Goal: Task Accomplishment & Management: Use online tool/utility

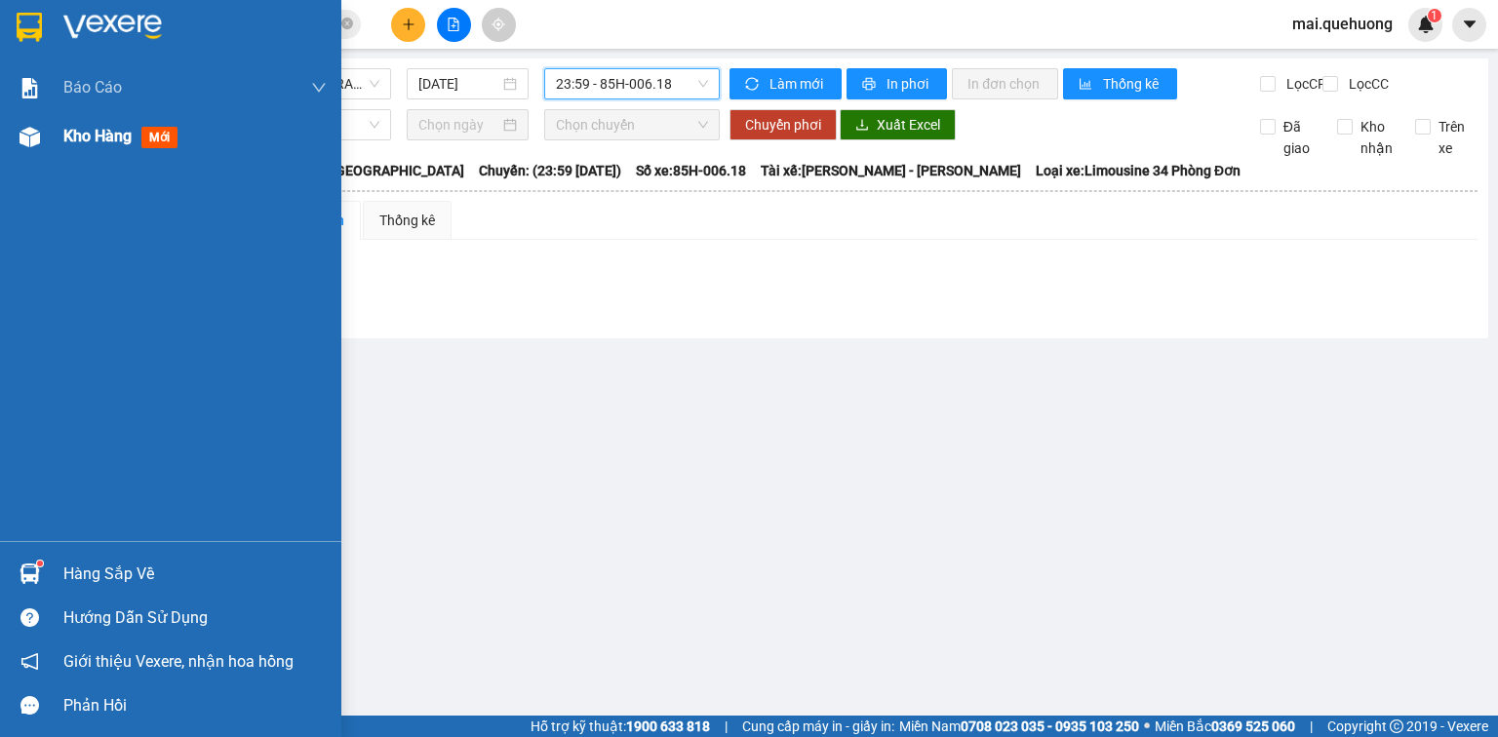
click at [92, 142] on span "Kho hàng" at bounding box center [97, 136] width 68 height 19
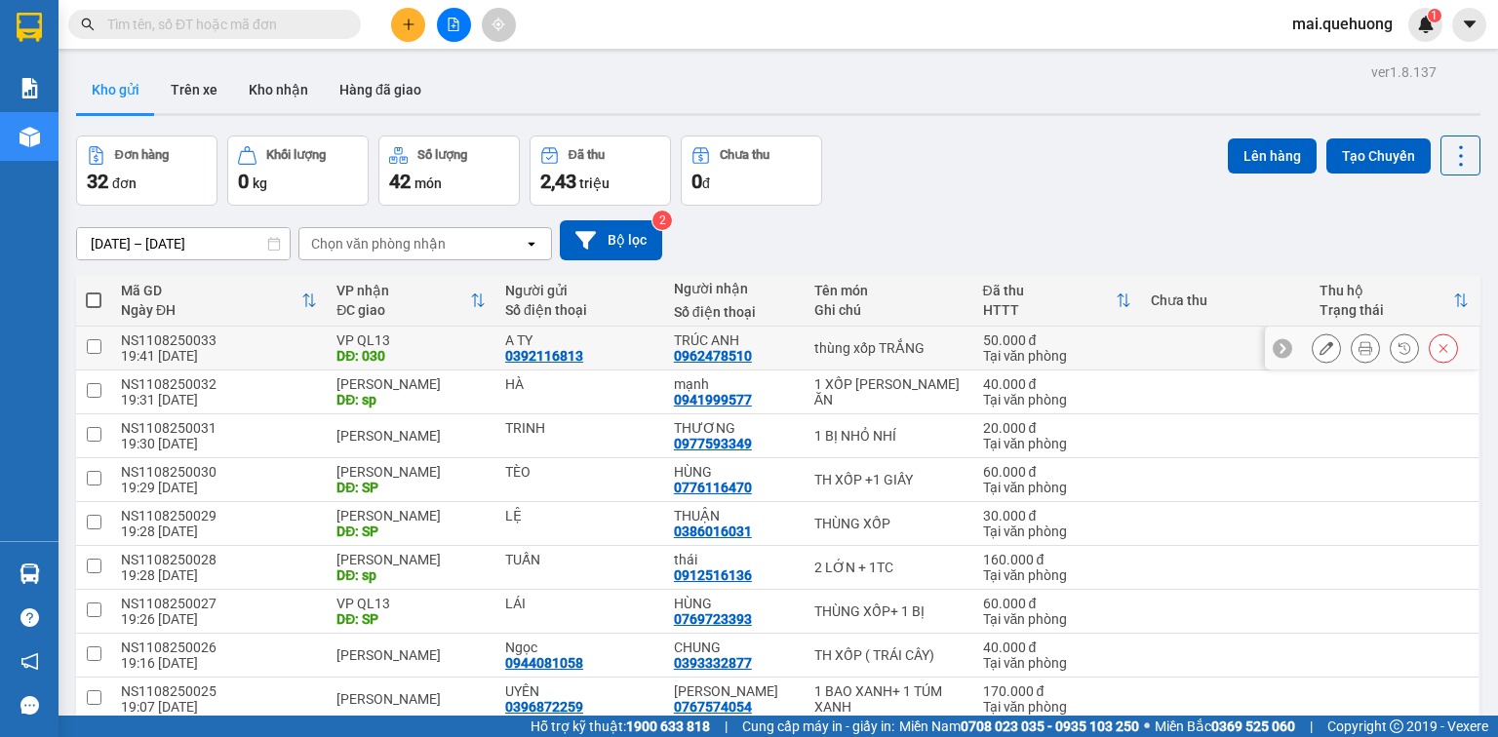
click at [95, 343] on input "checkbox" at bounding box center [94, 346] width 15 height 15
checkbox input "true"
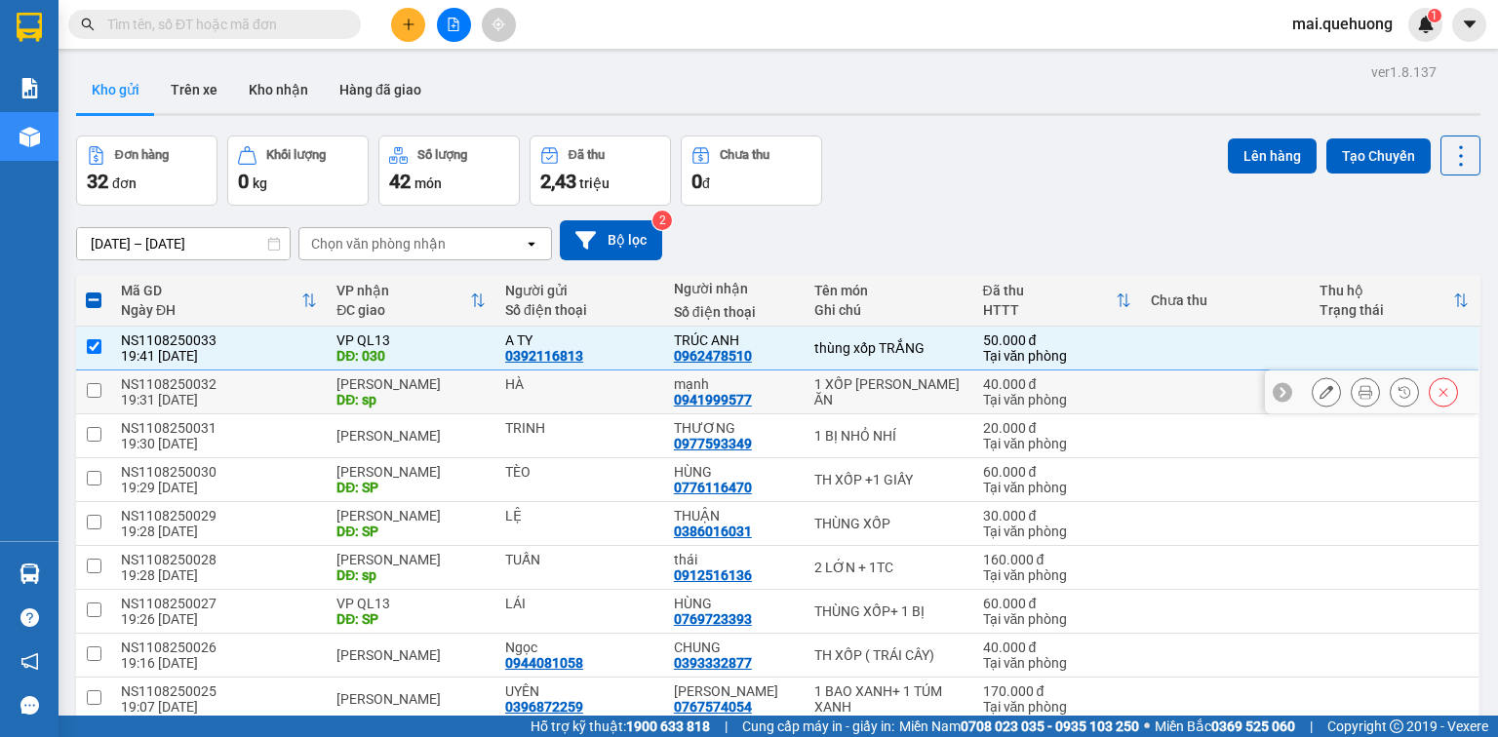
click at [95, 386] on input "checkbox" at bounding box center [94, 390] width 15 height 15
checkbox input "true"
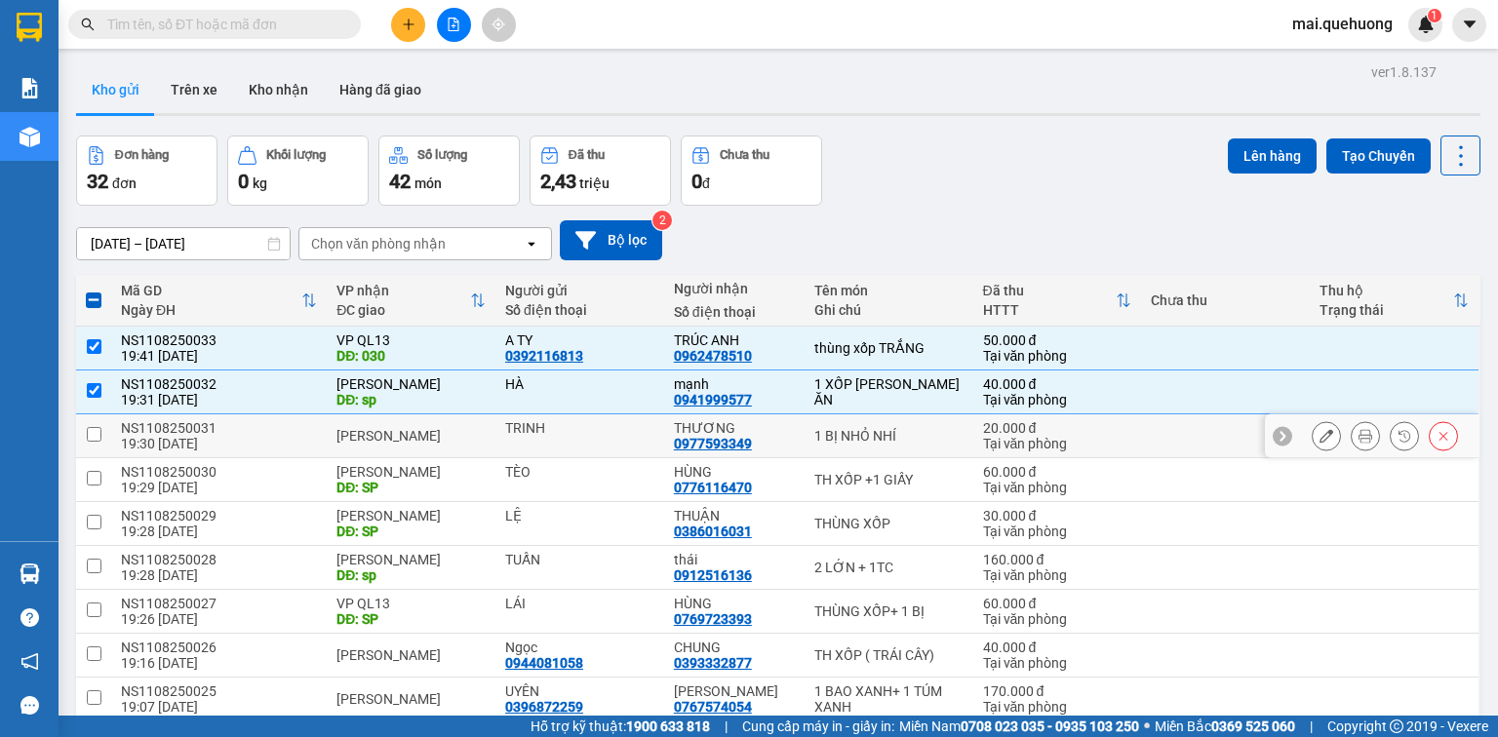
click at [98, 437] on input "checkbox" at bounding box center [94, 434] width 15 height 15
checkbox input "true"
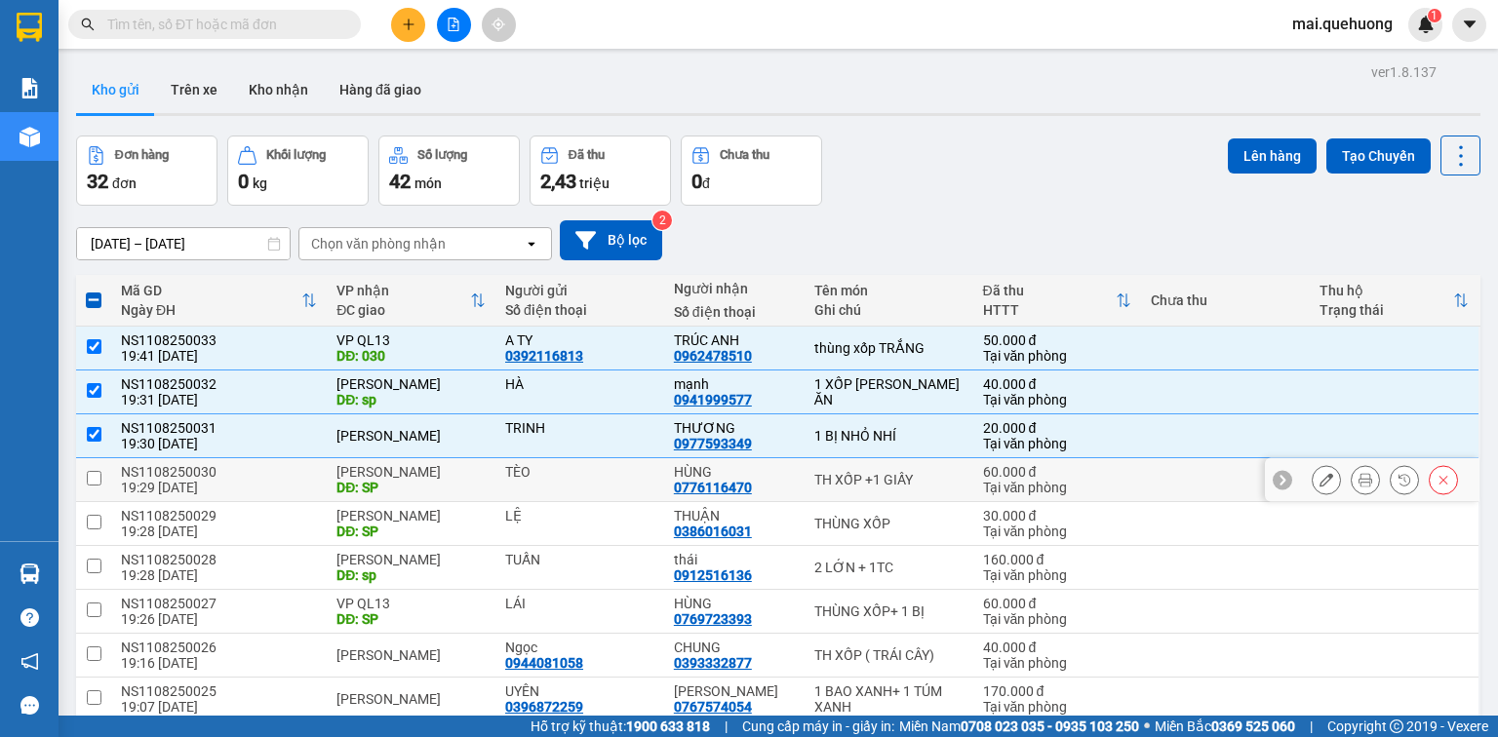
click at [94, 473] on input "checkbox" at bounding box center [94, 478] width 15 height 15
checkbox input "true"
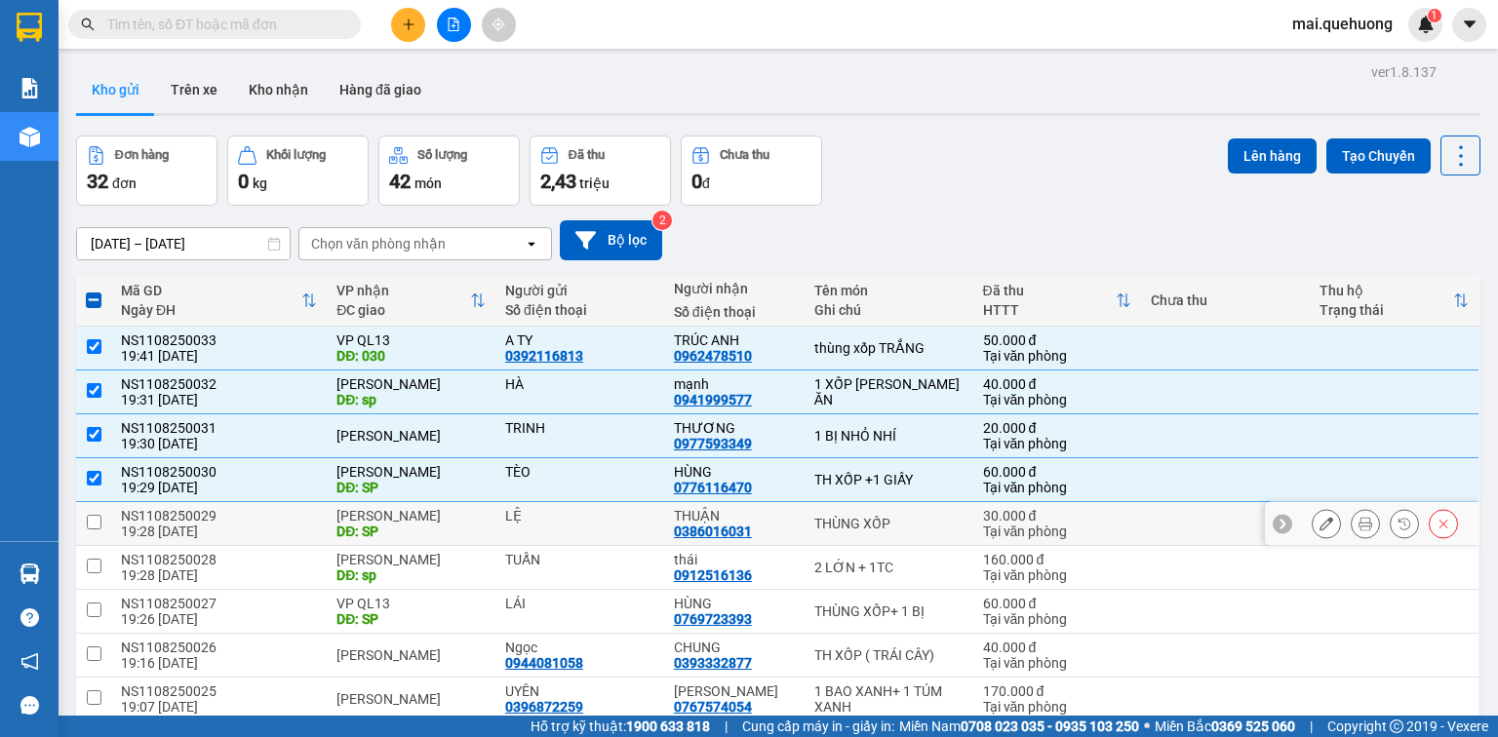
click at [98, 519] on input "checkbox" at bounding box center [94, 522] width 15 height 15
checkbox input "true"
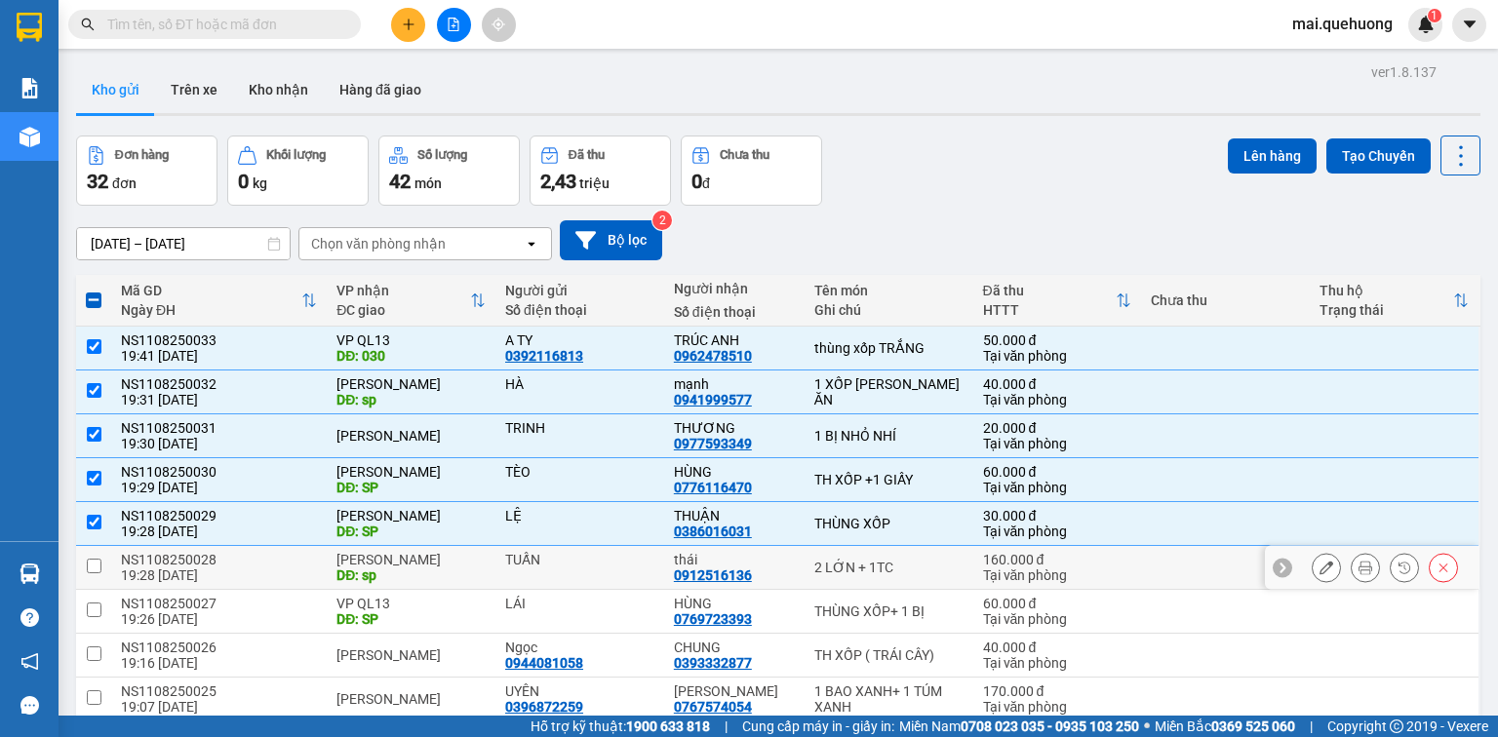
click at [91, 564] on input "checkbox" at bounding box center [94, 566] width 15 height 15
checkbox input "true"
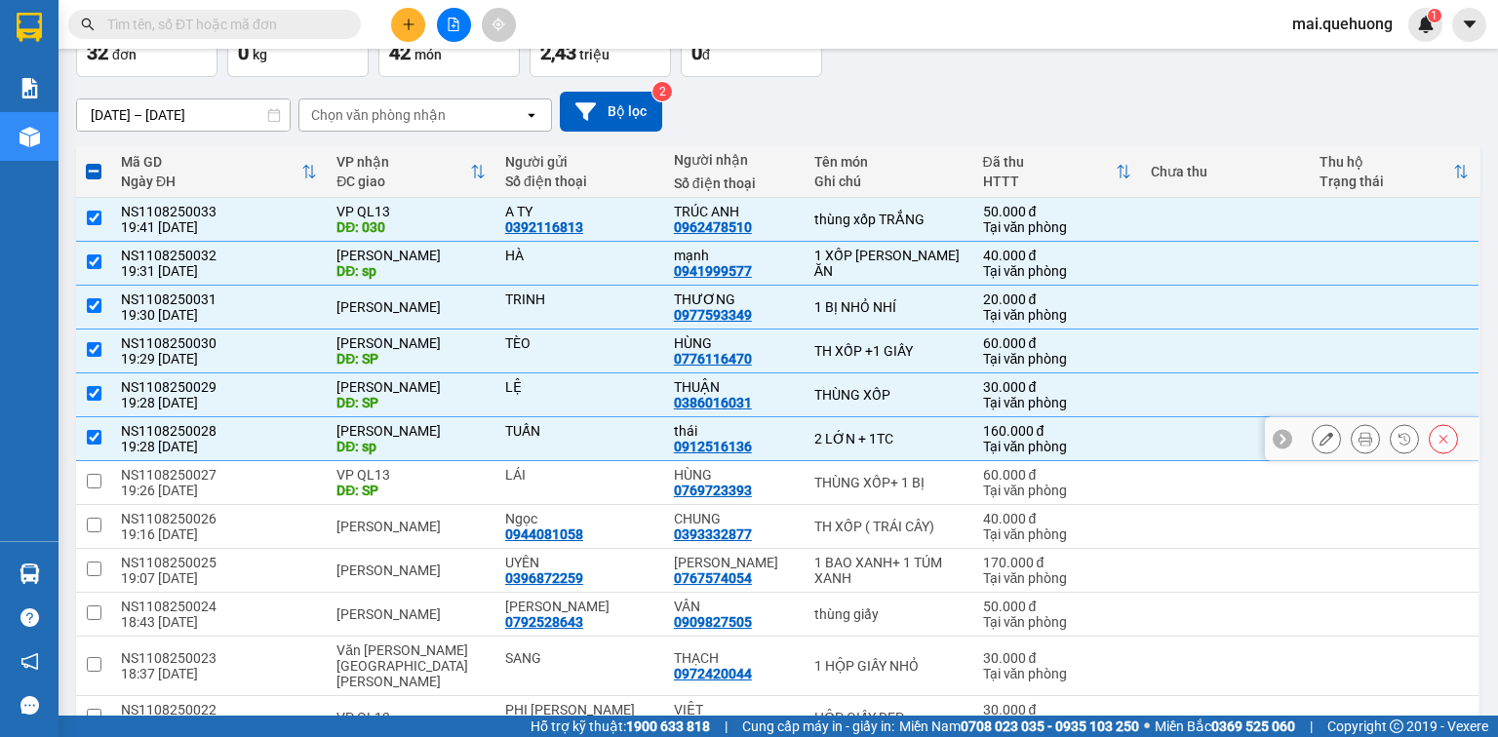
scroll to position [156, 0]
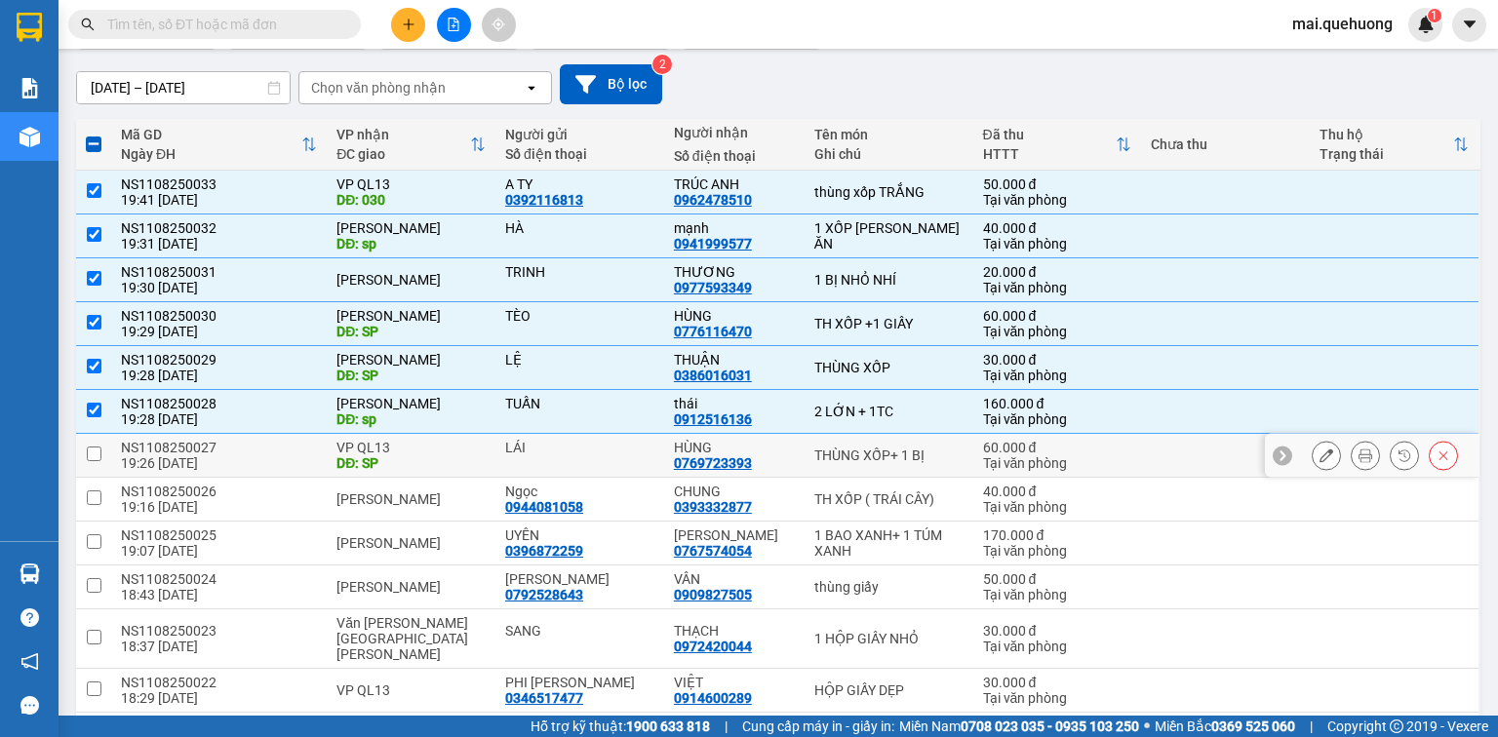
click at [96, 453] on input "checkbox" at bounding box center [94, 454] width 15 height 15
checkbox input "true"
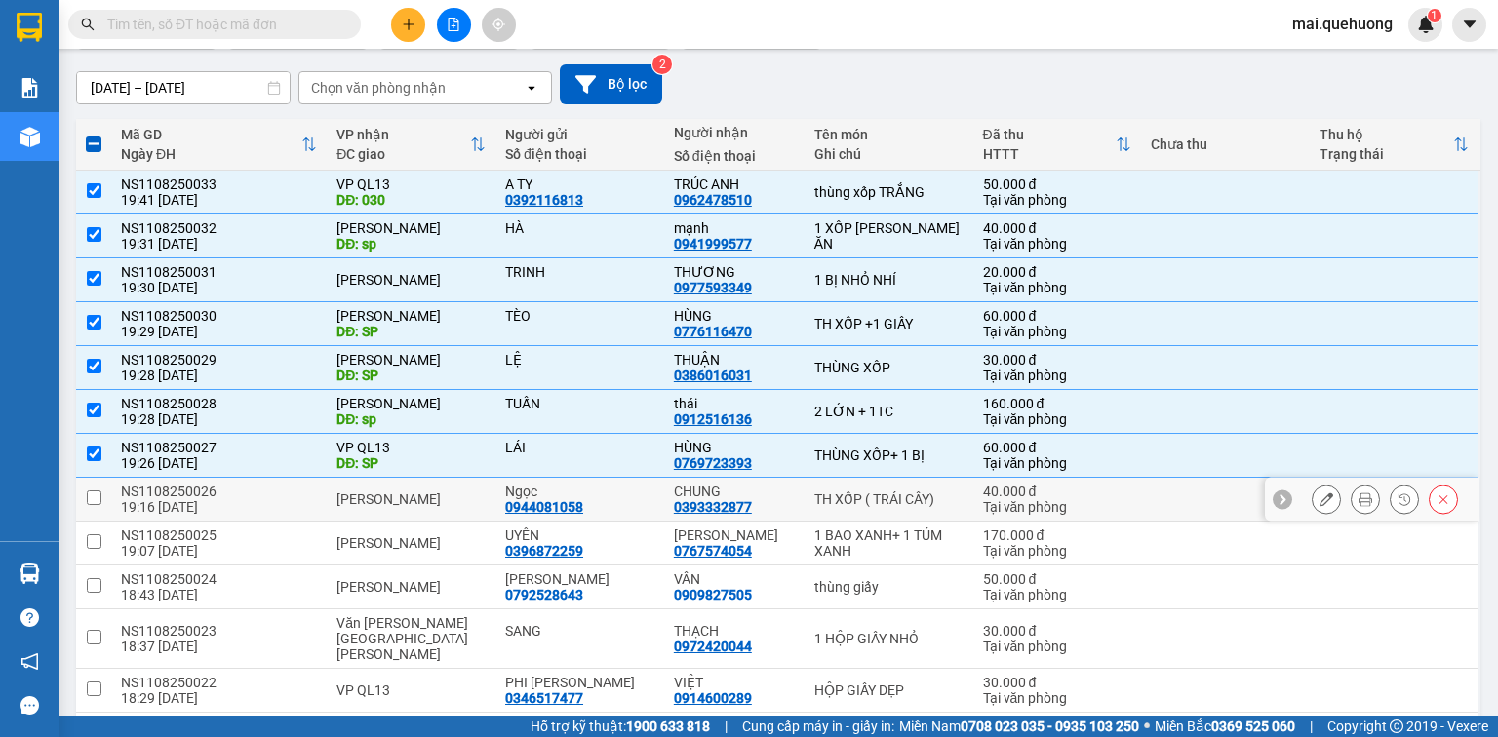
click at [87, 495] on input "checkbox" at bounding box center [94, 498] width 15 height 15
checkbox input "true"
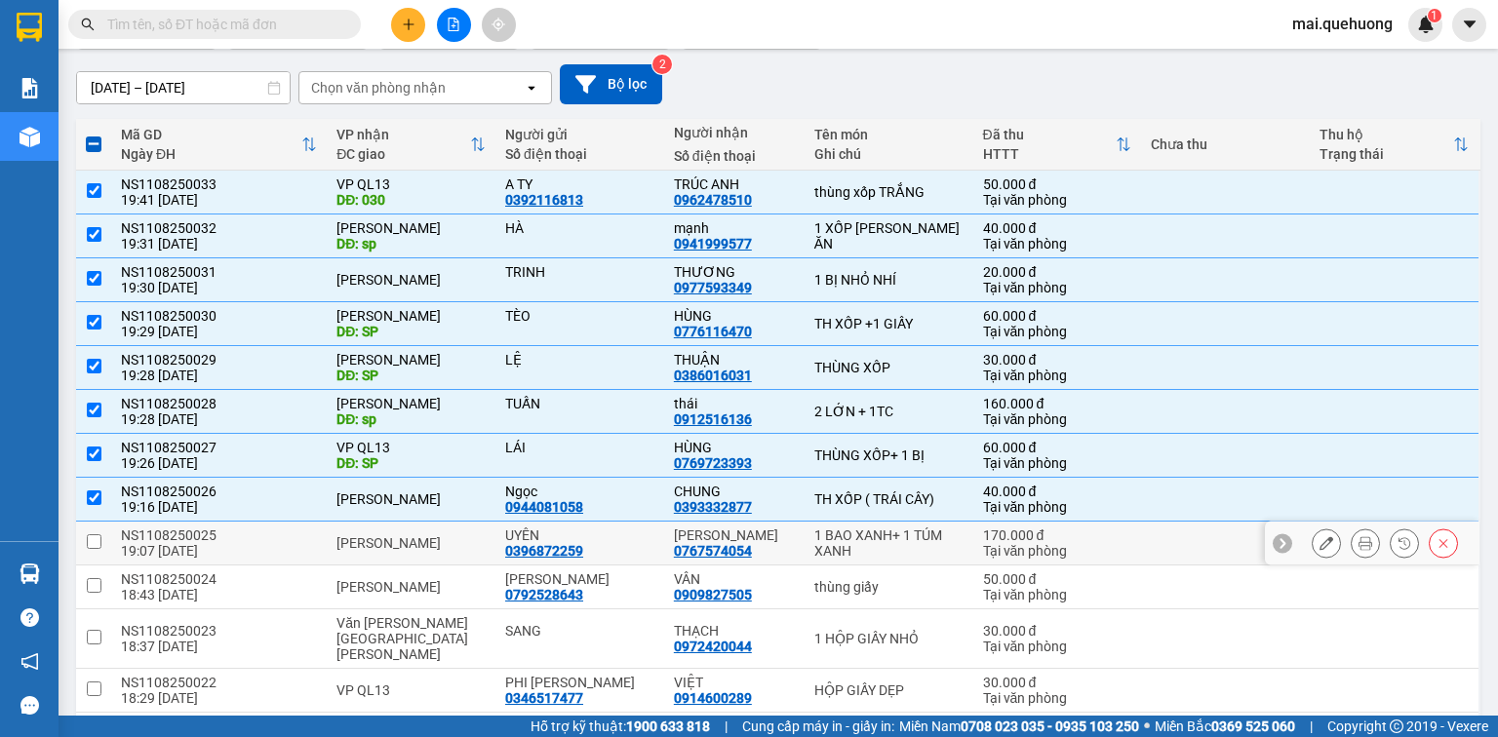
click at [98, 535] on input "checkbox" at bounding box center [94, 542] width 15 height 15
checkbox input "true"
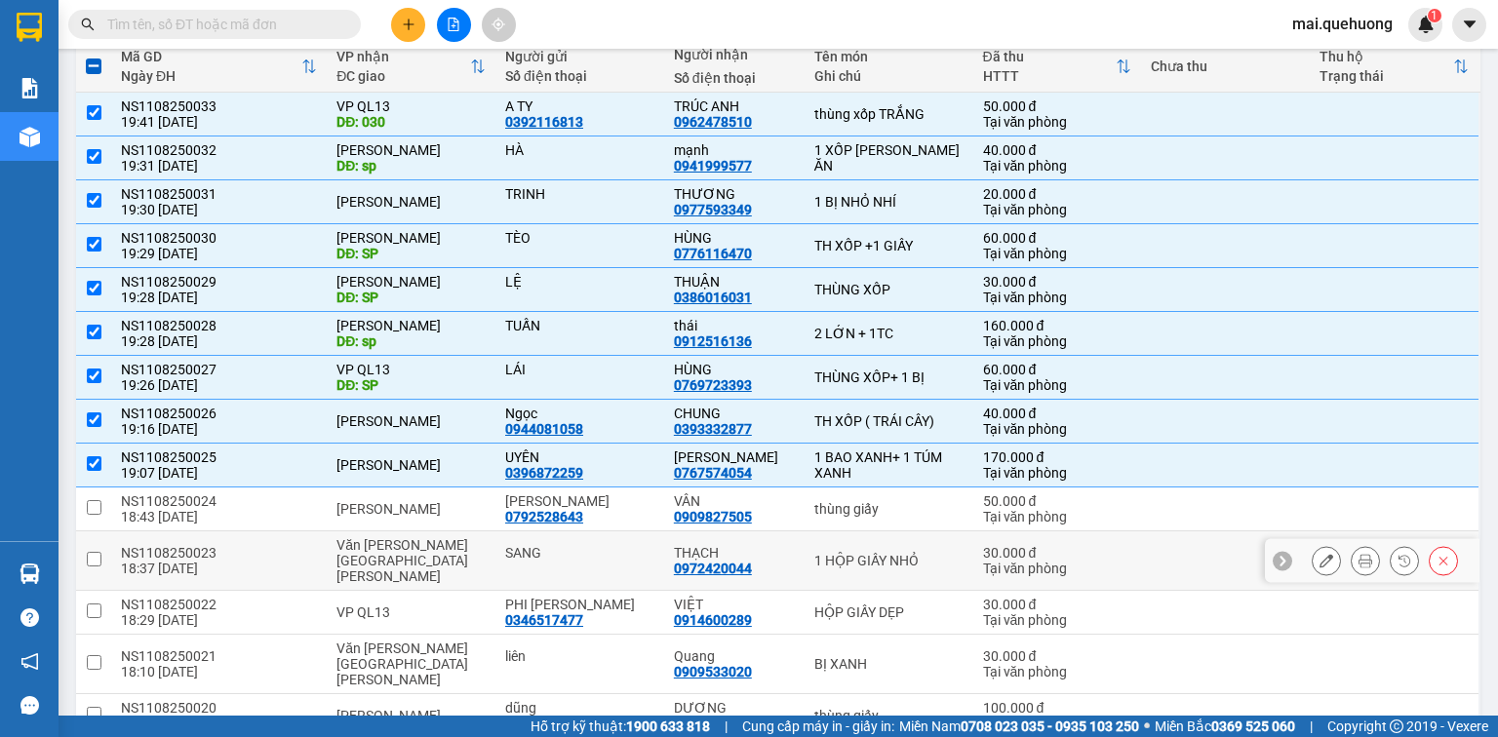
scroll to position [312, 0]
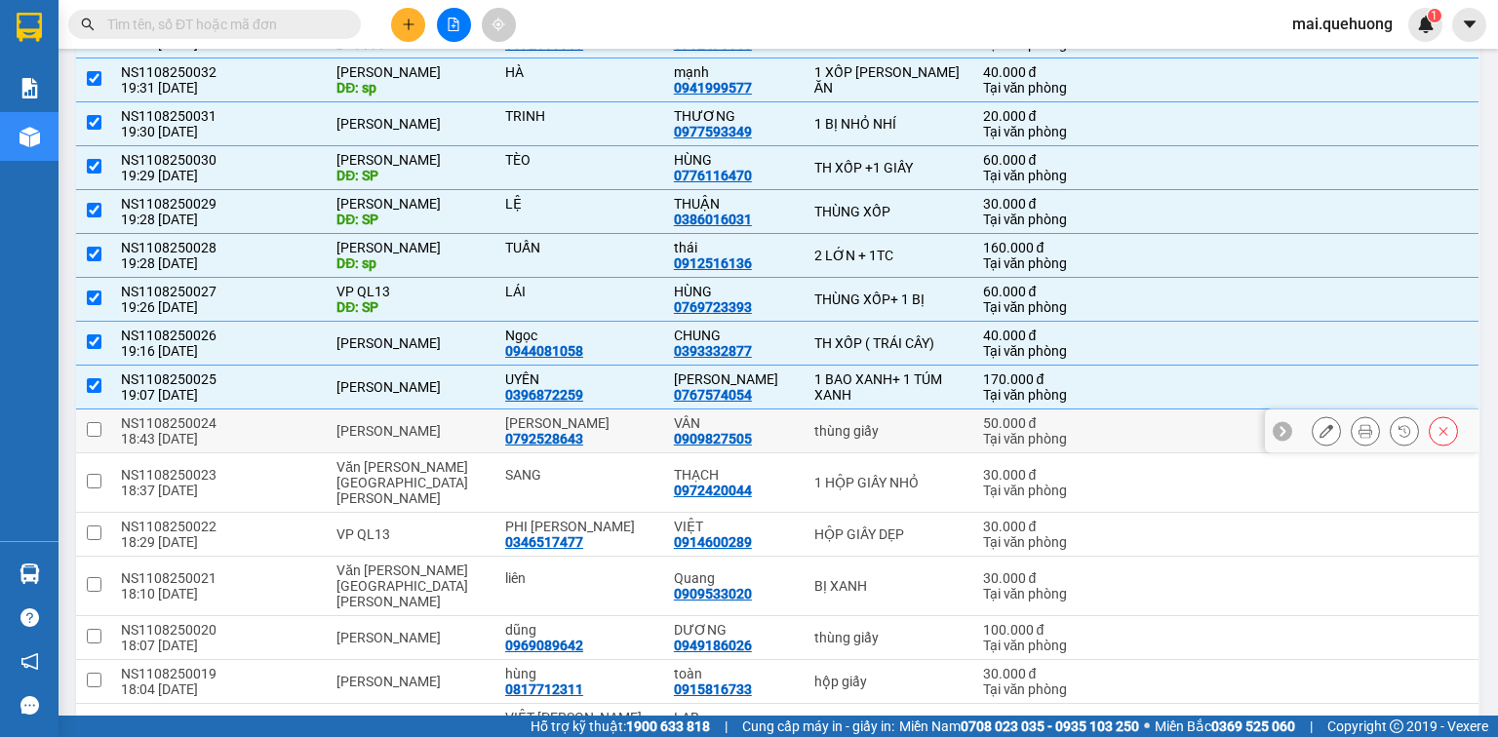
click at [90, 424] on input "checkbox" at bounding box center [94, 429] width 15 height 15
checkbox input "true"
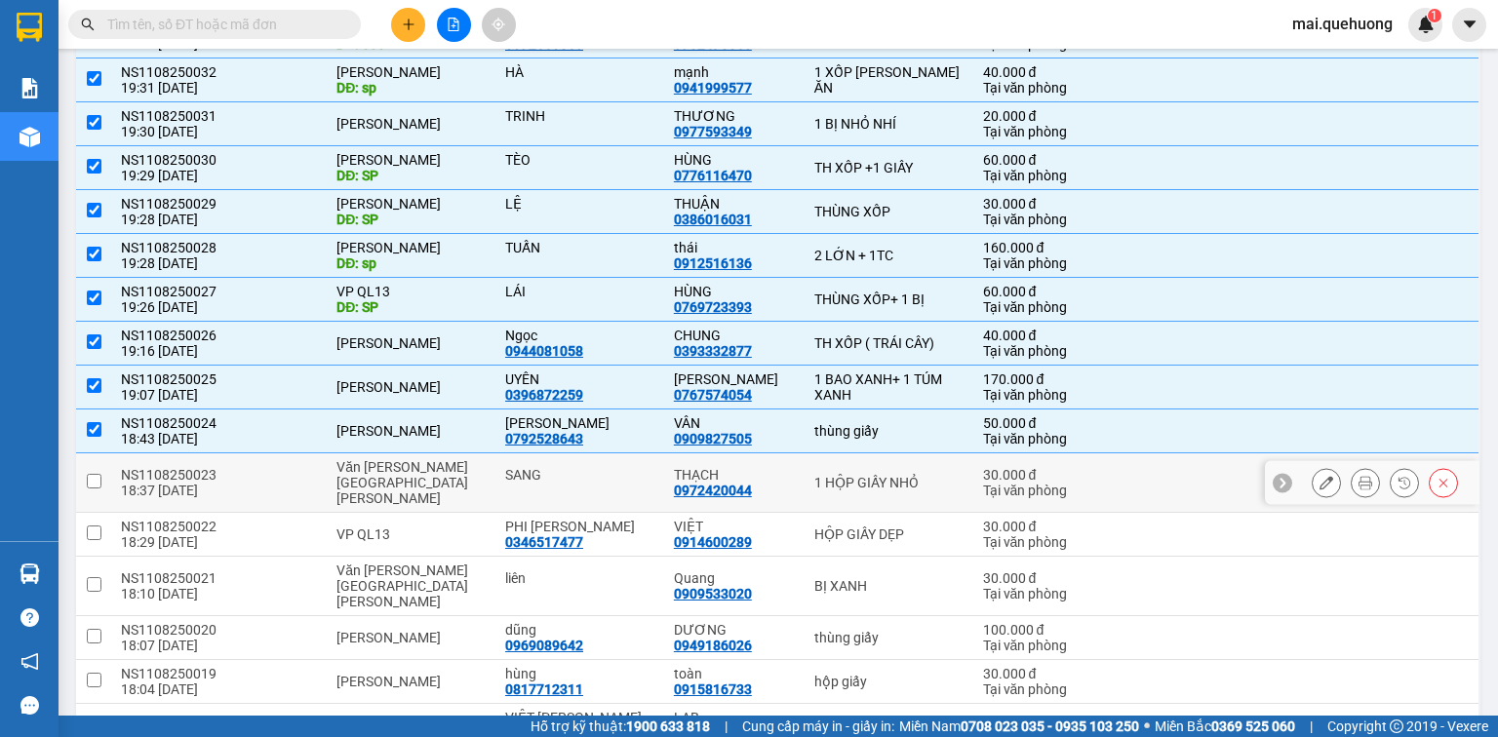
click at [98, 474] on input "checkbox" at bounding box center [94, 481] width 15 height 15
checkbox input "true"
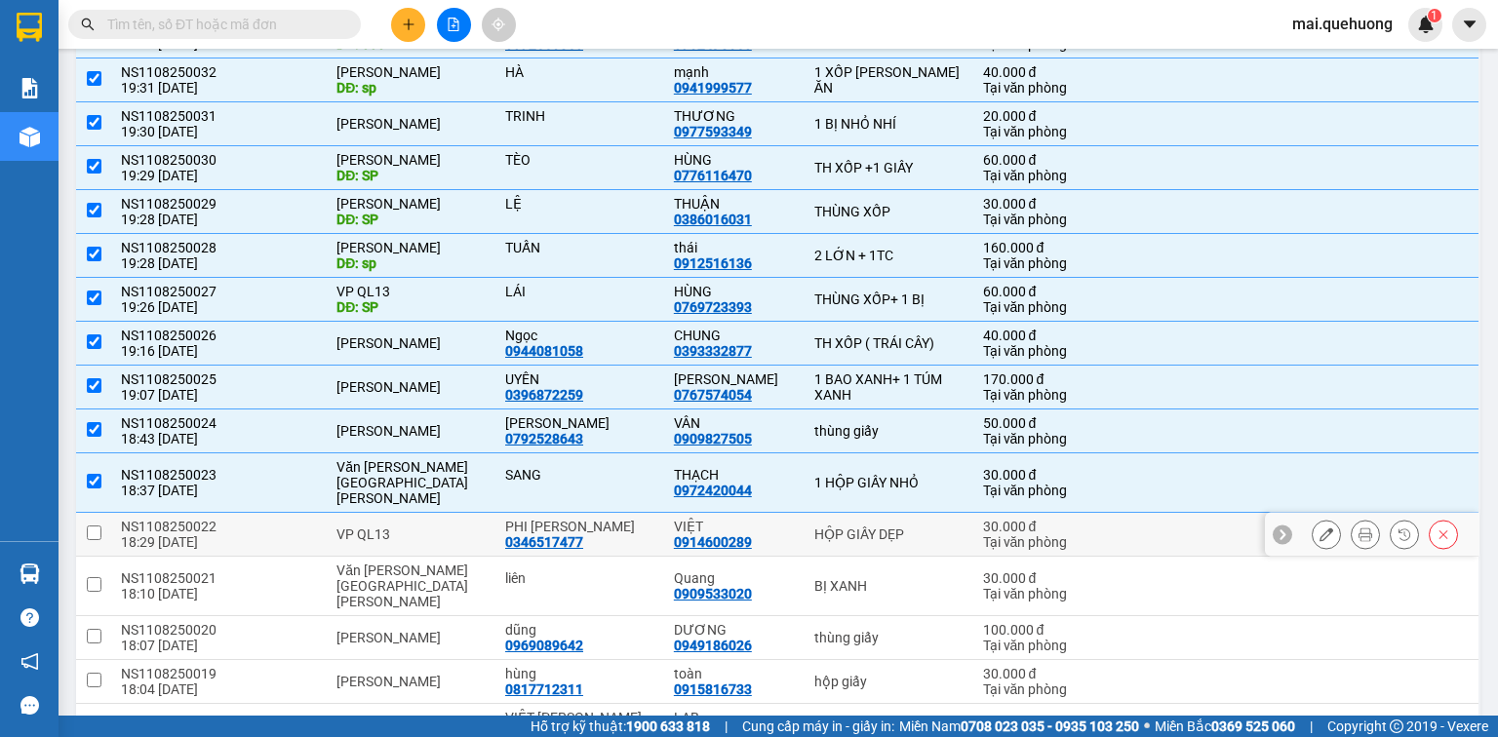
click at [95, 526] on input "checkbox" at bounding box center [94, 533] width 15 height 15
checkbox input "true"
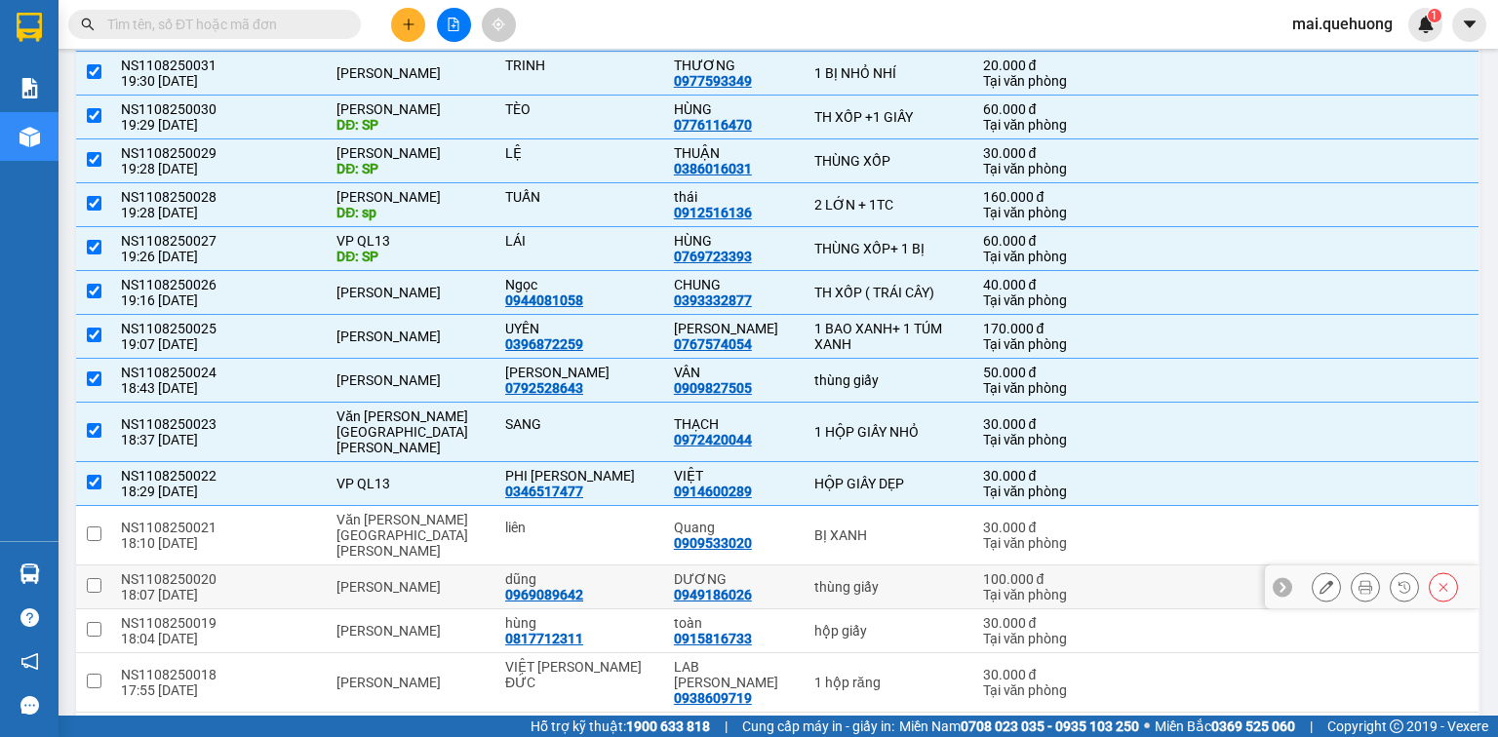
scroll to position [468, 0]
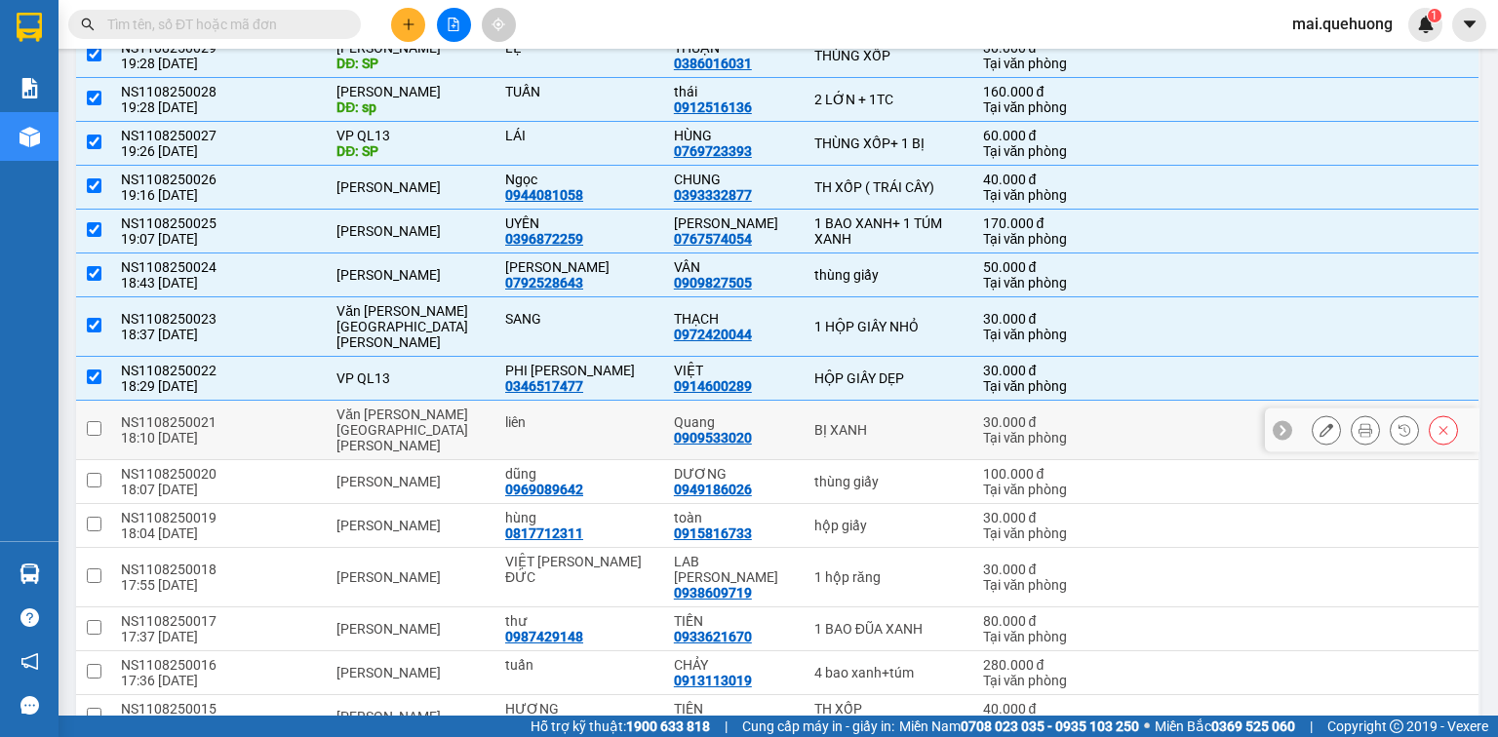
click at [94, 421] on input "checkbox" at bounding box center [94, 428] width 15 height 15
checkbox input "true"
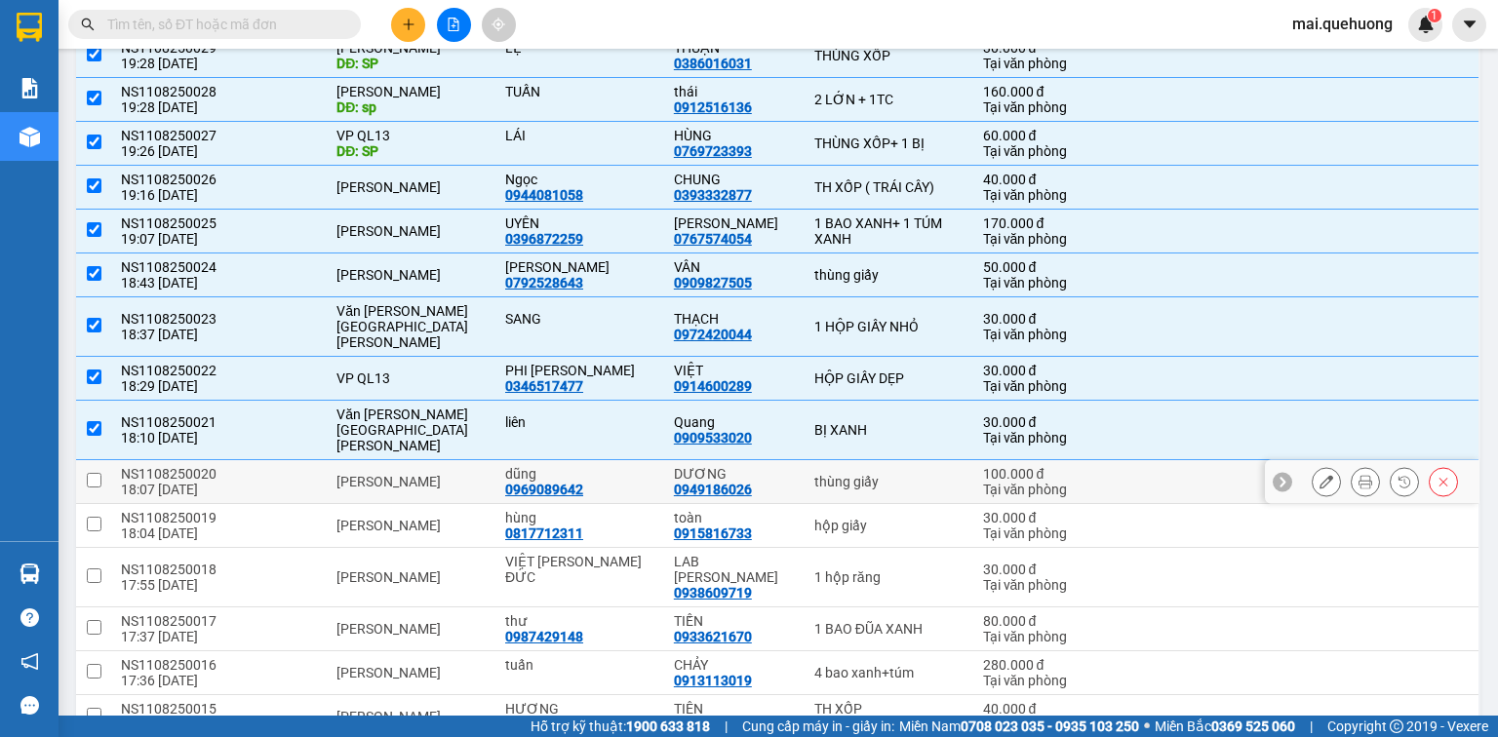
click at [96, 473] on input "checkbox" at bounding box center [94, 480] width 15 height 15
checkbox input "true"
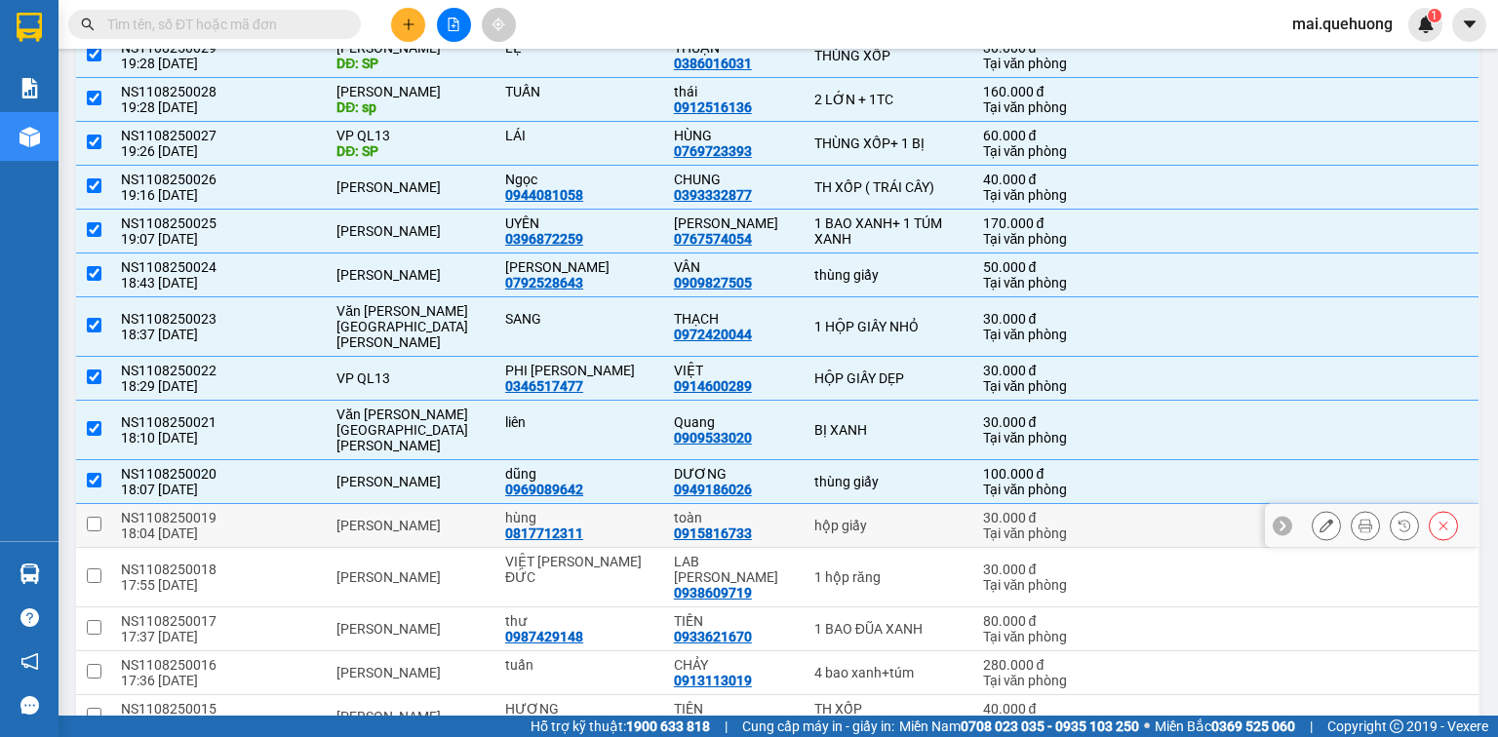
click at [96, 517] on input "checkbox" at bounding box center [94, 524] width 15 height 15
checkbox input "true"
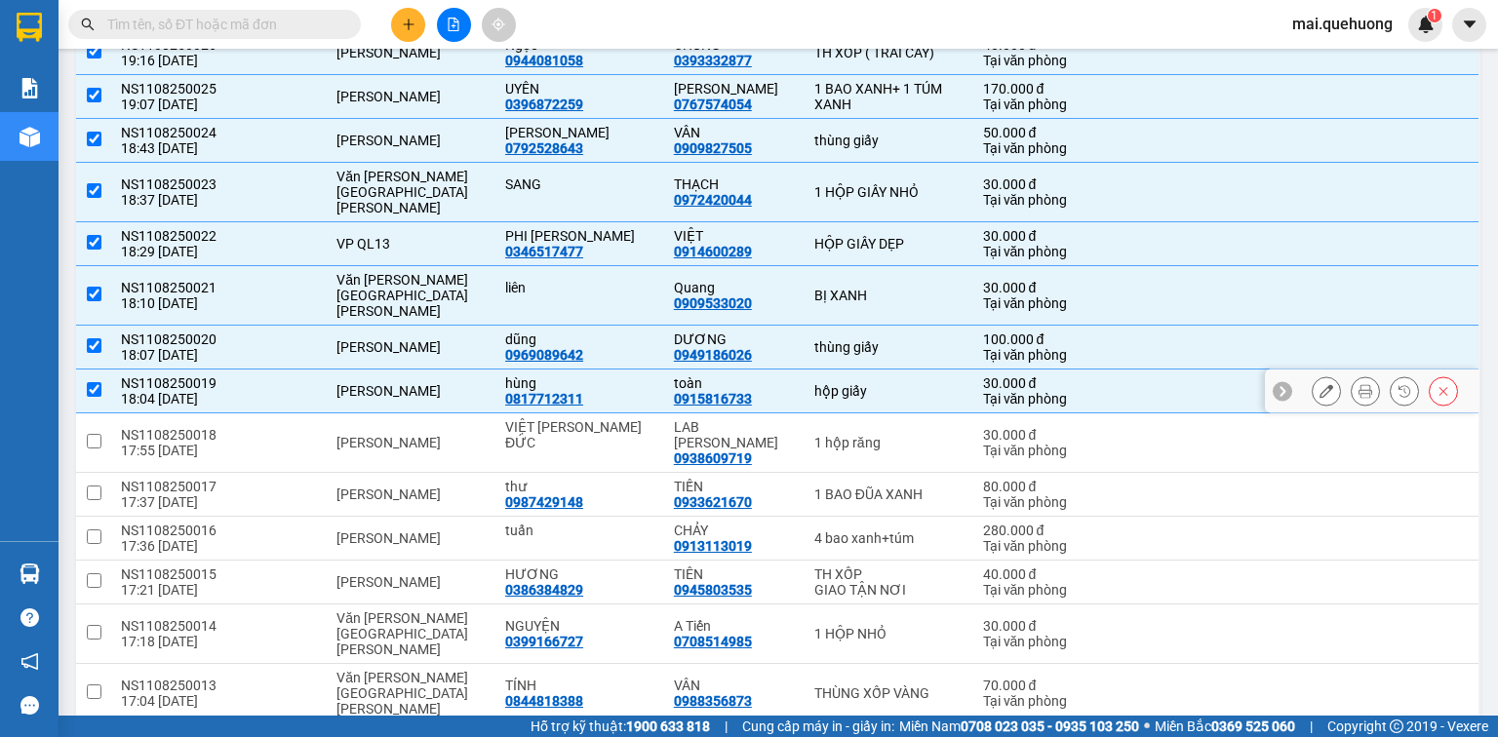
scroll to position [624, 0]
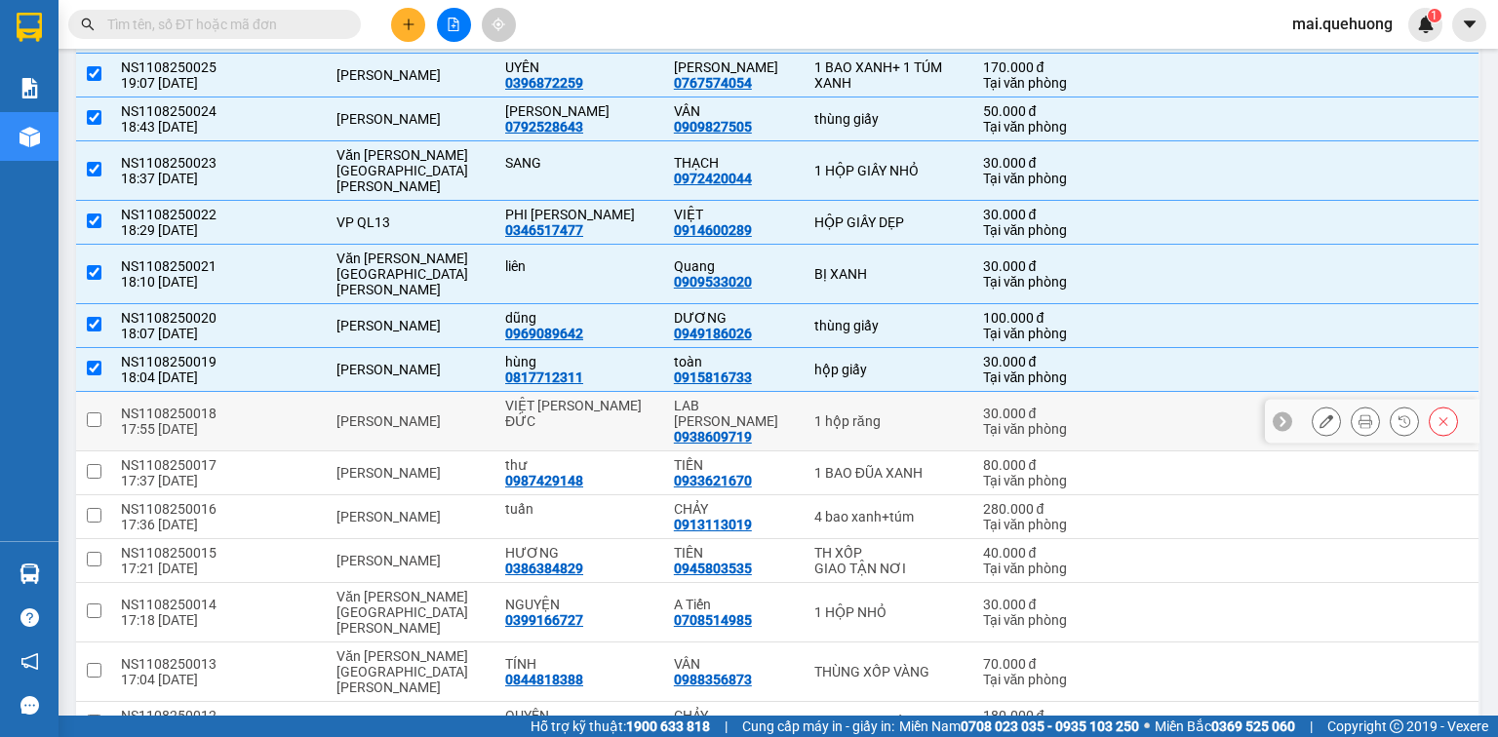
click at [96, 413] on input "checkbox" at bounding box center [94, 420] width 15 height 15
checkbox input "true"
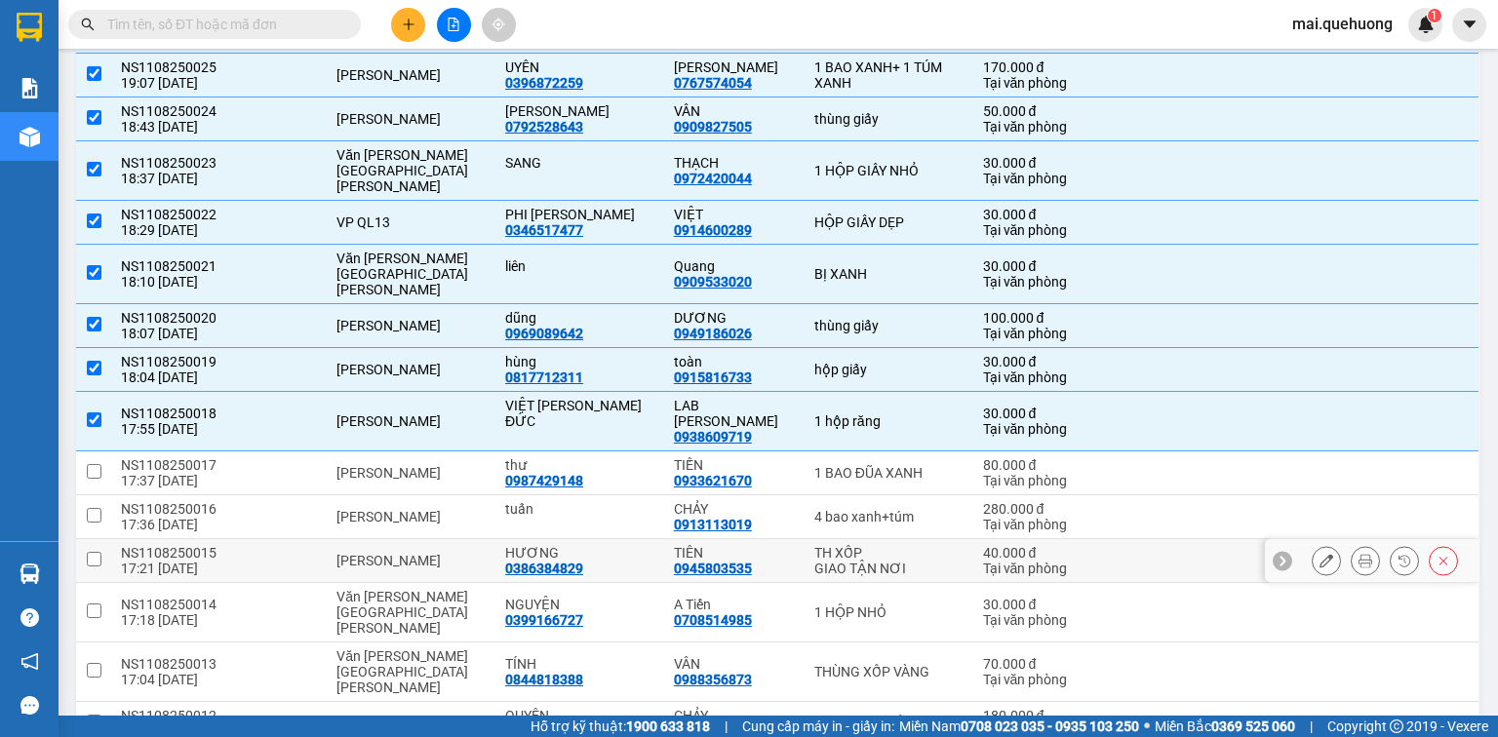
click at [94, 552] on input "checkbox" at bounding box center [94, 559] width 15 height 15
checkbox input "true"
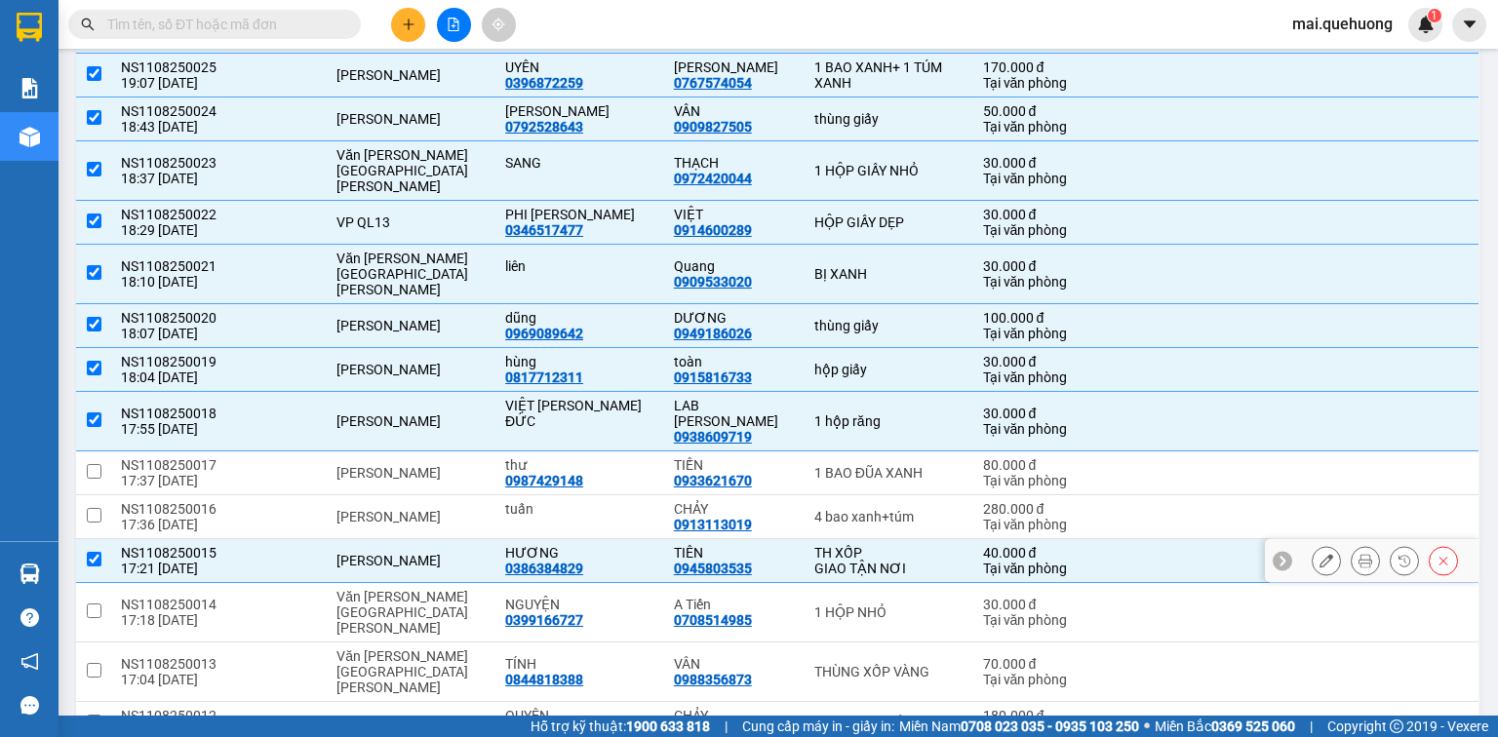
scroll to position [702, 0]
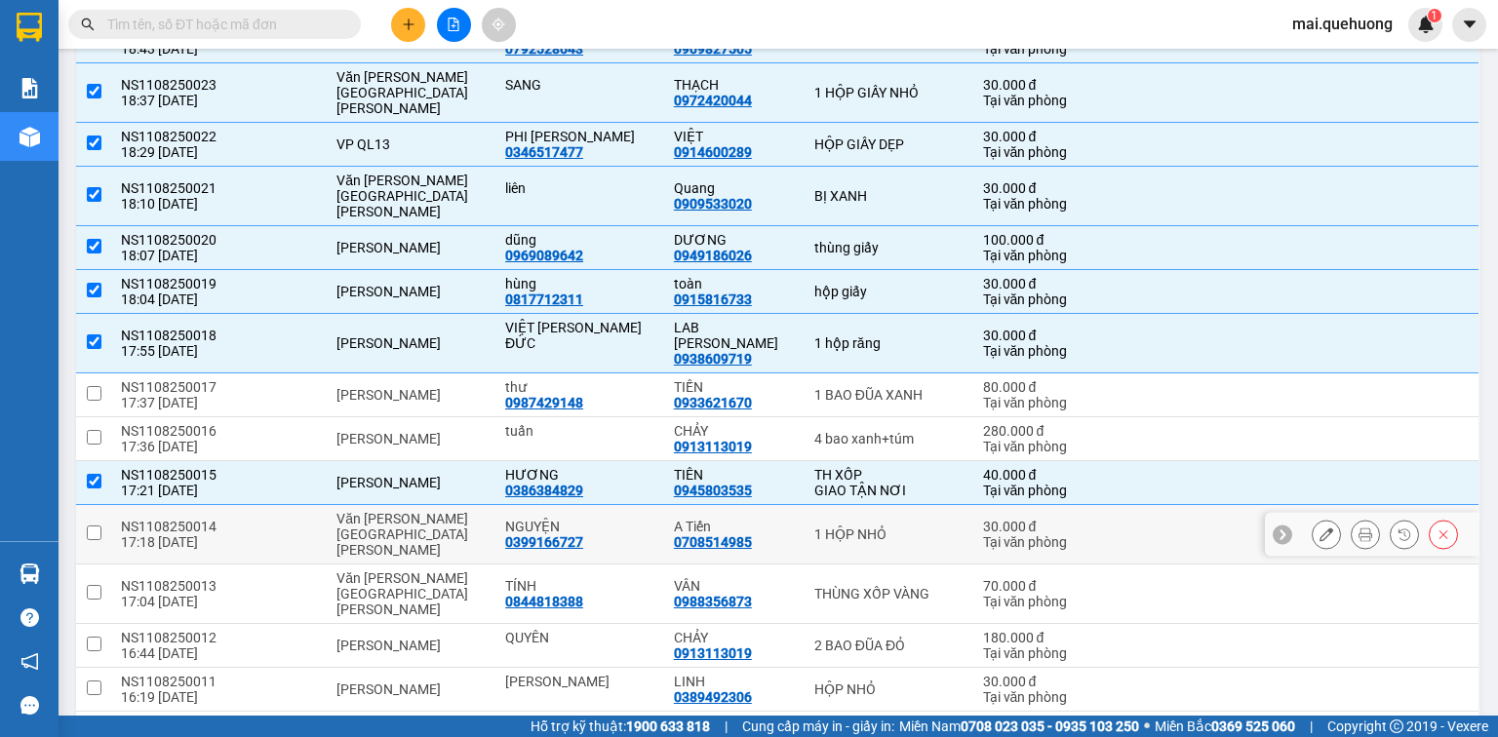
click at [87, 526] on input "checkbox" at bounding box center [94, 533] width 15 height 15
checkbox input "true"
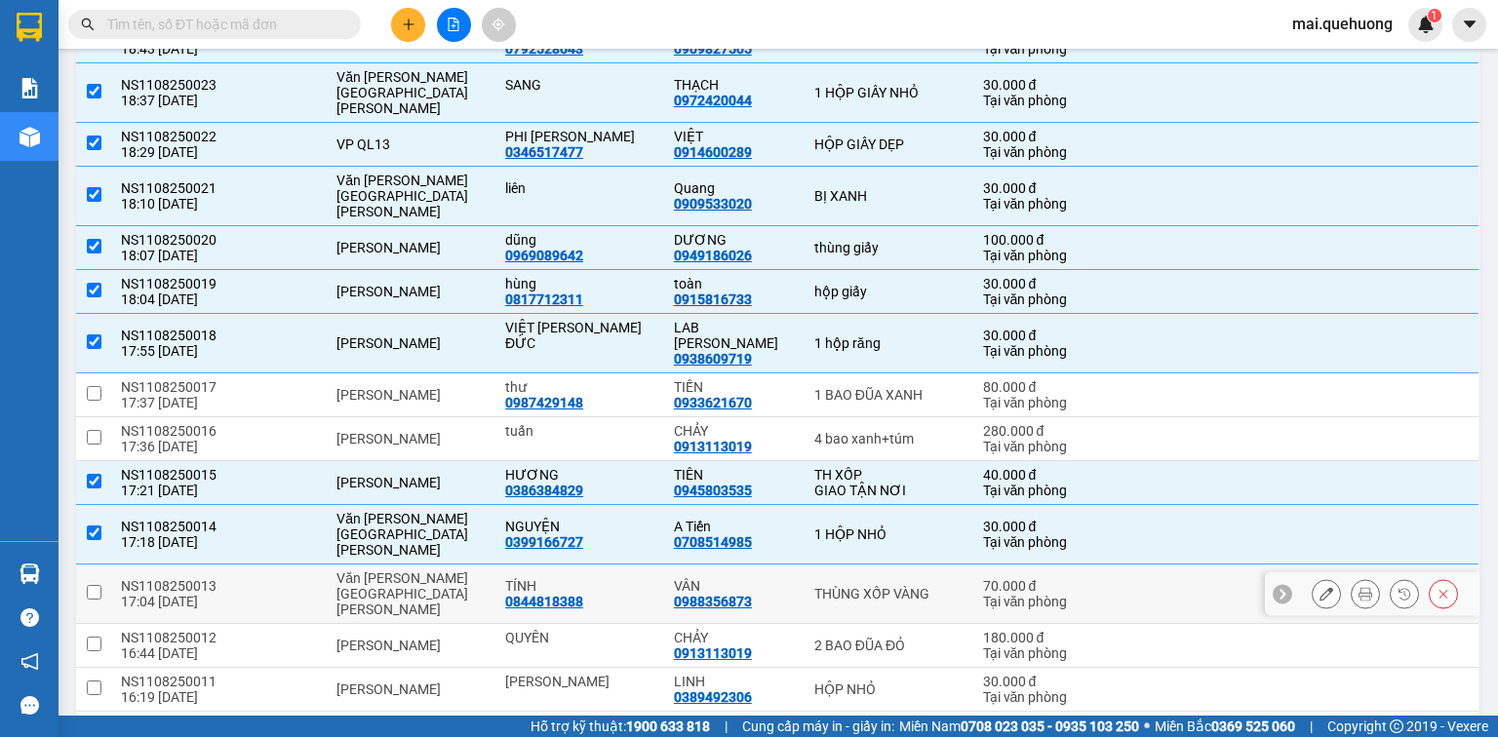
click at [95, 585] on input "checkbox" at bounding box center [94, 592] width 15 height 15
checkbox input "true"
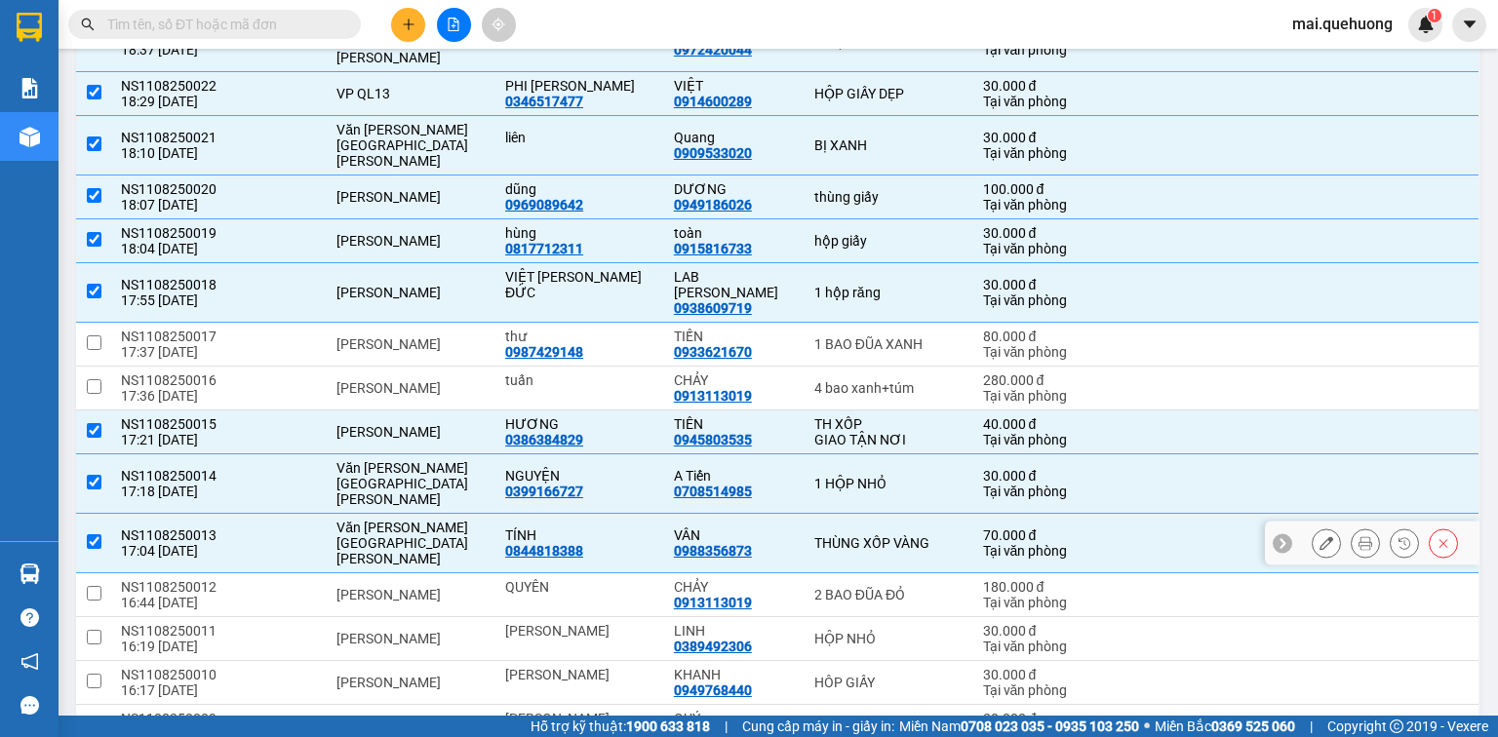
scroll to position [780, 0]
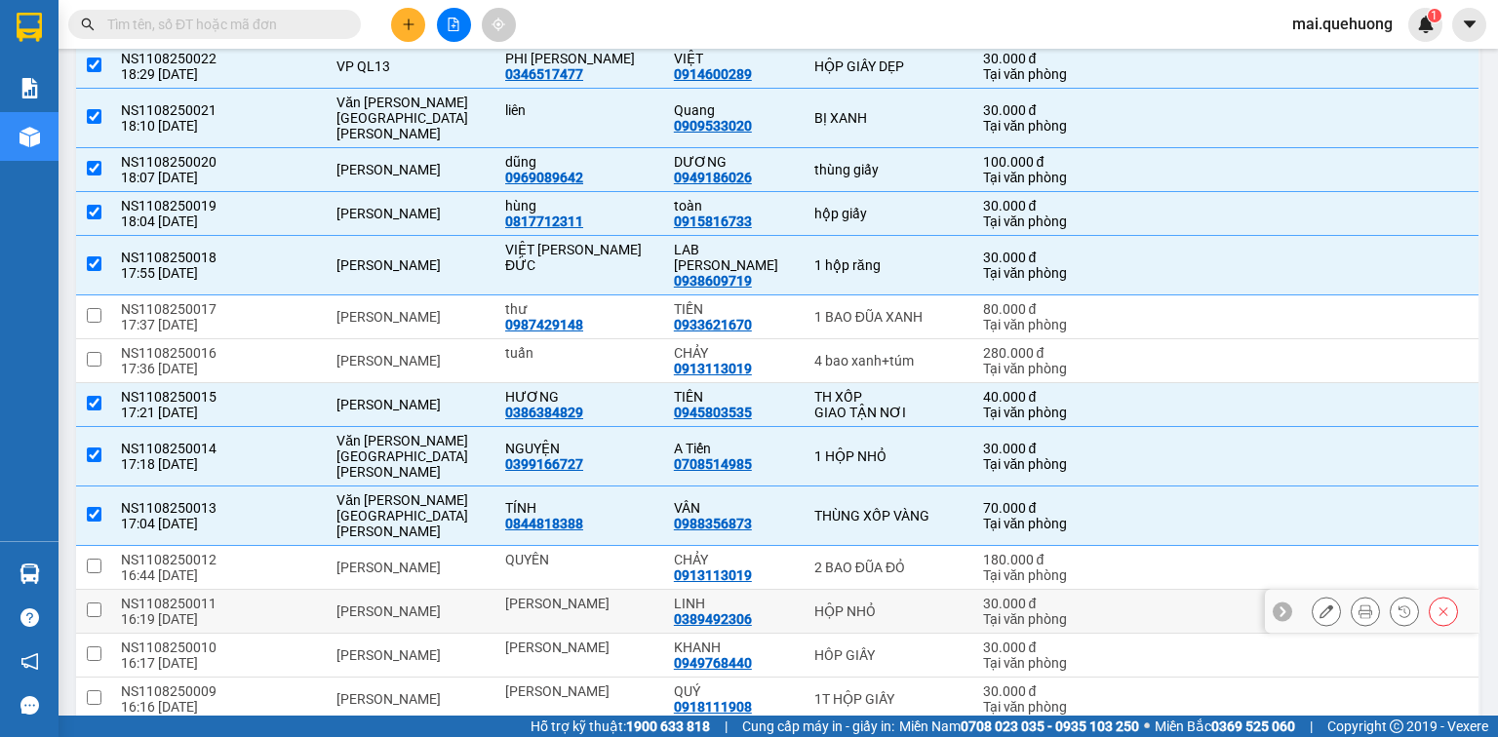
click at [98, 603] on input "checkbox" at bounding box center [94, 610] width 15 height 15
checkbox input "true"
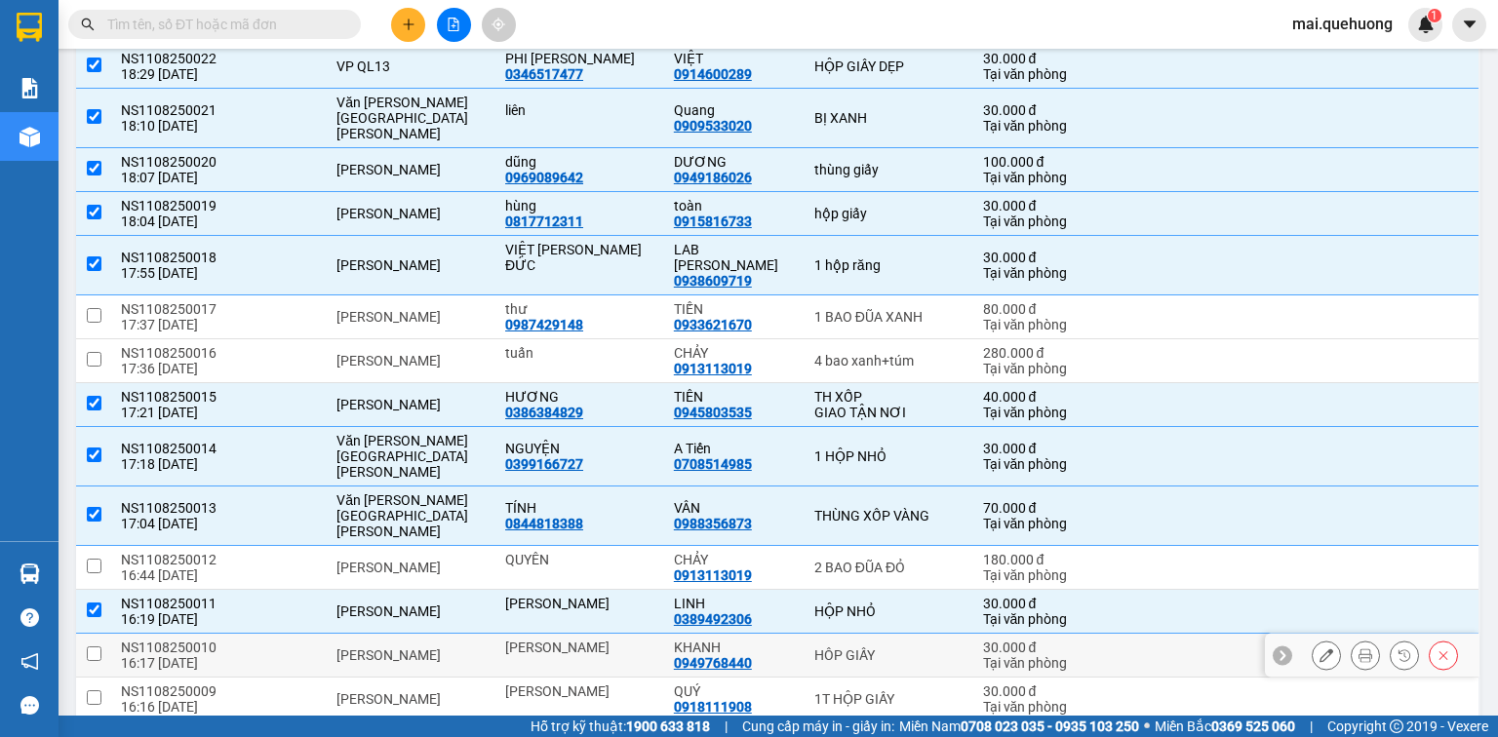
click at [94, 647] on input "checkbox" at bounding box center [94, 654] width 15 height 15
checkbox input "true"
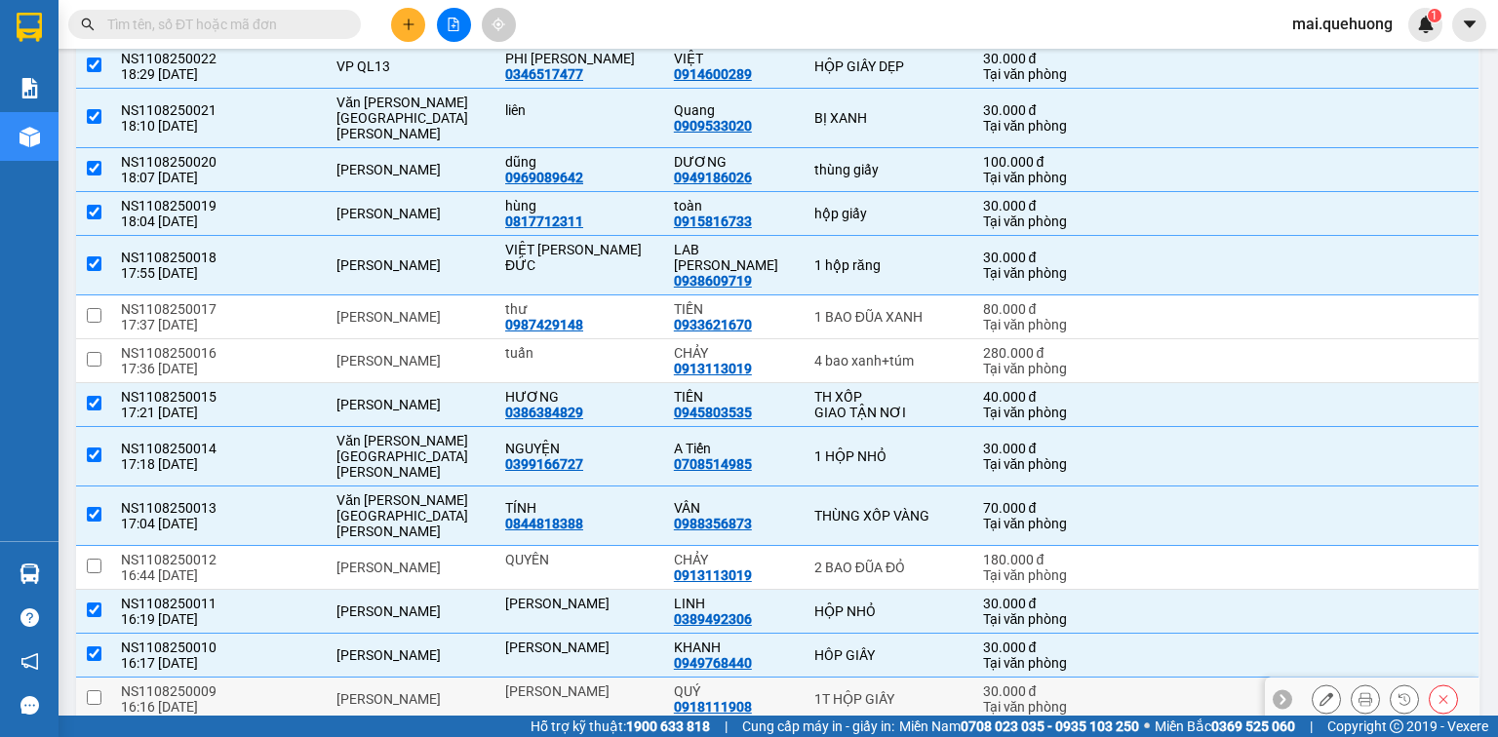
click at [90, 691] on input "checkbox" at bounding box center [94, 698] width 15 height 15
checkbox input "true"
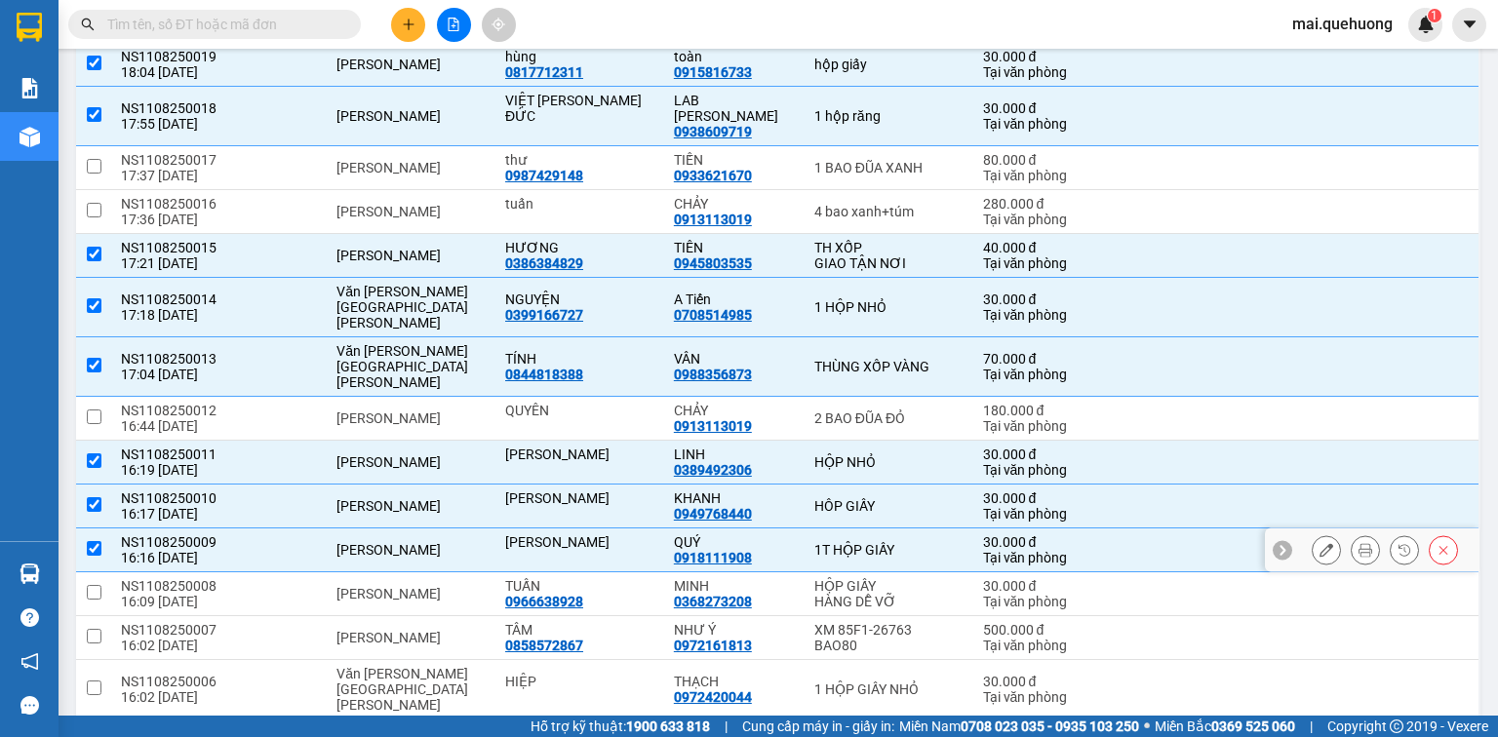
scroll to position [936, 0]
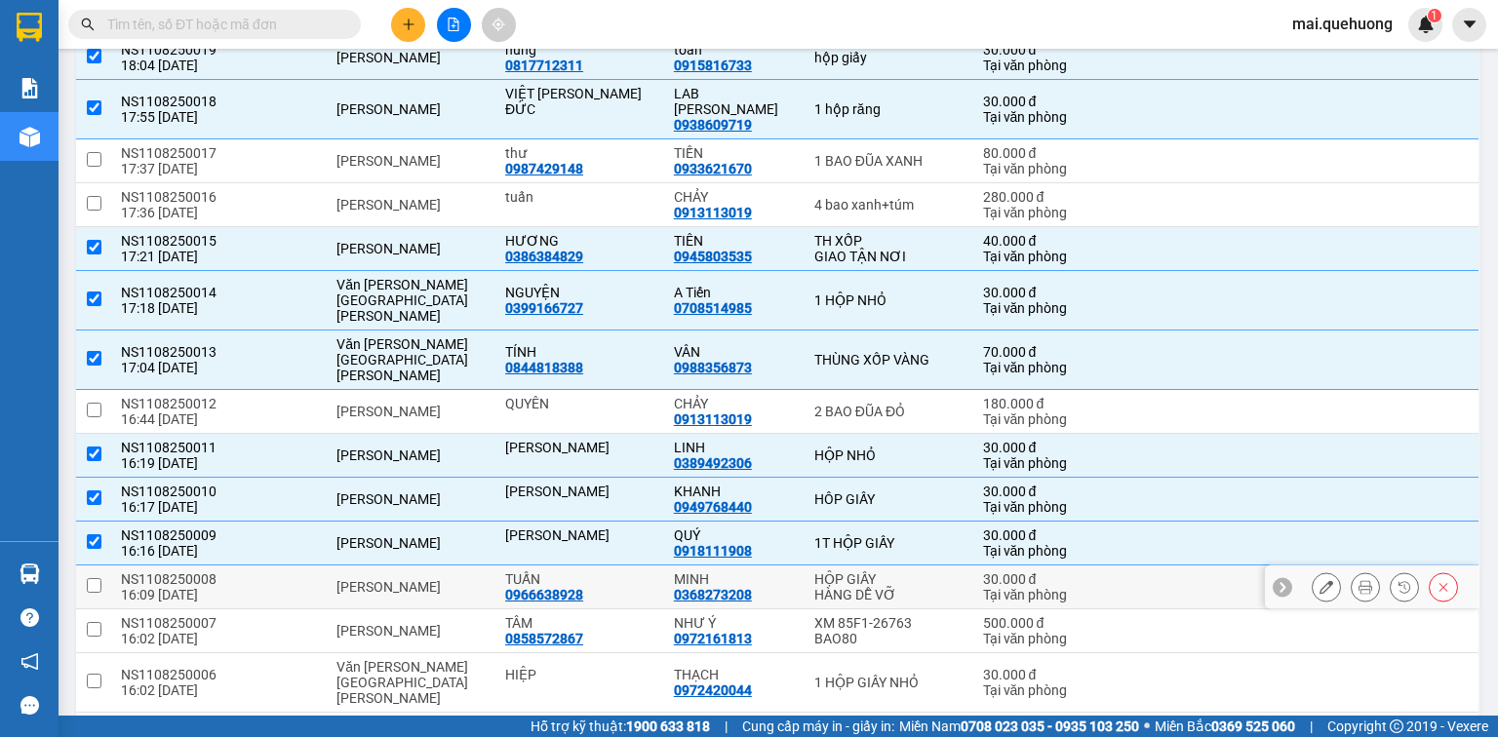
click at [96, 566] on td at bounding box center [93, 588] width 35 height 44
checkbox input "true"
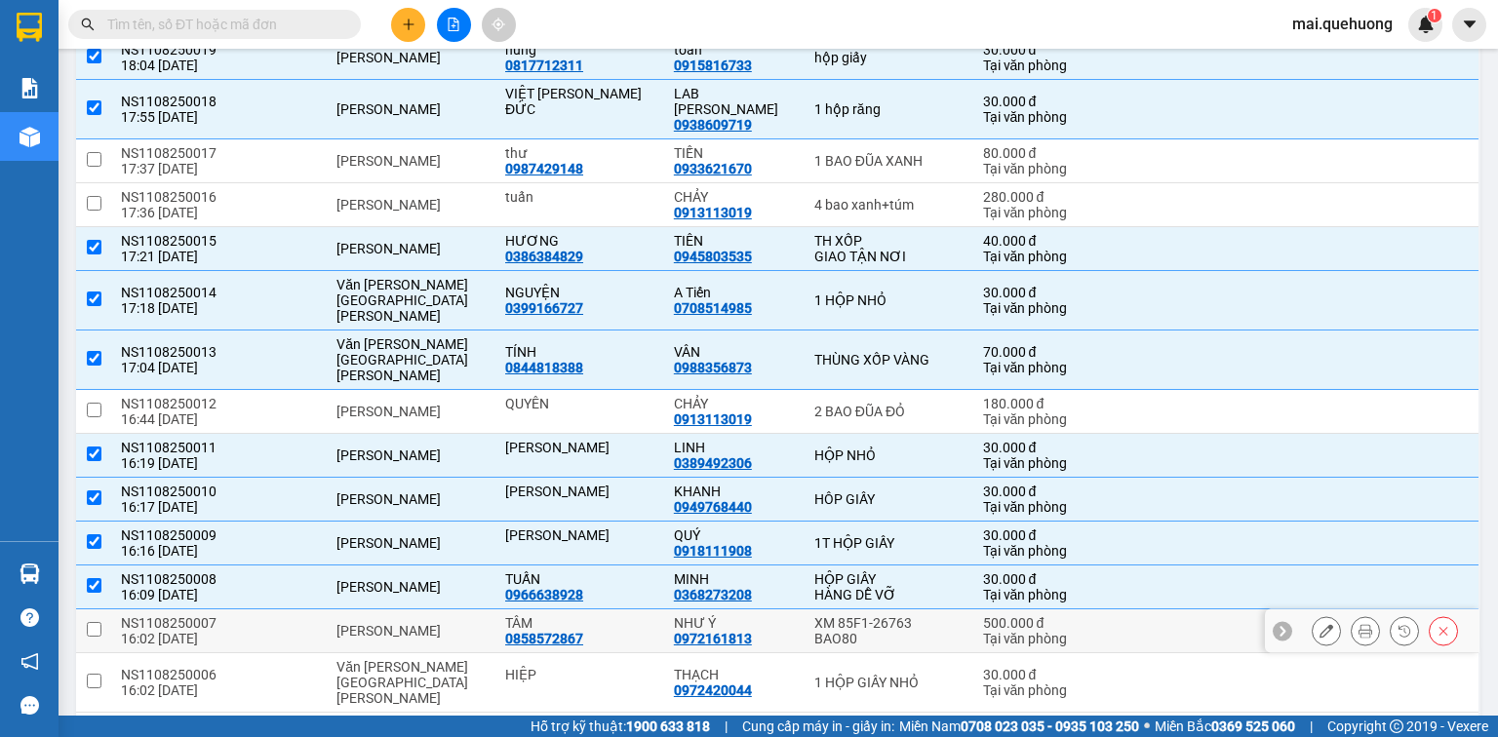
click at [89, 622] on input "checkbox" at bounding box center [94, 629] width 15 height 15
checkbox input "true"
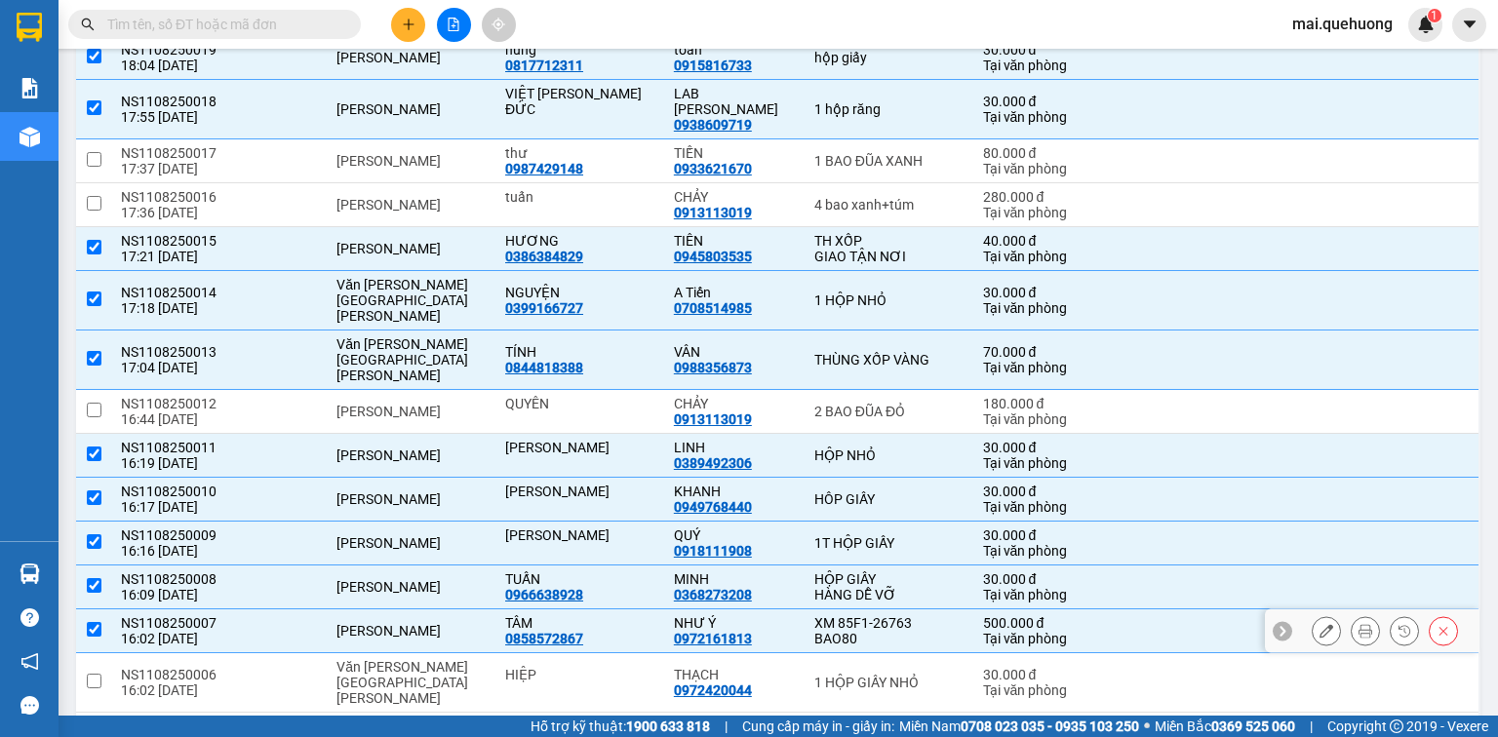
scroll to position [1015, 0]
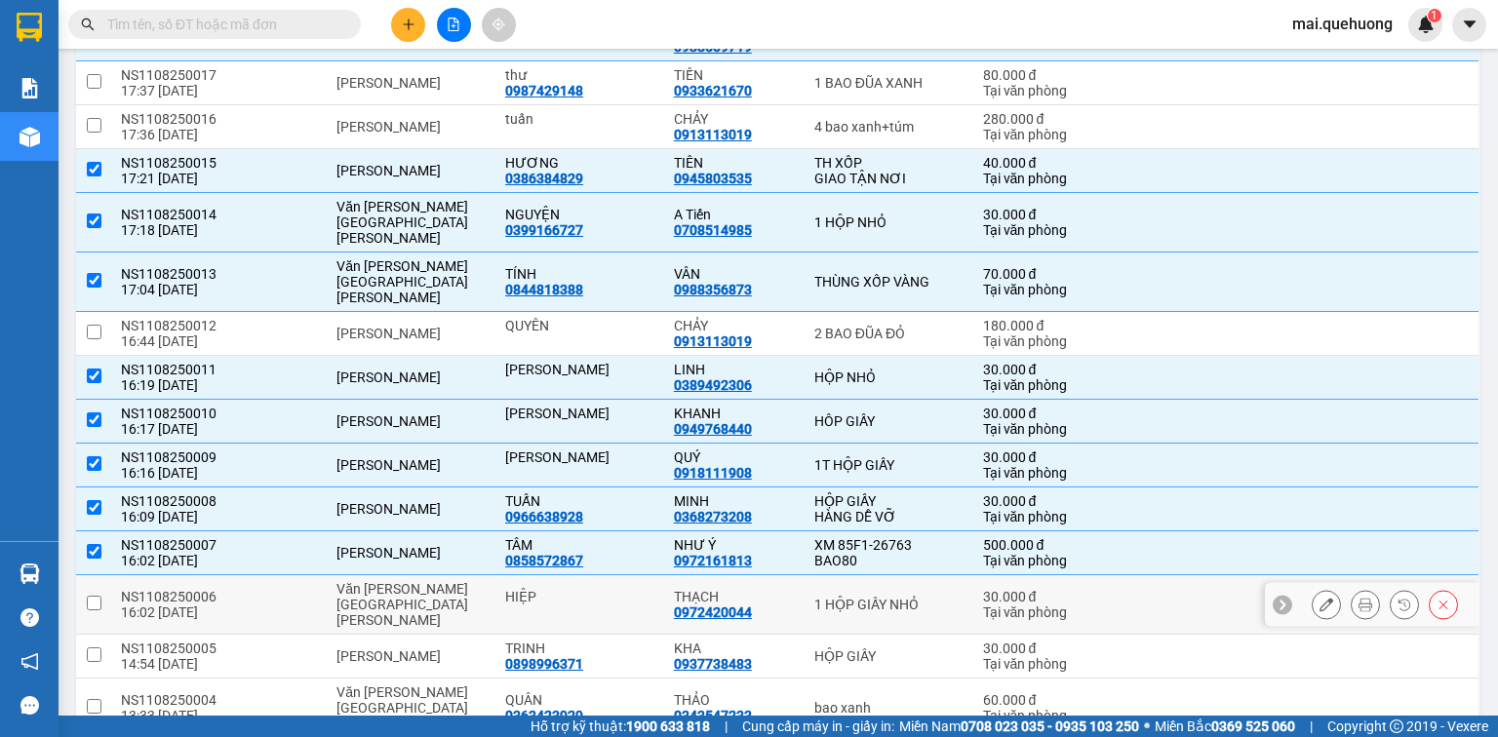
click at [90, 596] on input "checkbox" at bounding box center [94, 603] width 15 height 15
checkbox input "true"
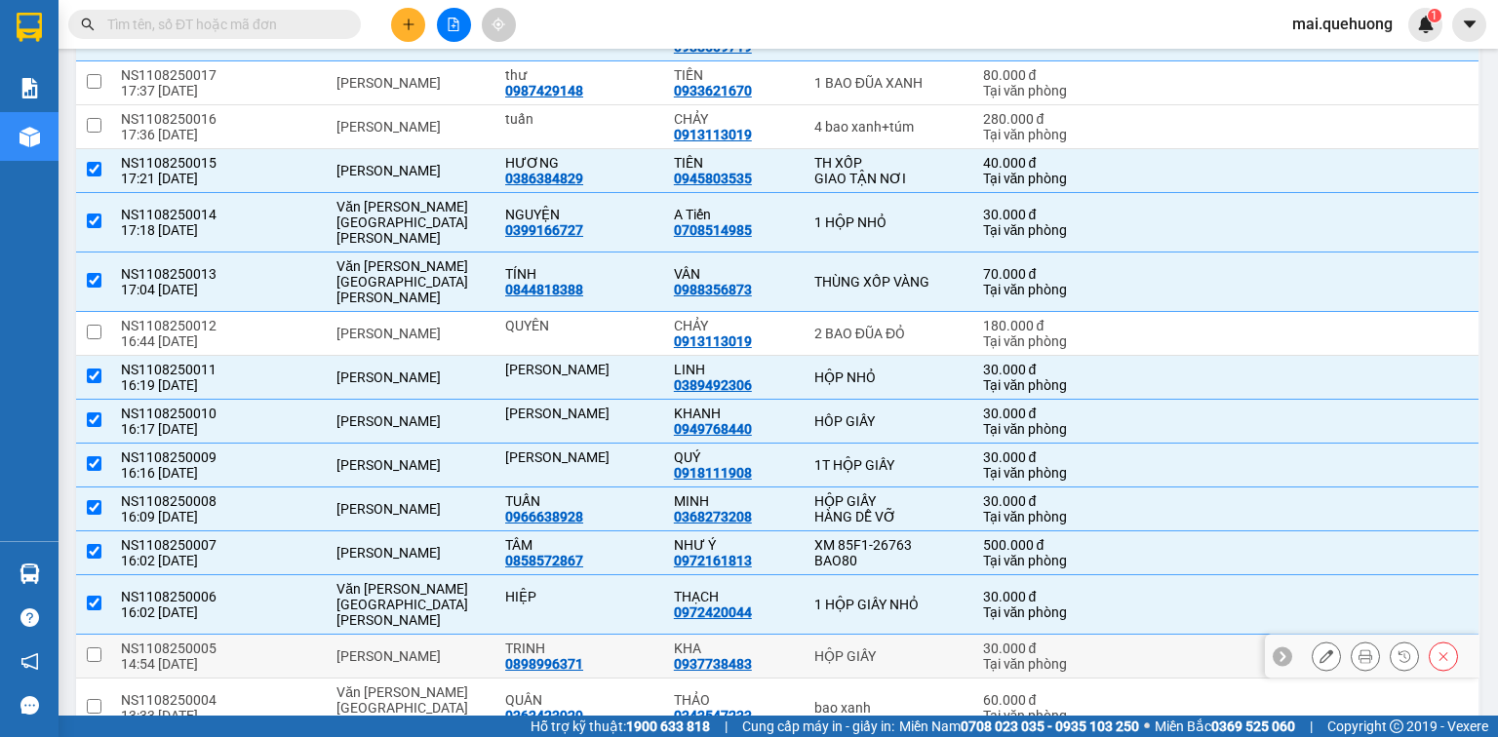
click at [90, 648] on input "checkbox" at bounding box center [94, 655] width 15 height 15
checkbox input "true"
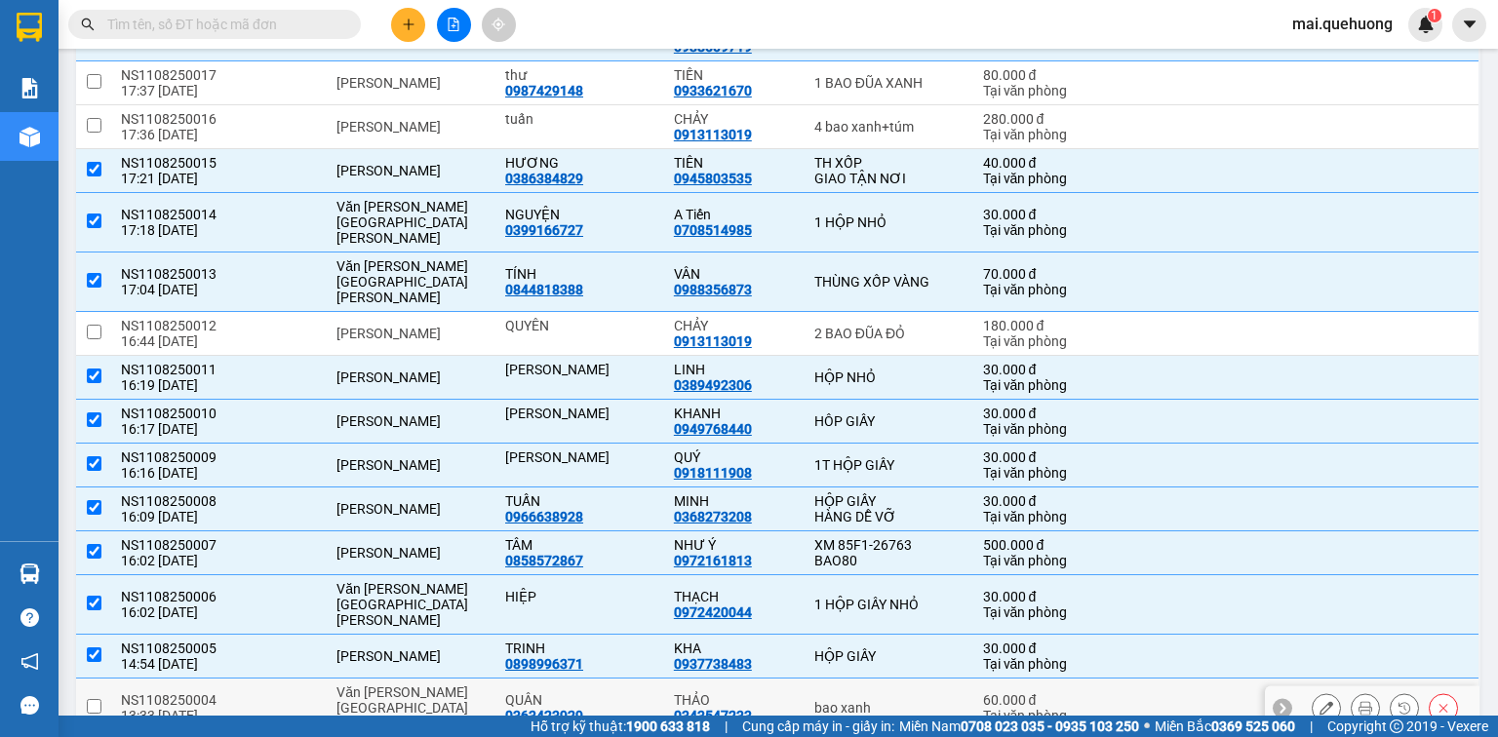
scroll to position [1088, 0]
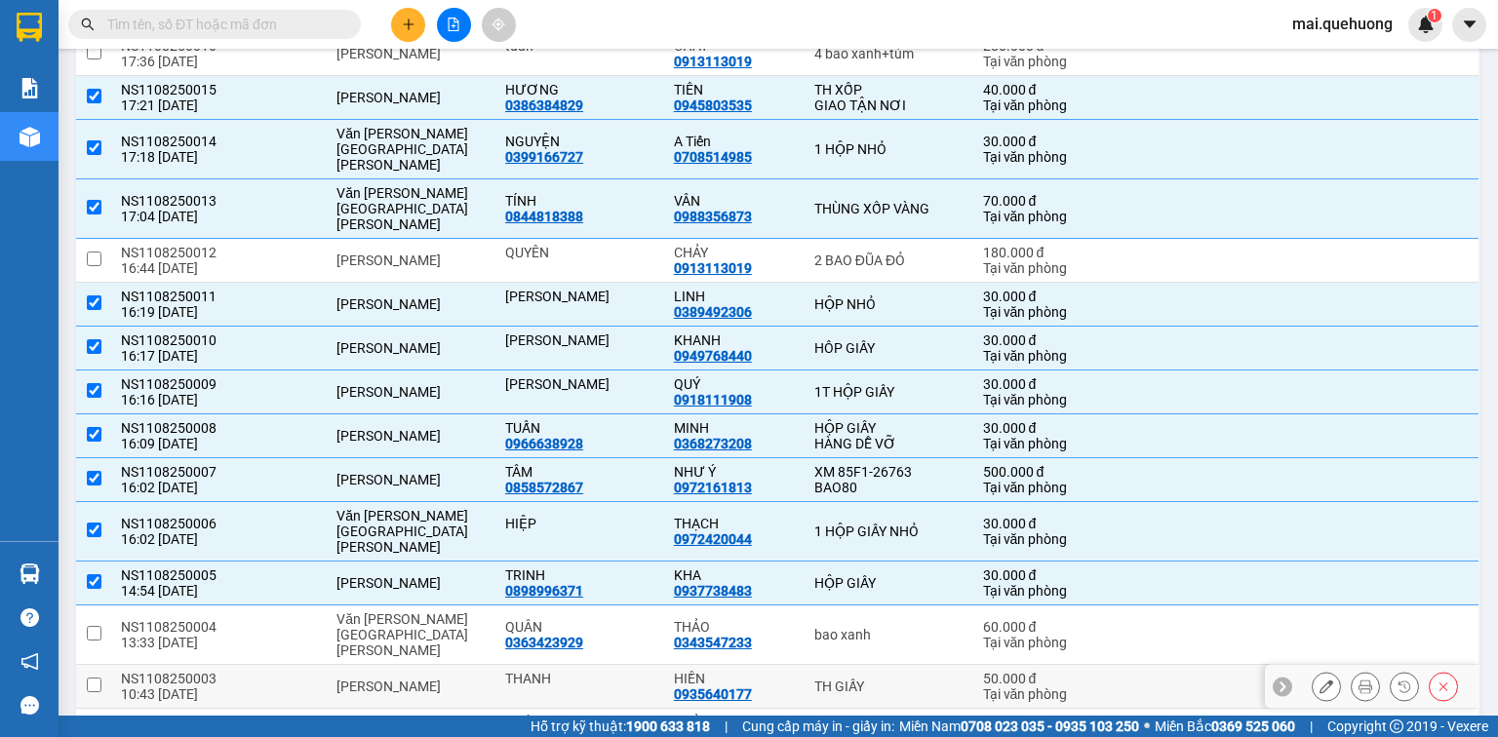
click at [89, 678] on input "checkbox" at bounding box center [94, 685] width 15 height 15
checkbox input "true"
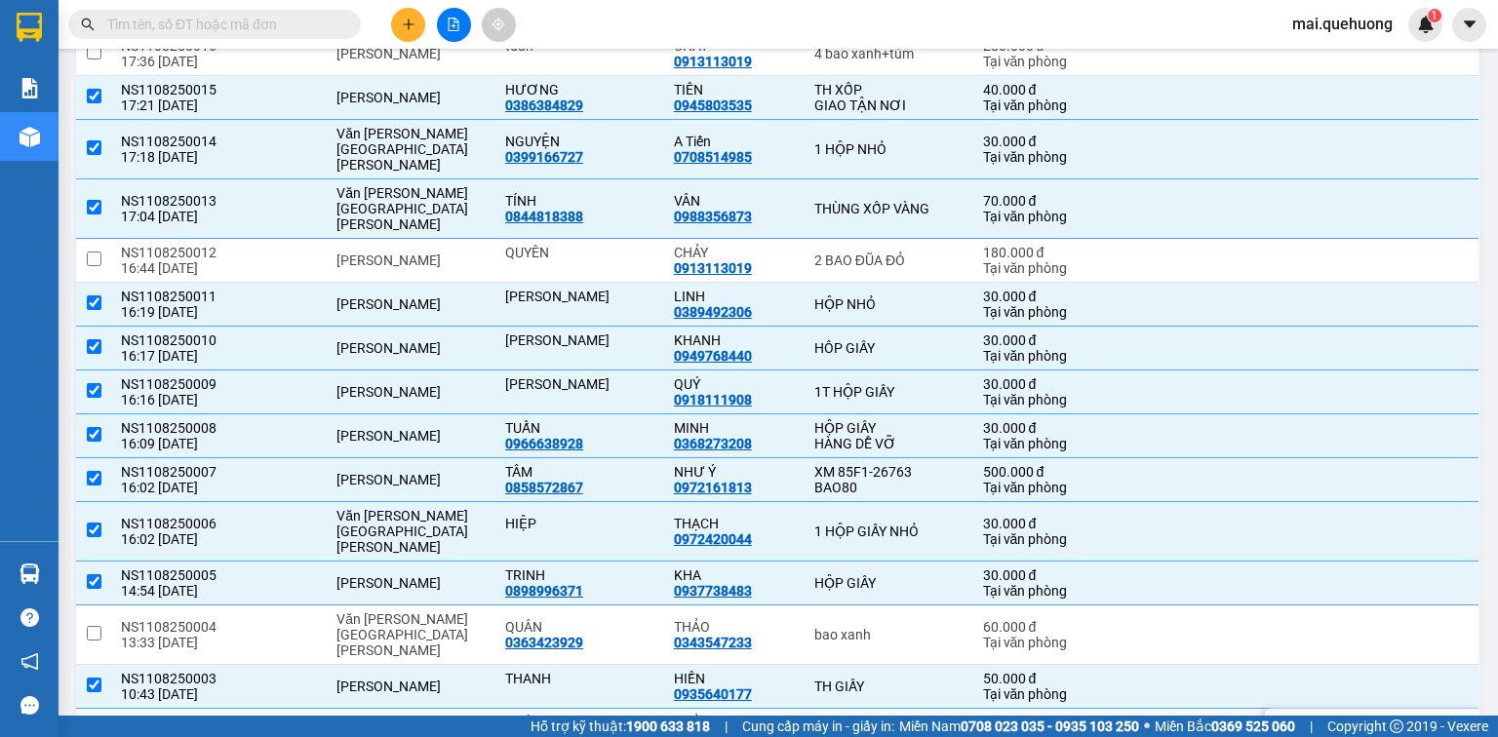
click at [94, 722] on input "checkbox" at bounding box center [94, 729] width 15 height 15
checkbox input "true"
click at [98, 626] on input "checkbox" at bounding box center [94, 633] width 15 height 15
checkbox input "true"
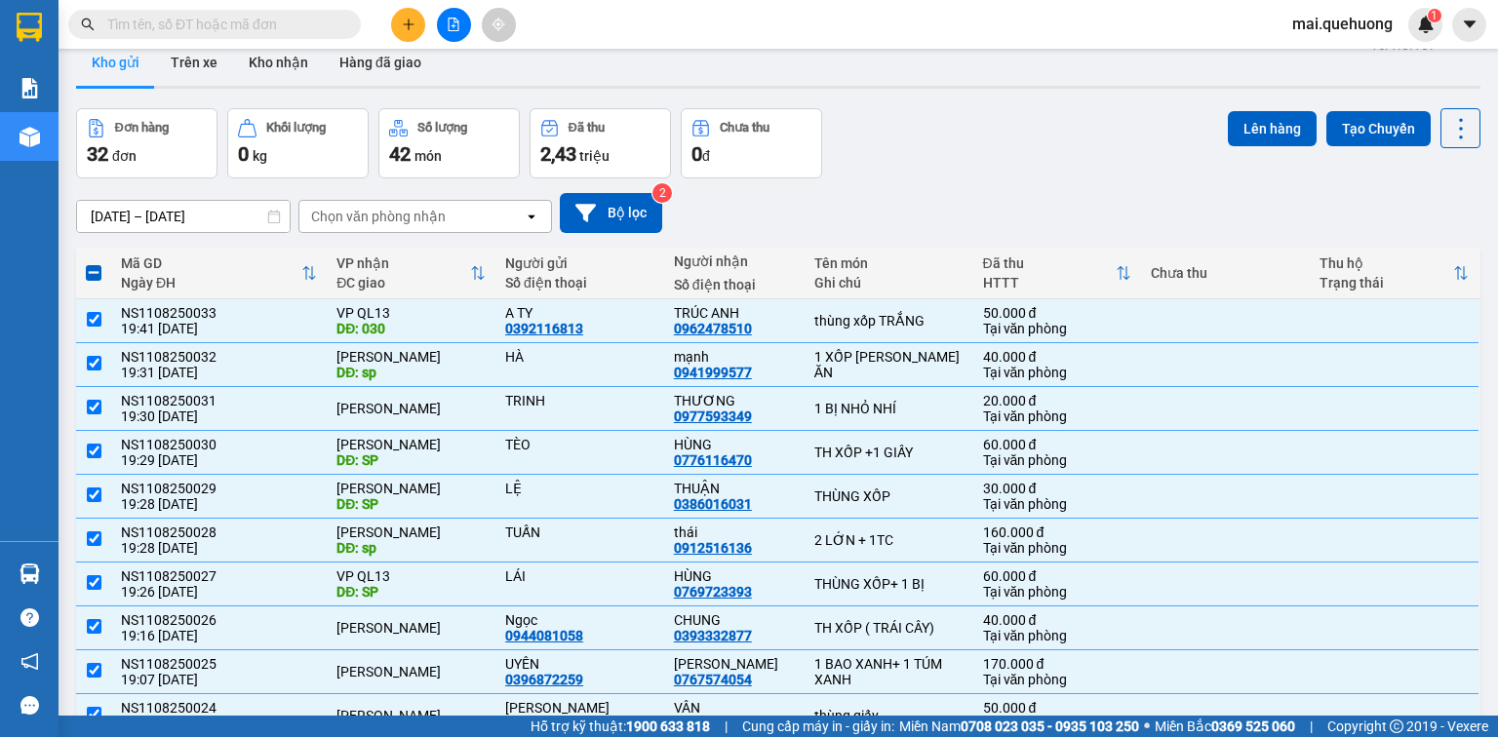
scroll to position [0, 0]
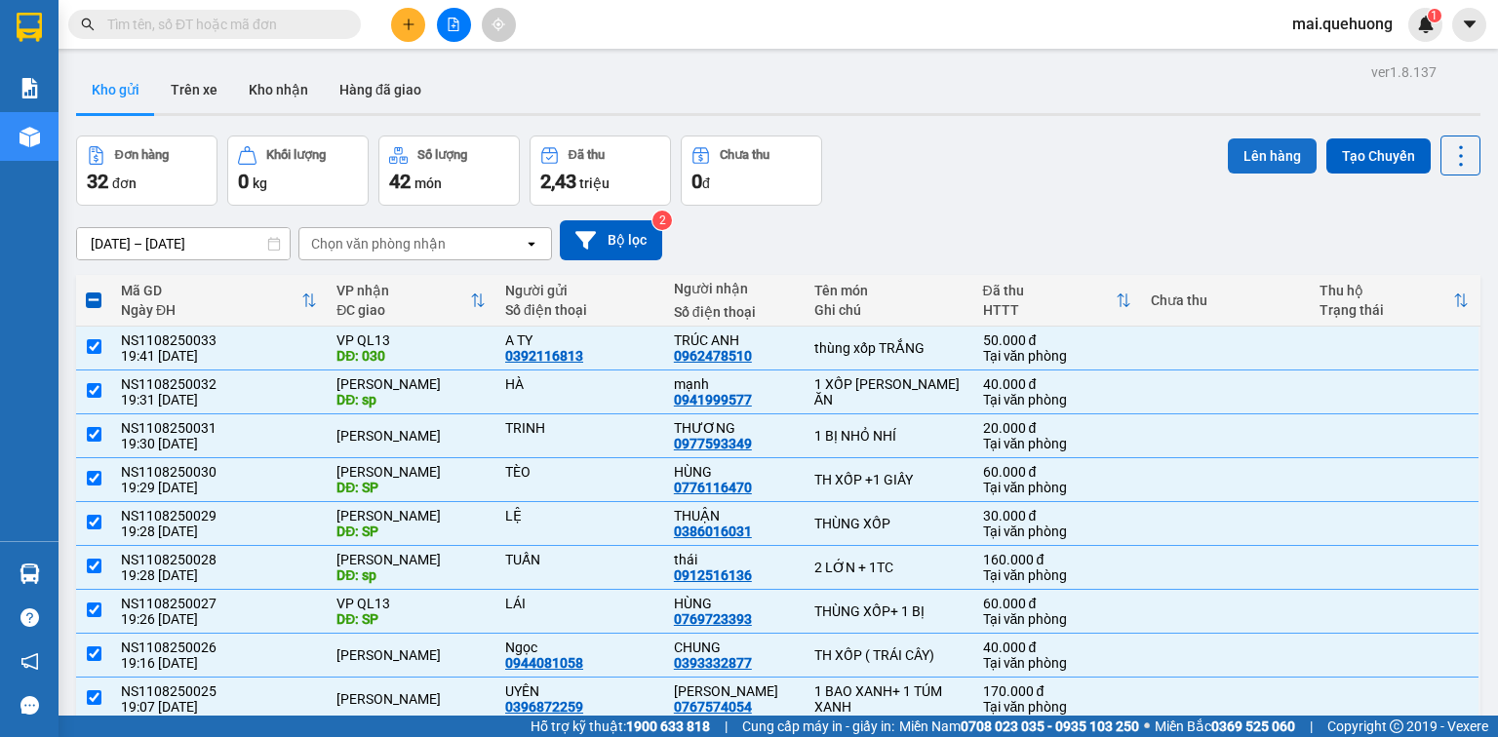
click at [1256, 151] on button "Lên hàng" at bounding box center [1272, 156] width 89 height 35
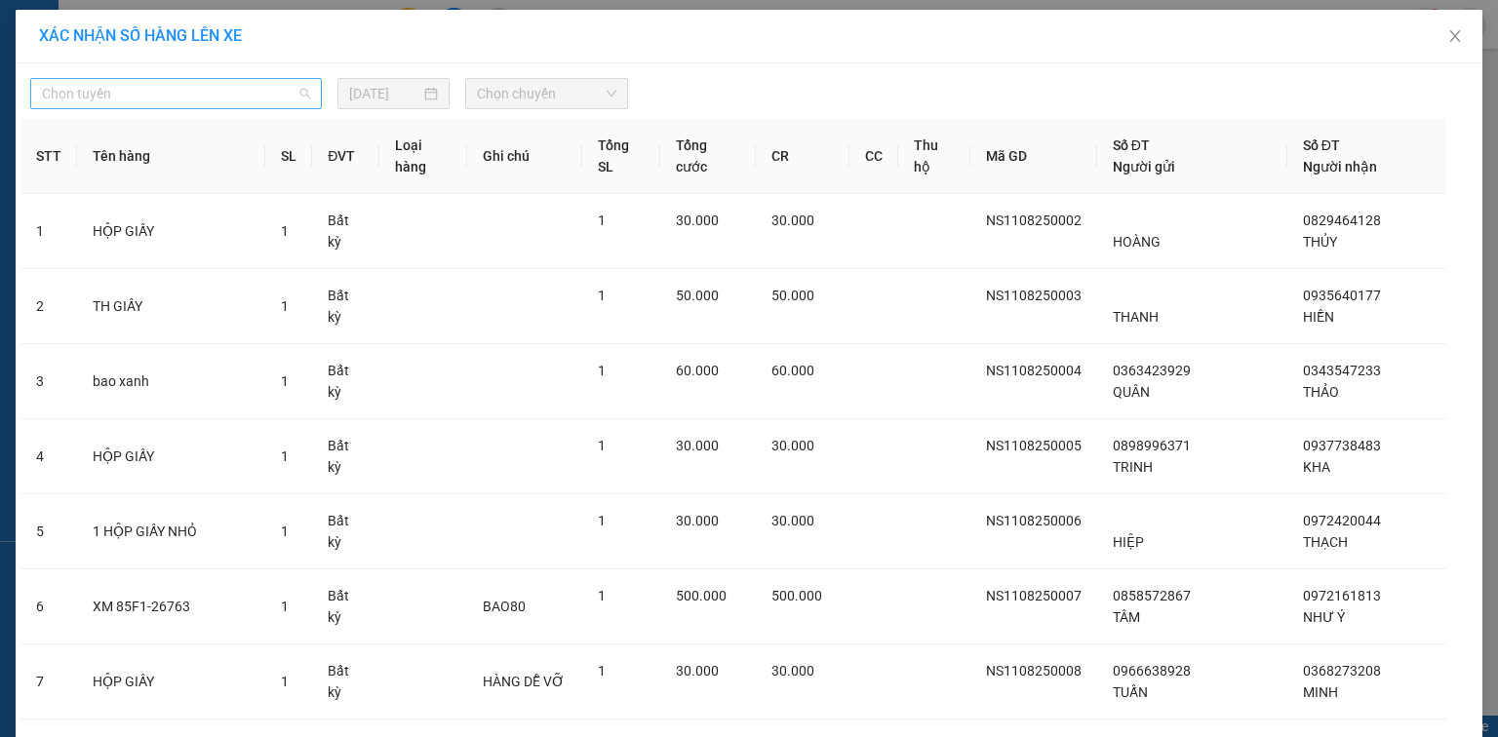
click at [209, 94] on span "Chọn tuyến" at bounding box center [176, 93] width 268 height 29
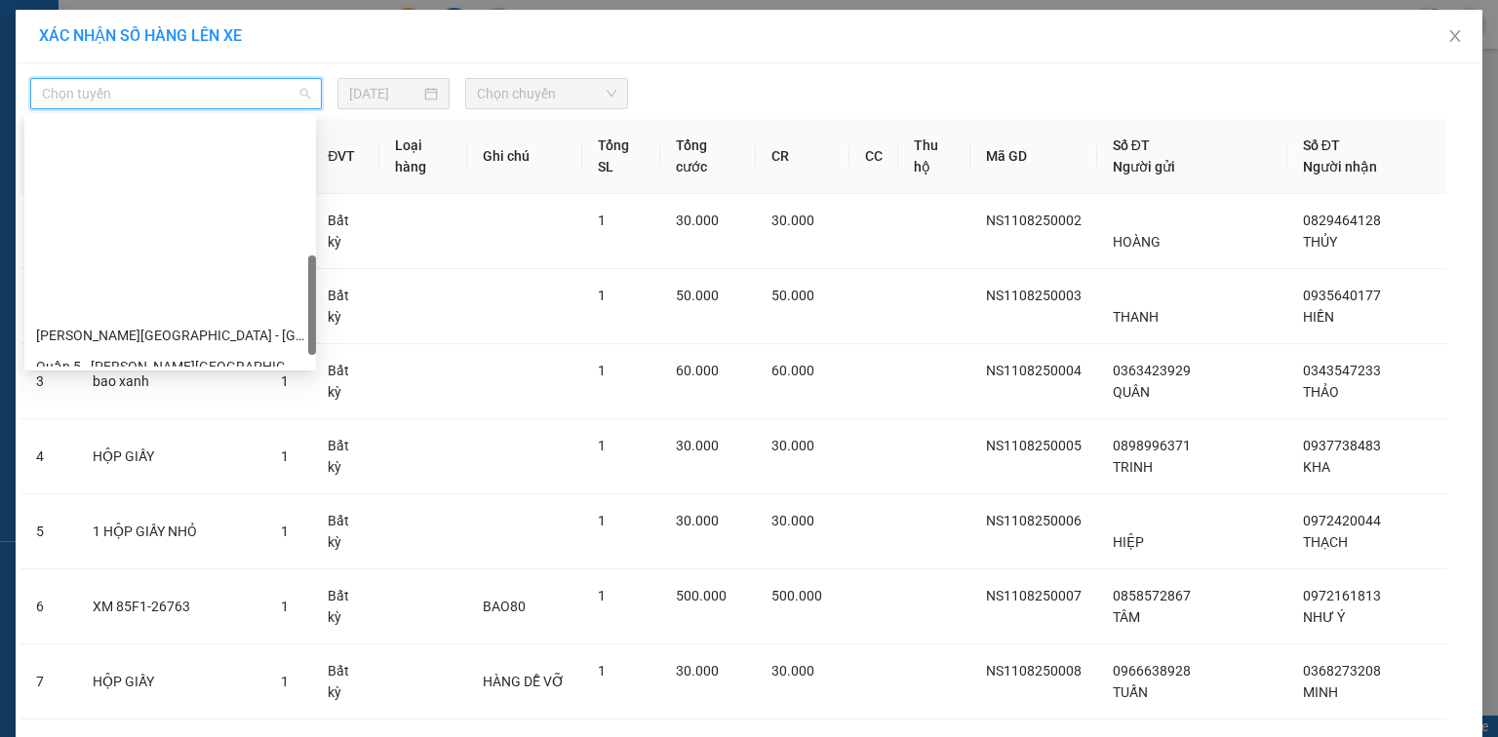
scroll to position [531, 0]
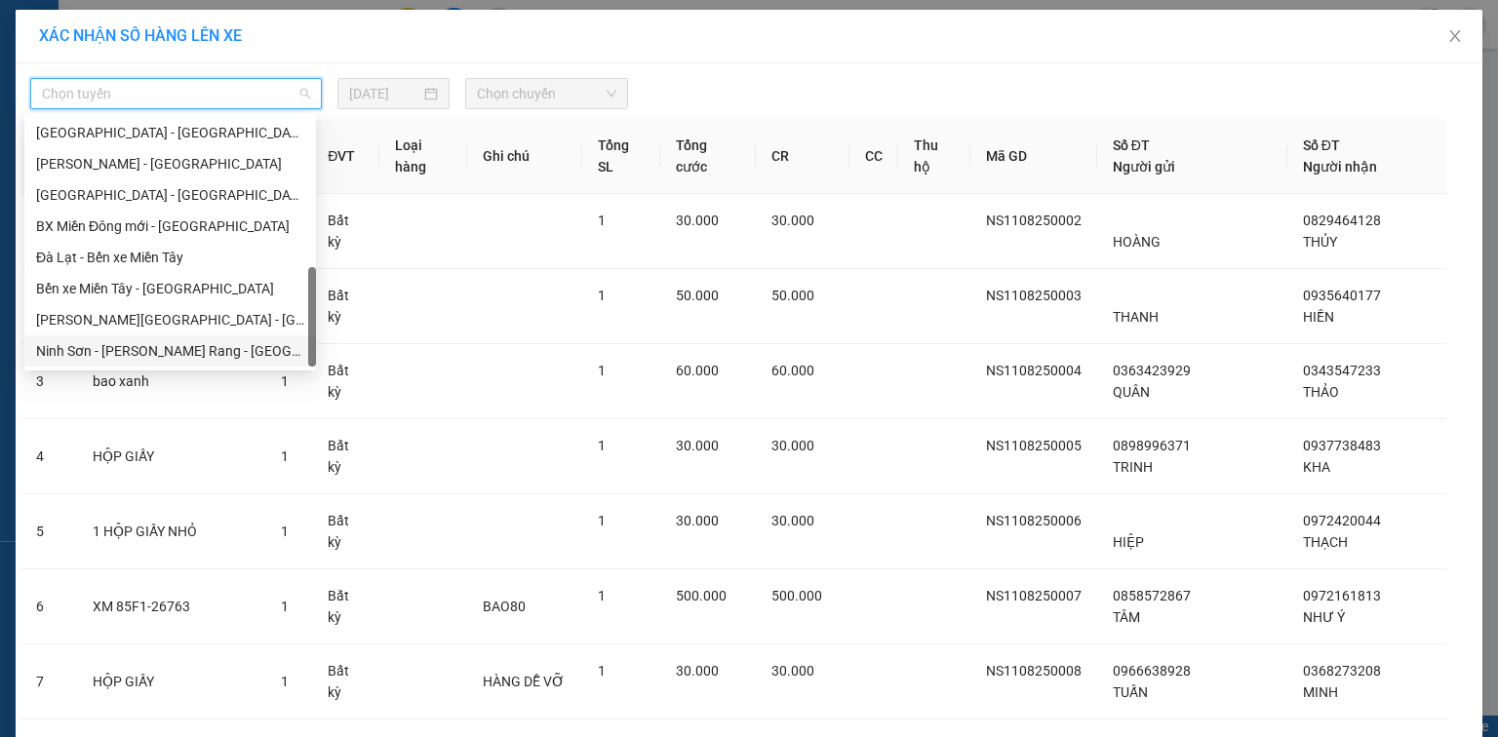
click at [201, 353] on div "Ninh Sơn - [PERSON_NAME] Rang - [GEOGRAPHIC_DATA]" at bounding box center [170, 350] width 268 height 21
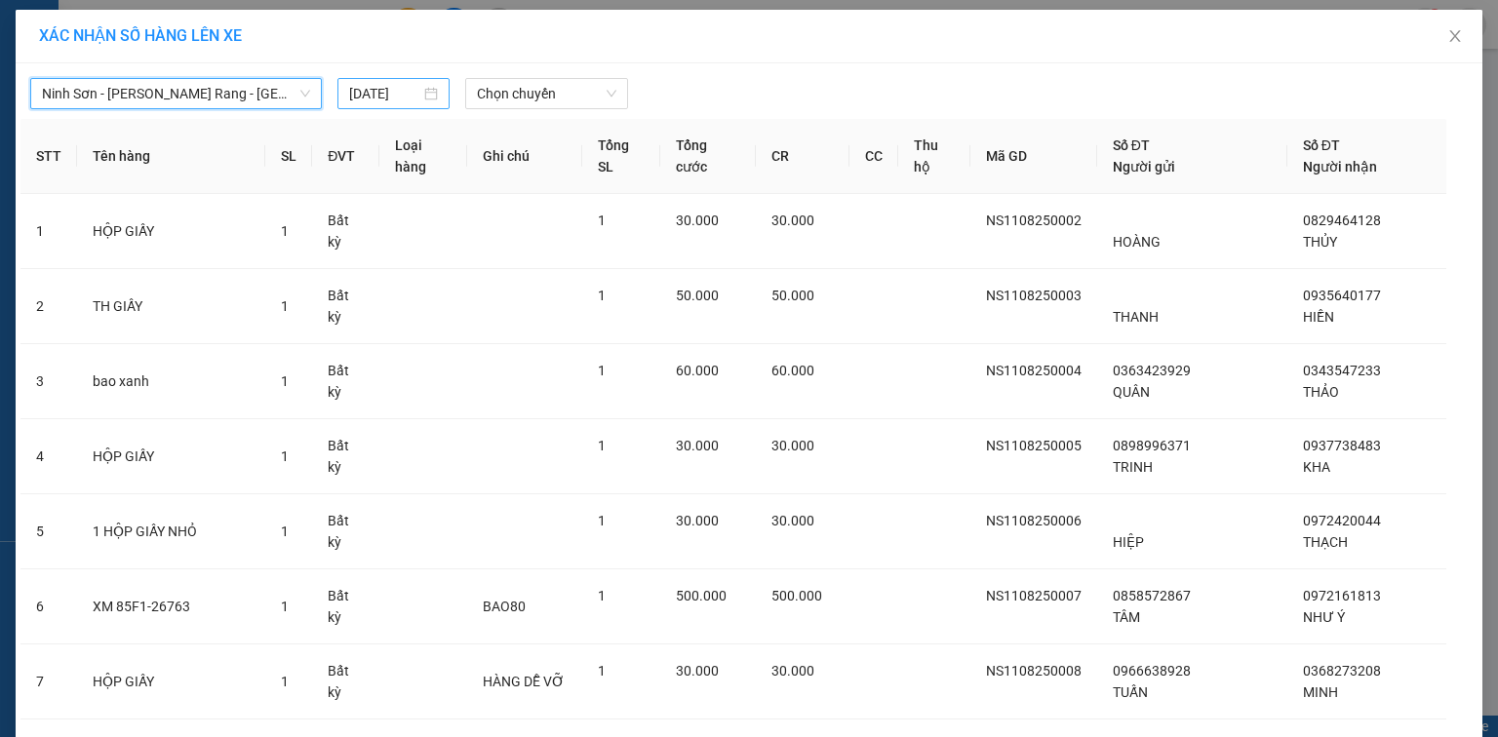
click at [372, 95] on input "[DATE]" at bounding box center [384, 93] width 71 height 21
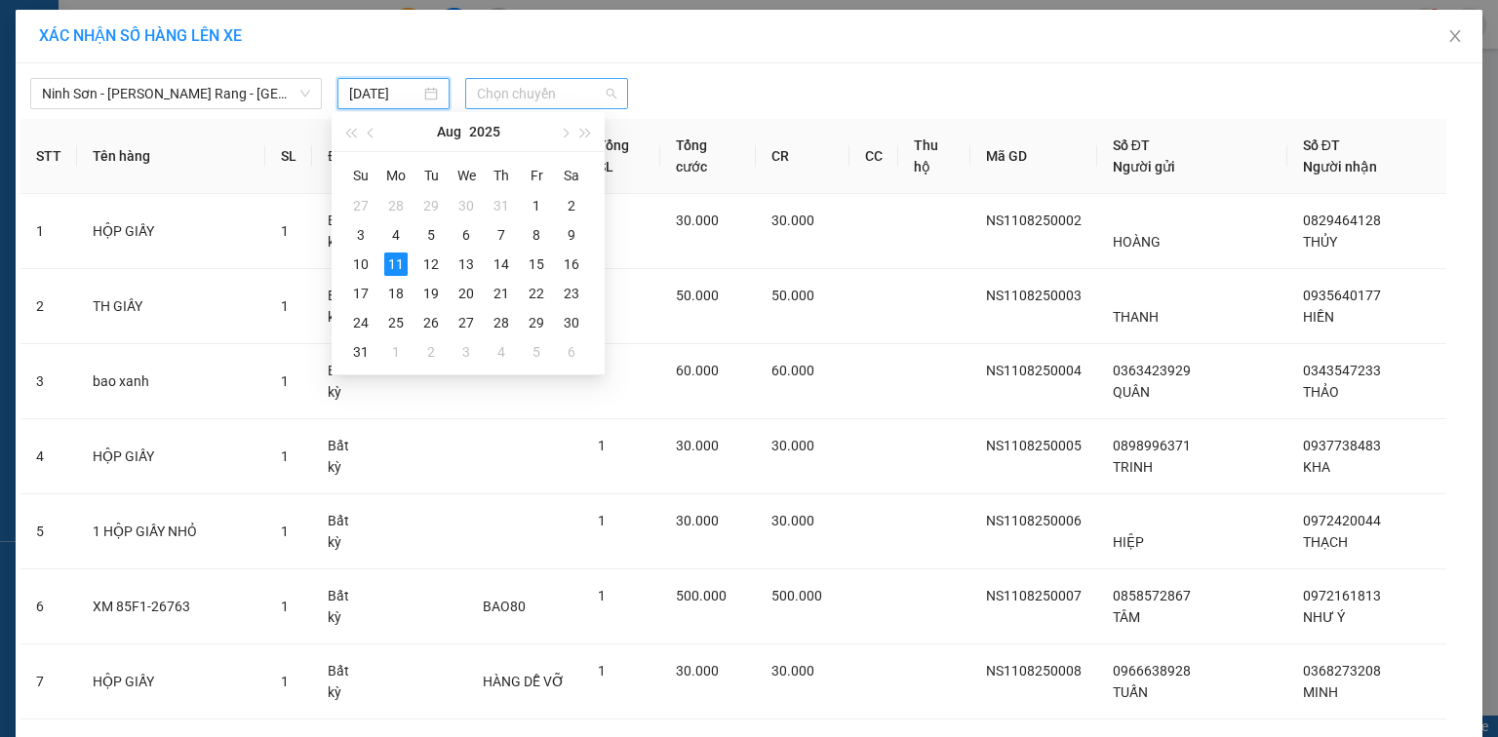
click at [578, 105] on span "Chọn chuyến" at bounding box center [547, 93] width 140 height 29
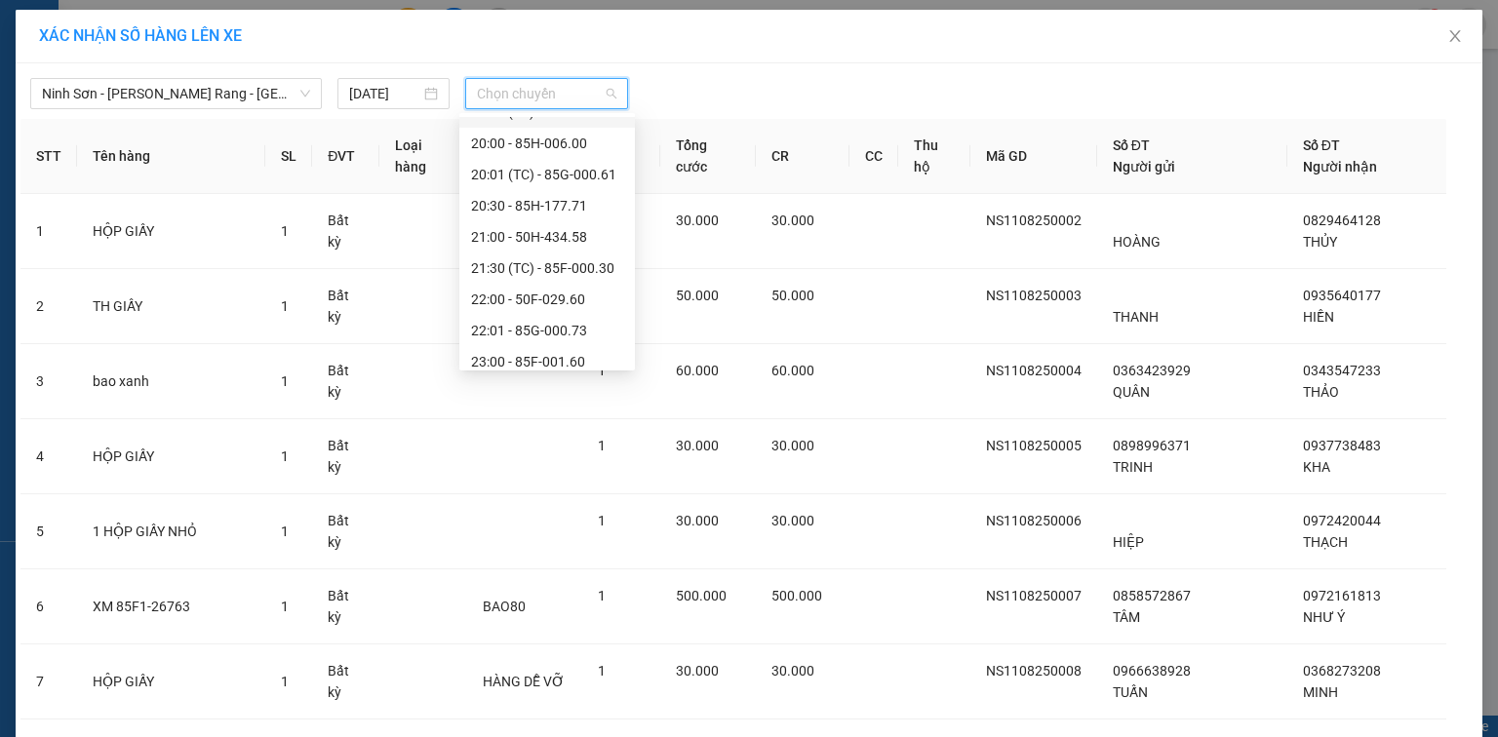
scroll to position [219, 0]
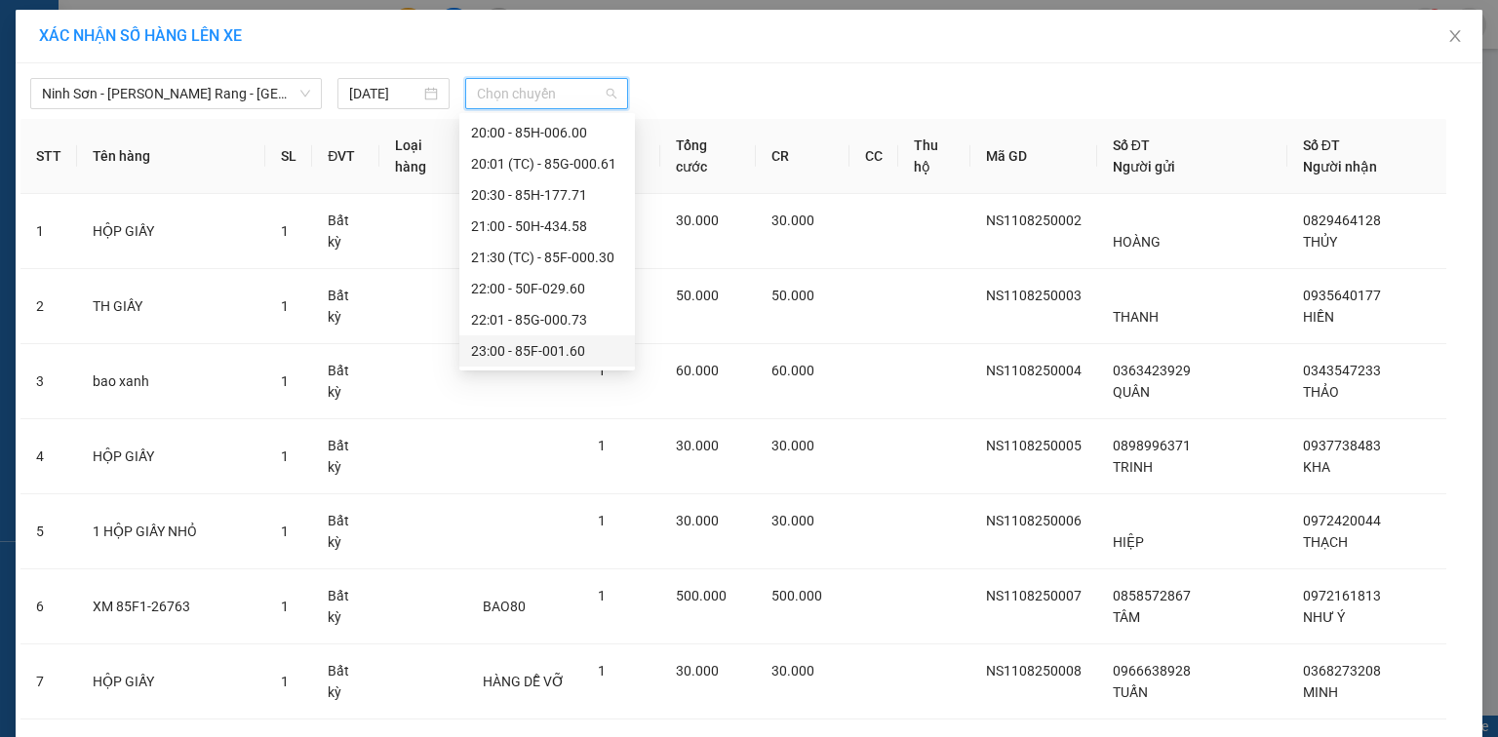
click at [545, 348] on div "23:00 - 85F-001.60" at bounding box center [547, 350] width 152 height 21
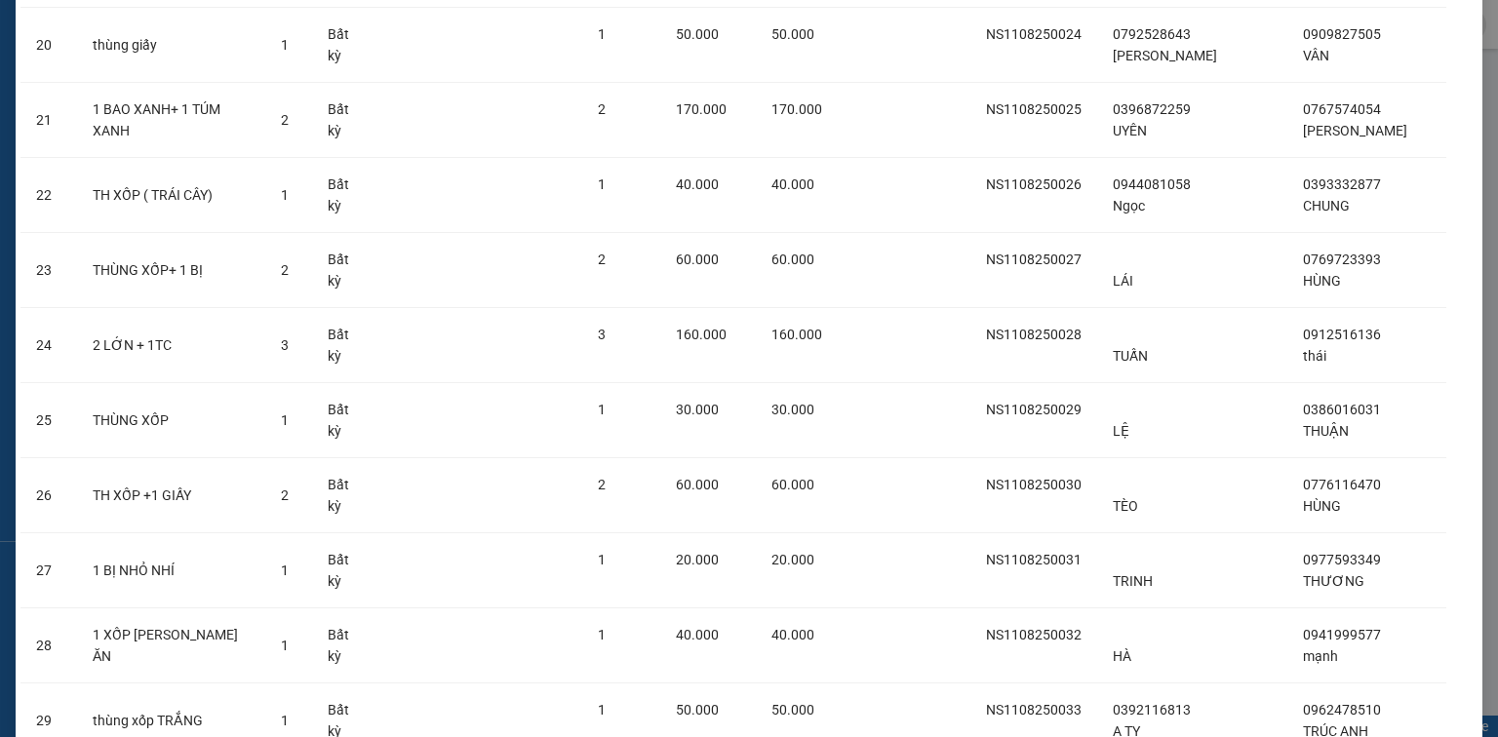
scroll to position [1783, 0]
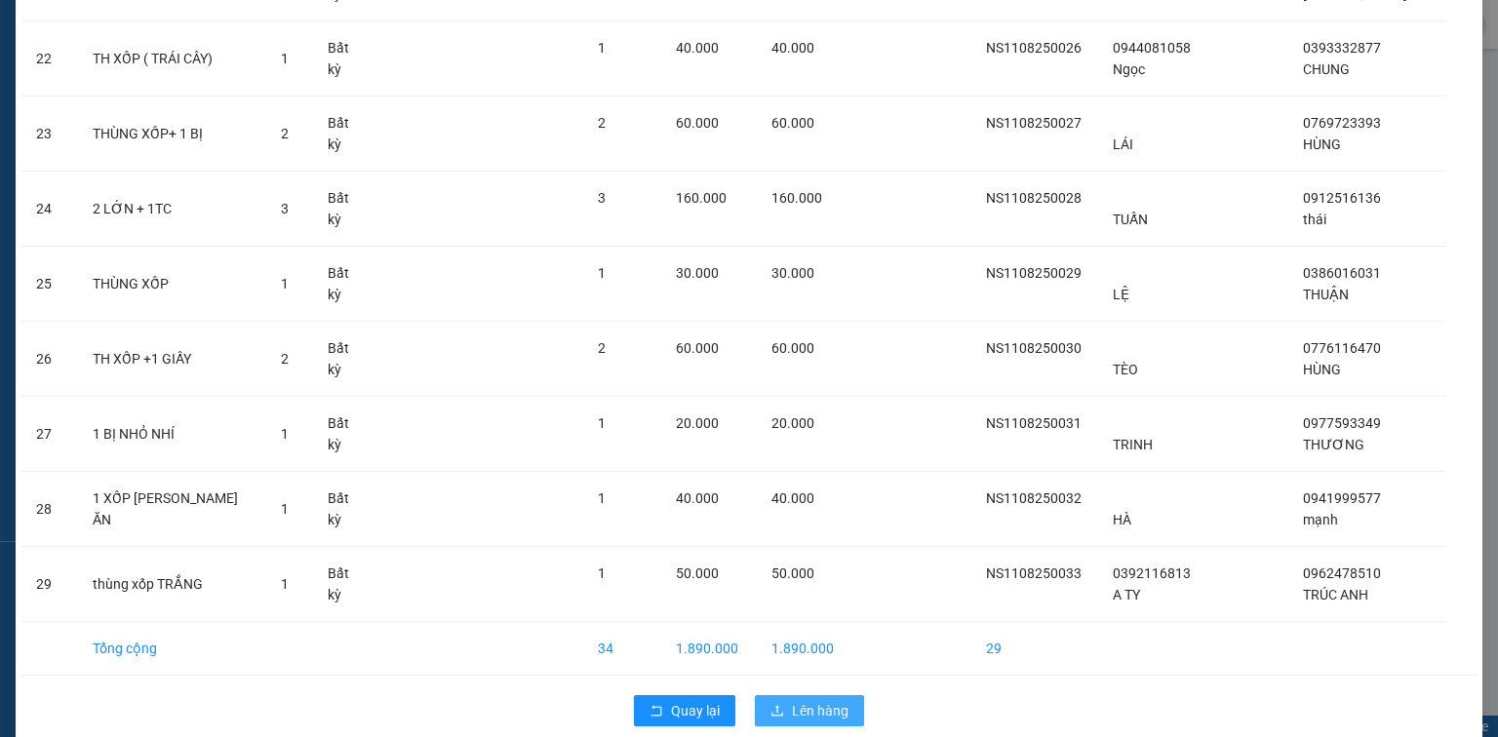
click at [820, 700] on span "Lên hàng" at bounding box center [820, 710] width 57 height 21
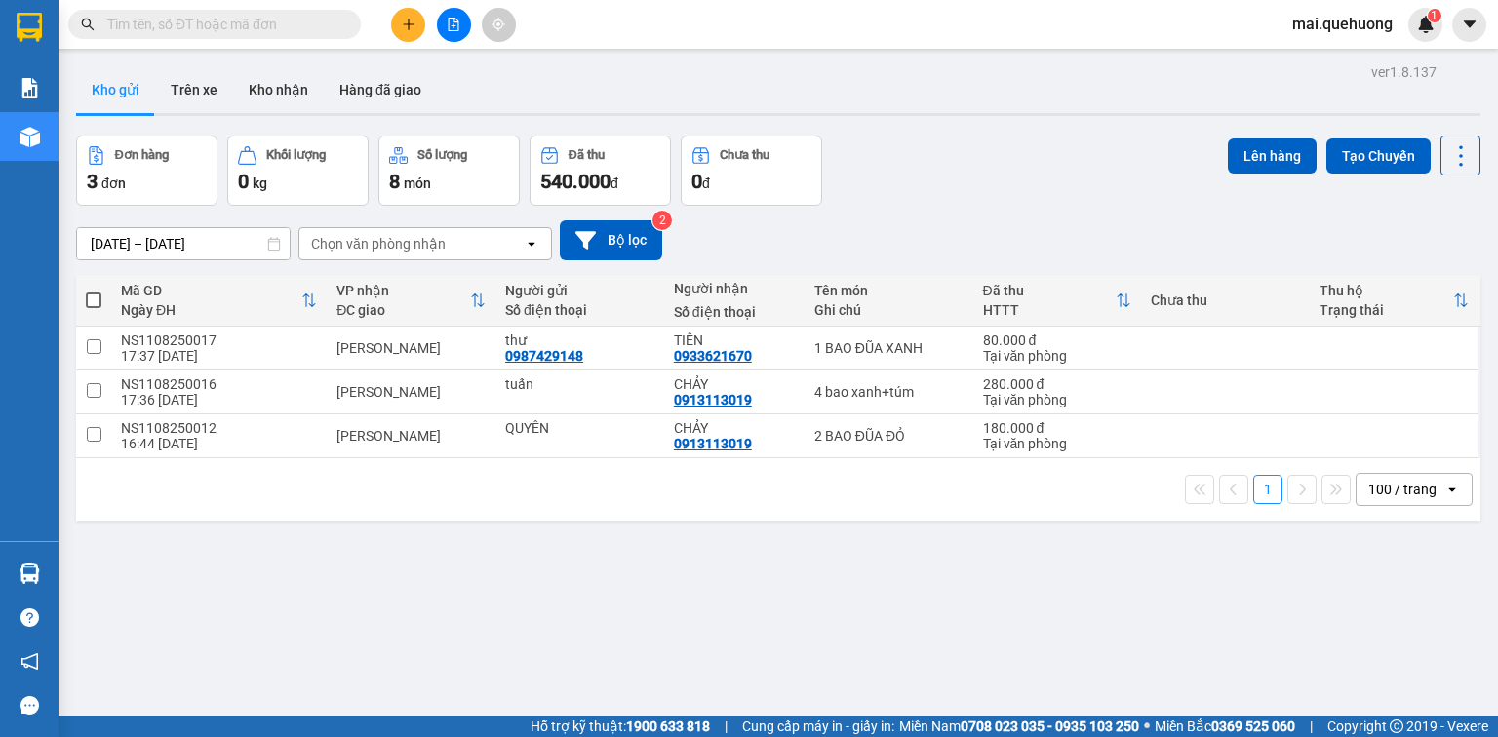
click at [250, 16] on input "text" at bounding box center [222, 24] width 230 height 21
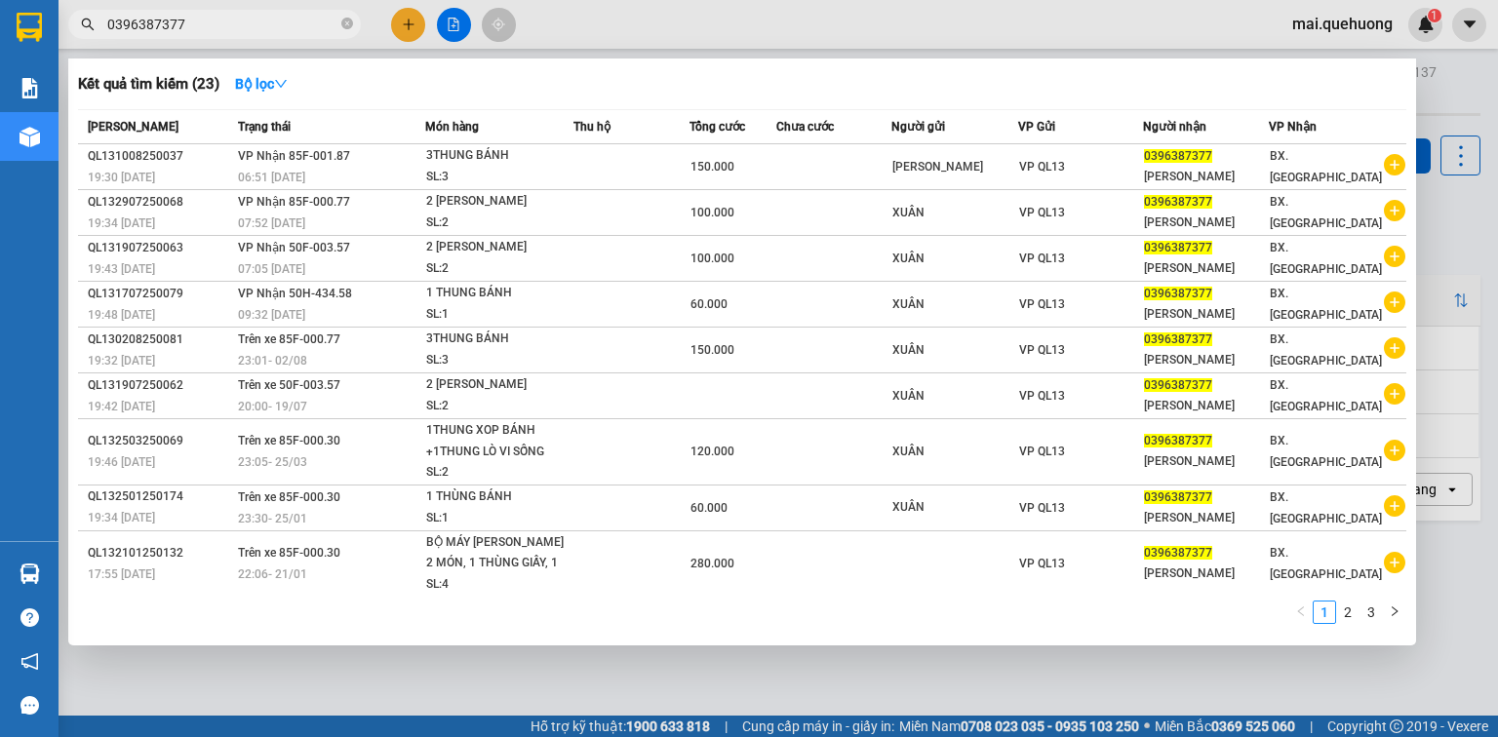
click at [251, 20] on input "0396387377" at bounding box center [222, 24] width 230 height 21
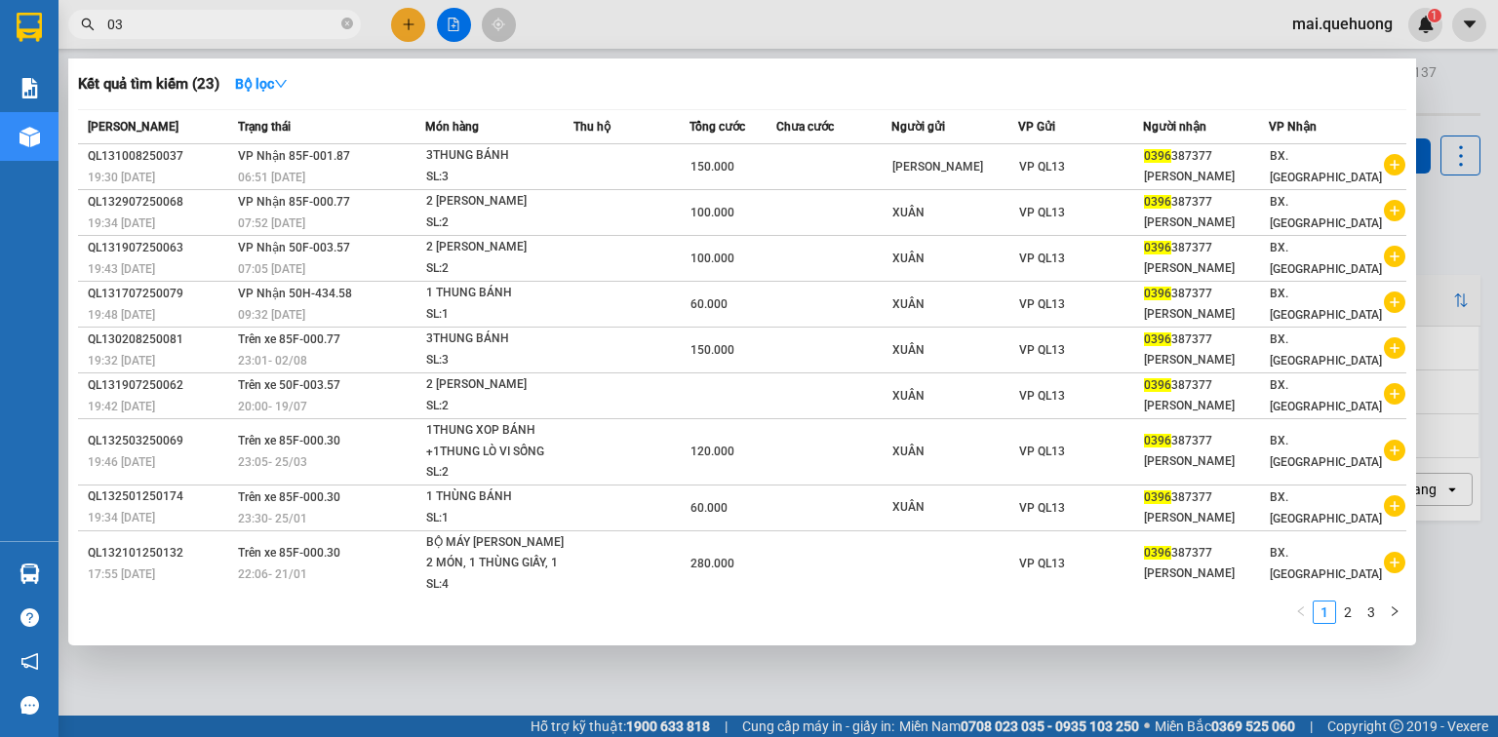
type input "0"
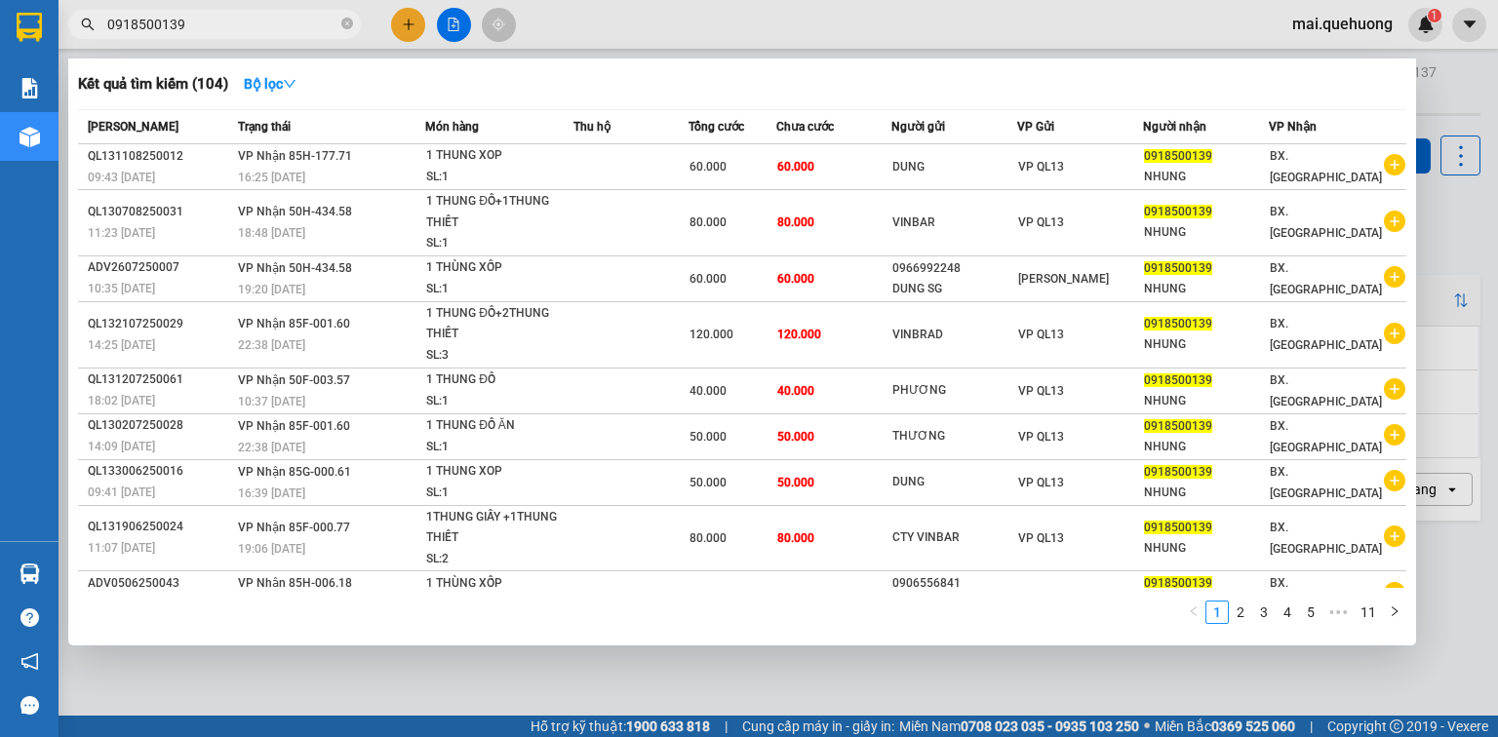
type input "0918500139"
click at [455, 25] on div at bounding box center [749, 368] width 1498 height 737
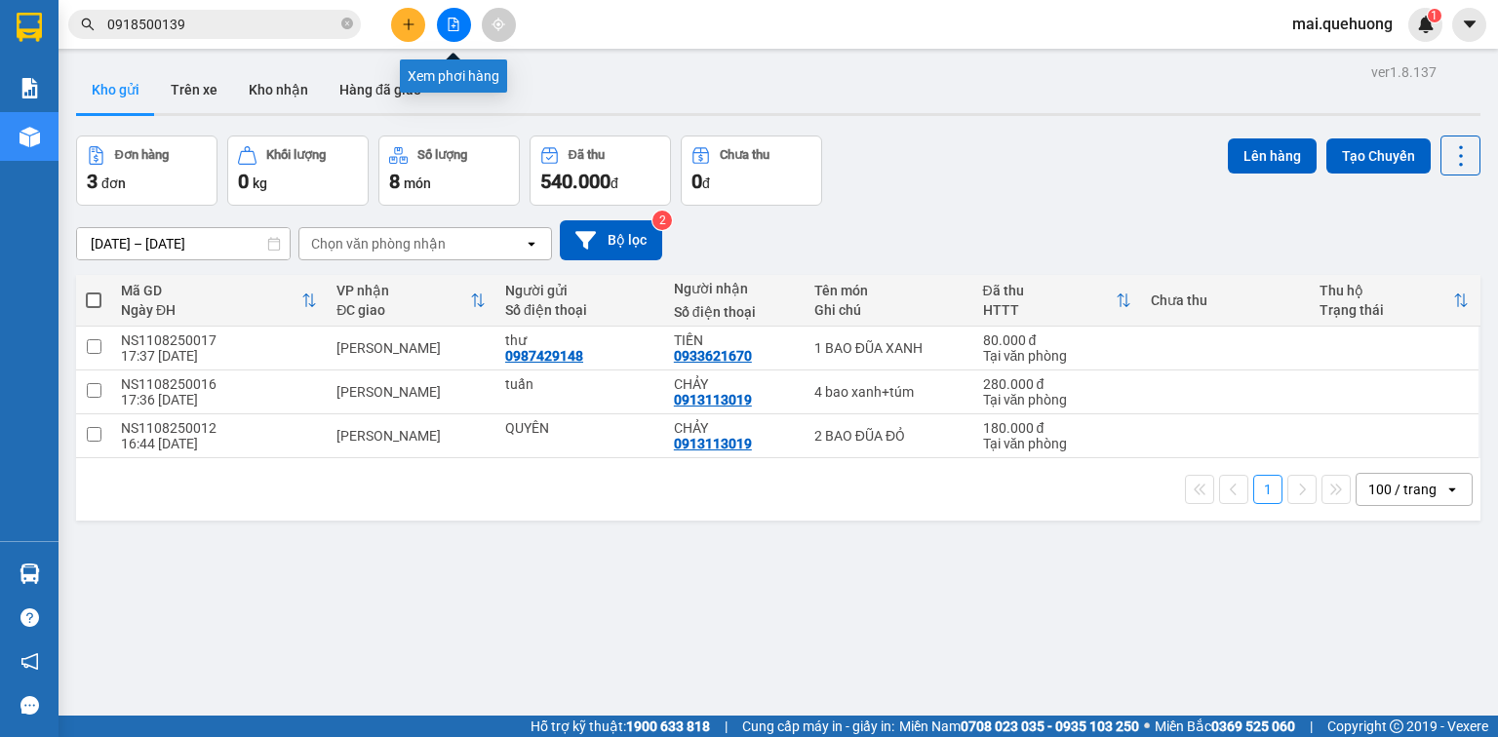
click at [458, 20] on icon "file-add" at bounding box center [454, 25] width 14 height 14
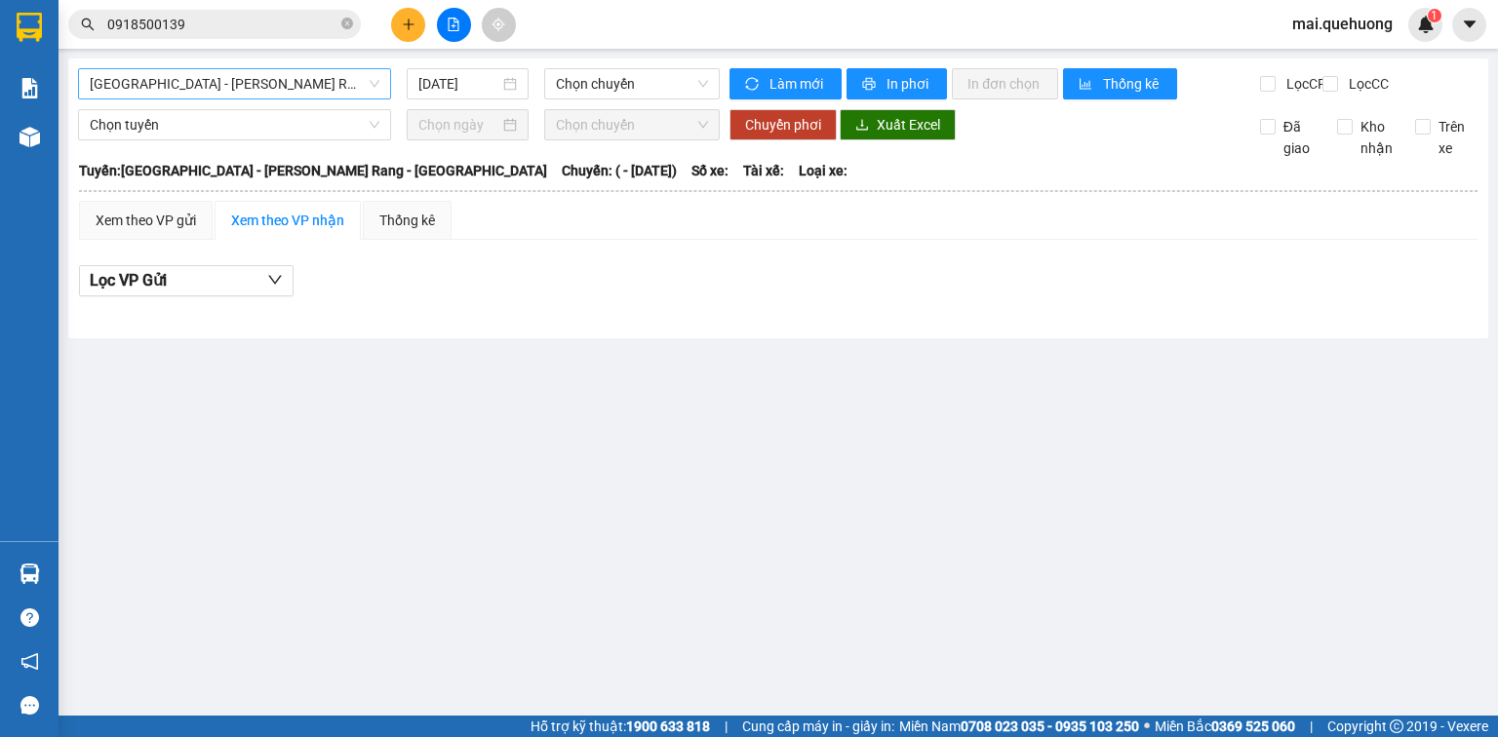
click at [254, 85] on span "[GEOGRAPHIC_DATA] - [PERSON_NAME] Rang - [GEOGRAPHIC_DATA]" at bounding box center [235, 83] width 290 height 29
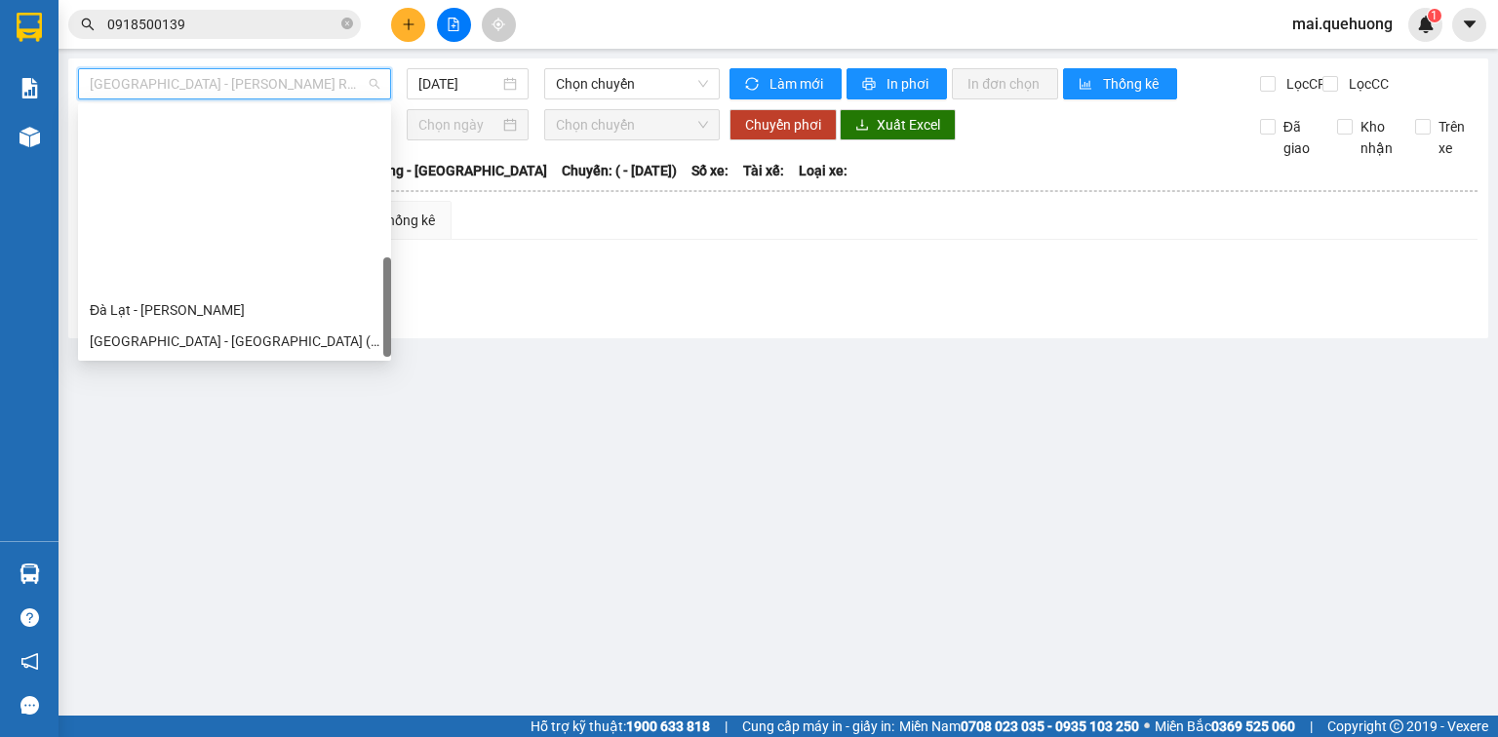
scroll to position [531, 0]
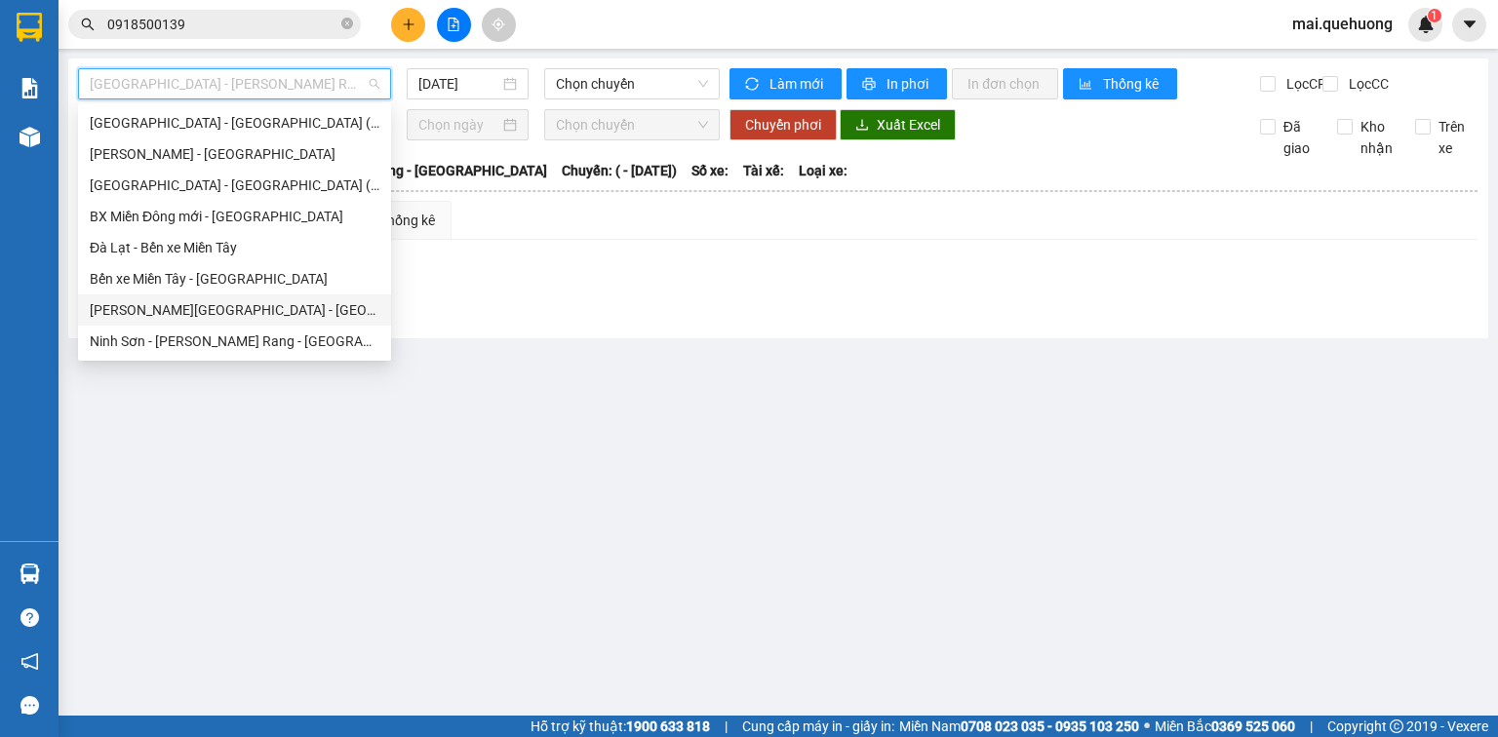
click at [195, 309] on div "[PERSON_NAME][GEOGRAPHIC_DATA] - [GEOGRAPHIC_DATA]" at bounding box center [235, 309] width 290 height 21
type input "[DATE]"
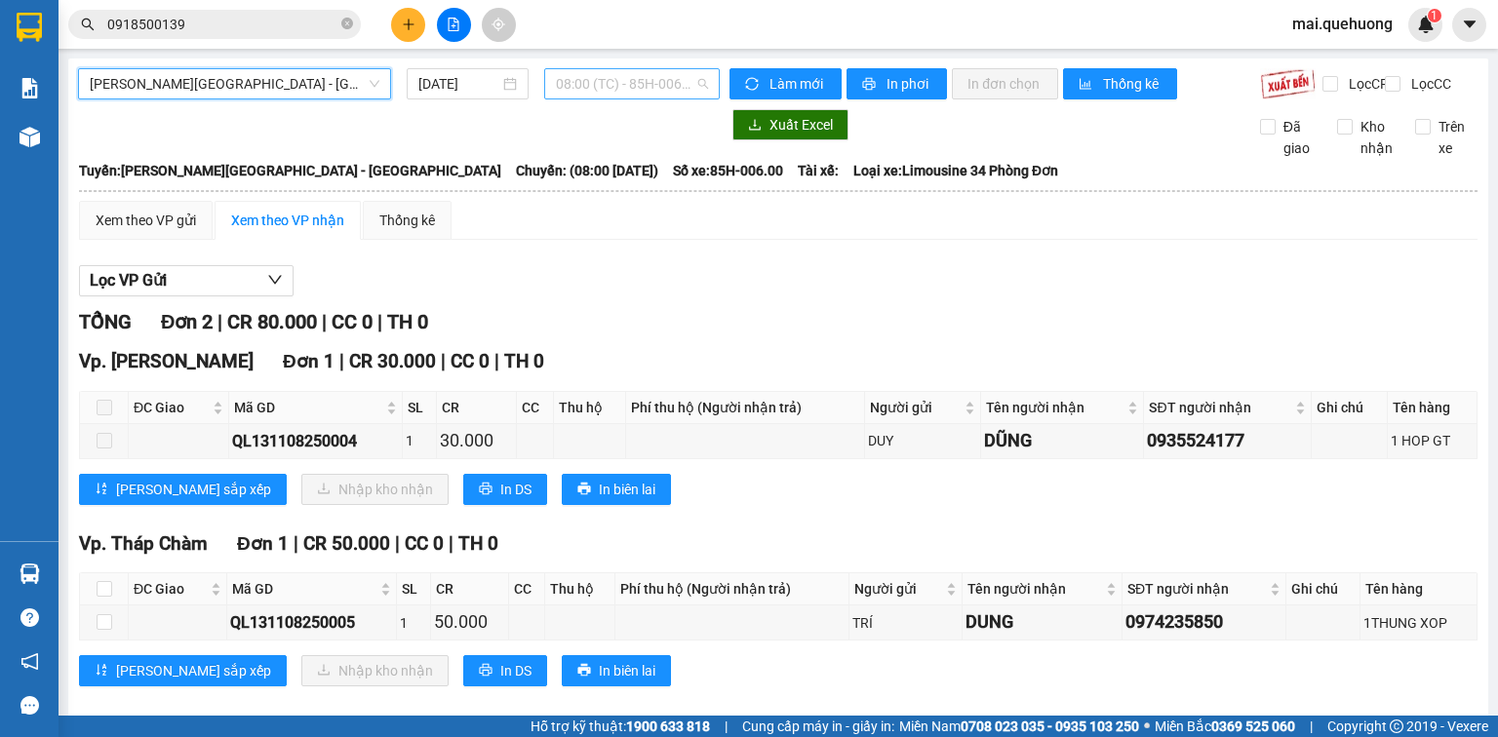
click at [601, 81] on span "08:00 (TC) - 85H-006.00" at bounding box center [632, 83] width 153 height 29
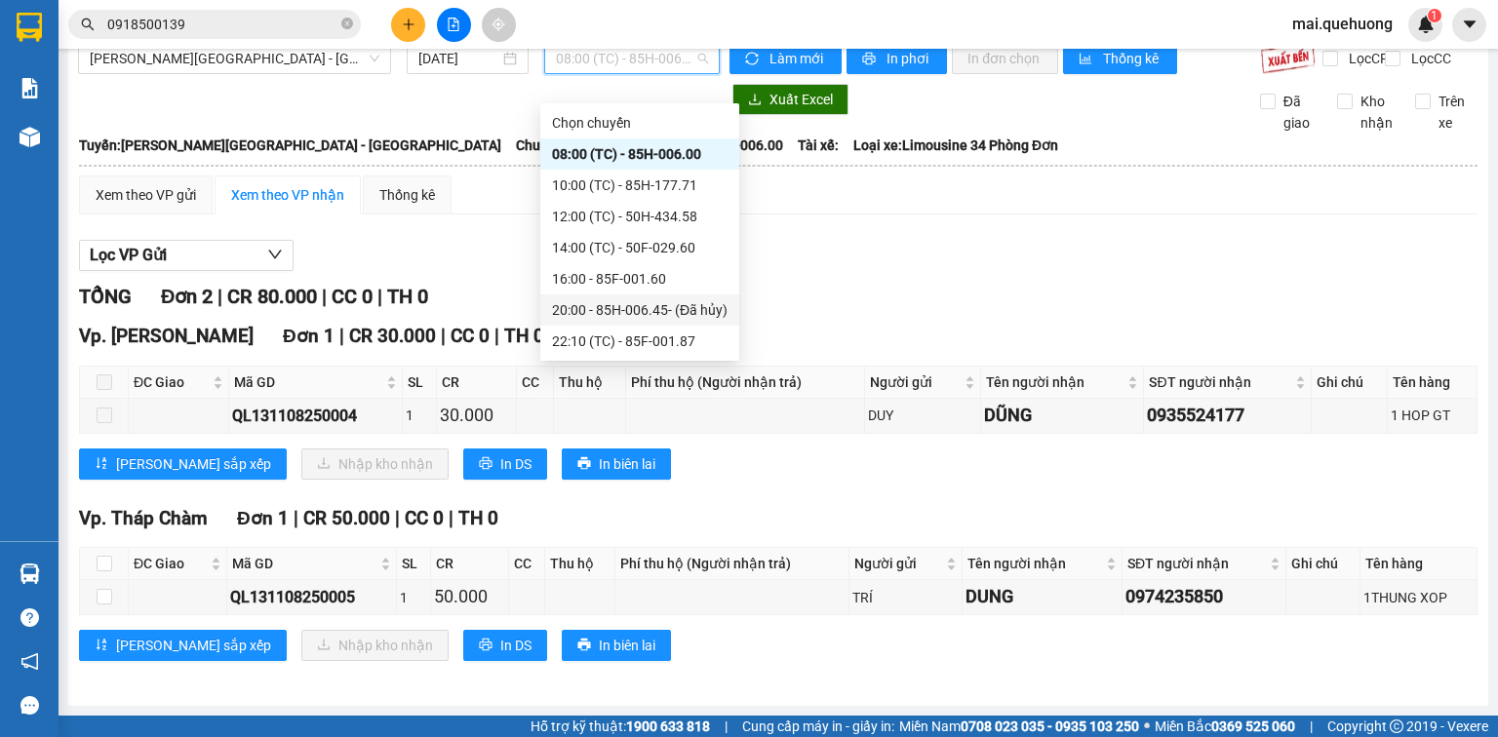
scroll to position [219, 0]
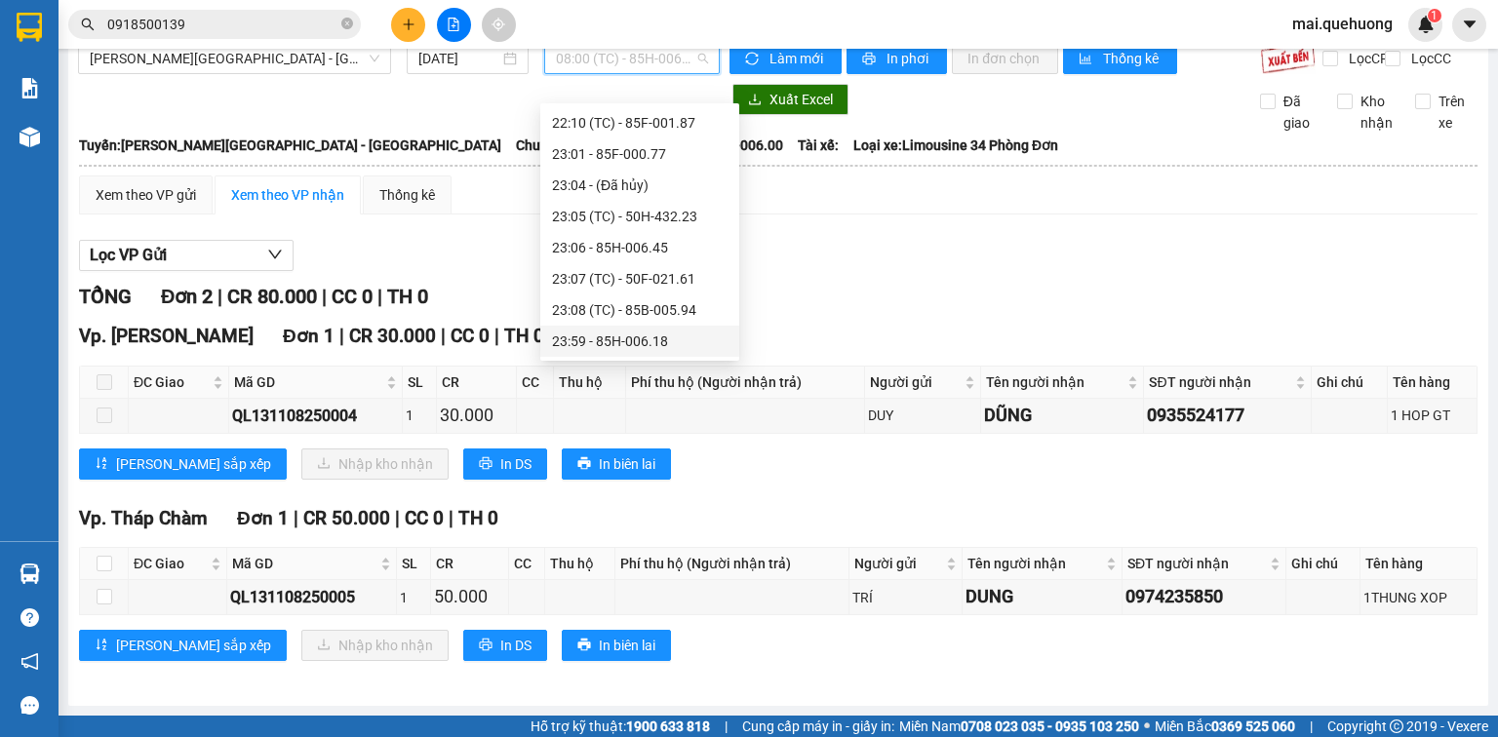
click at [661, 331] on div "23:59 - 85H-006.18" at bounding box center [640, 341] width 176 height 21
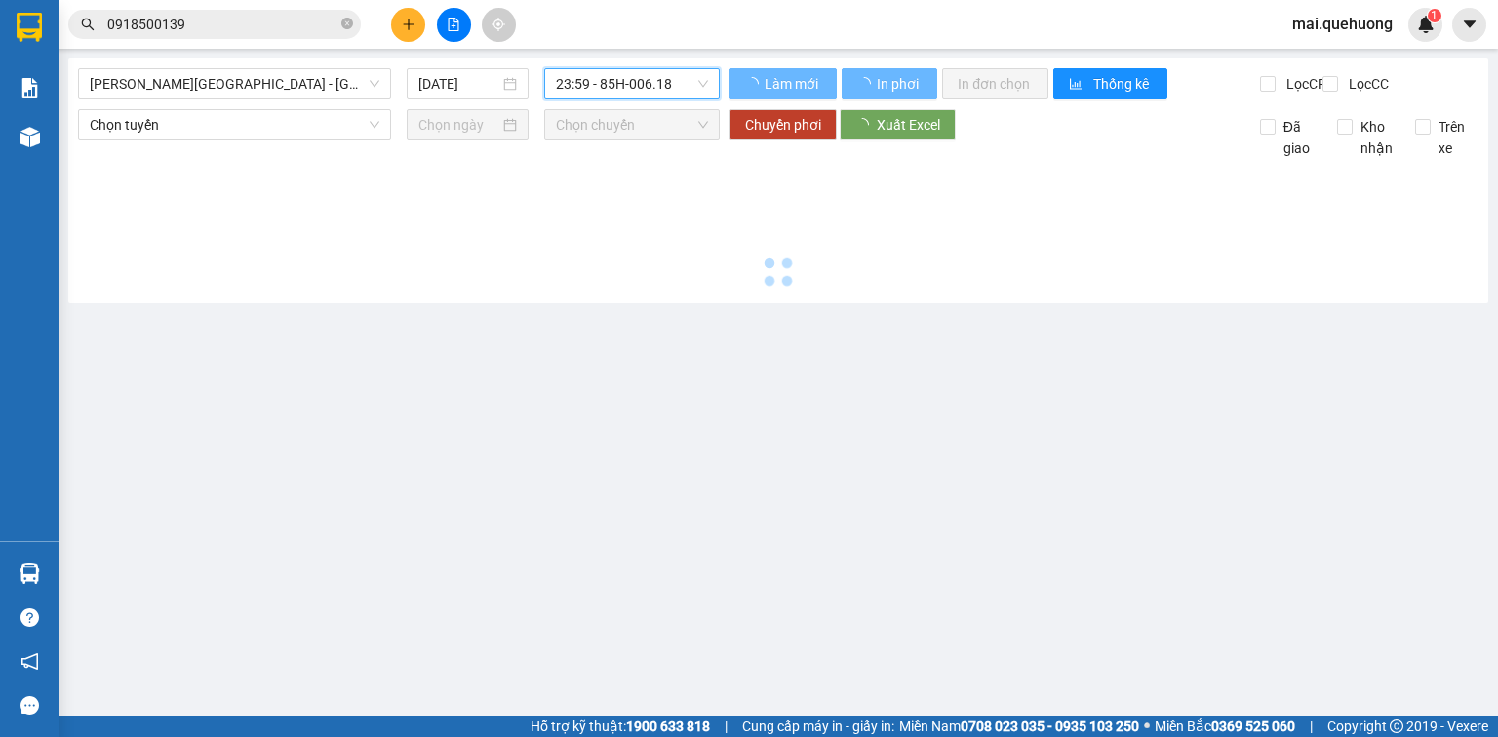
scroll to position [0, 0]
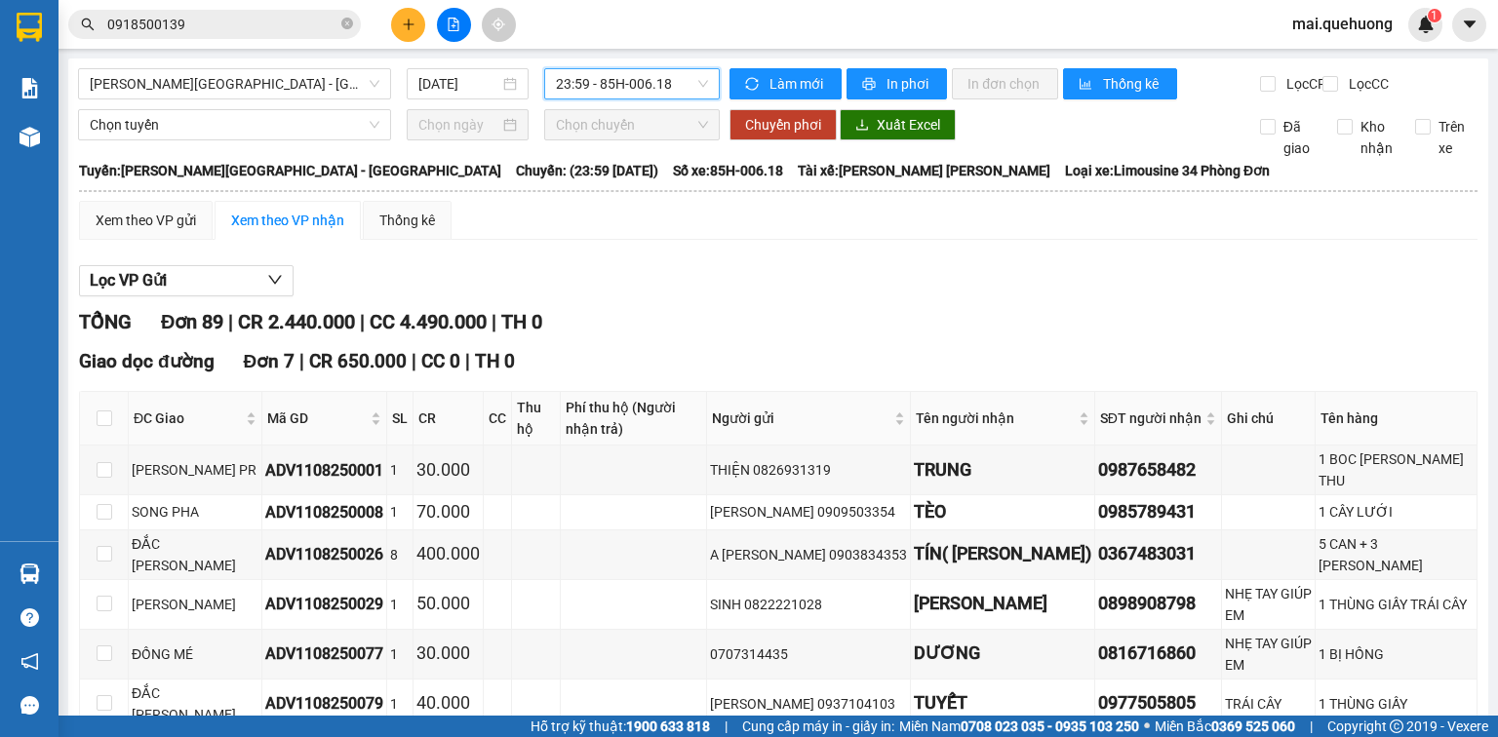
click at [660, 81] on span "23:59 - 85H-006.18" at bounding box center [632, 83] width 153 height 29
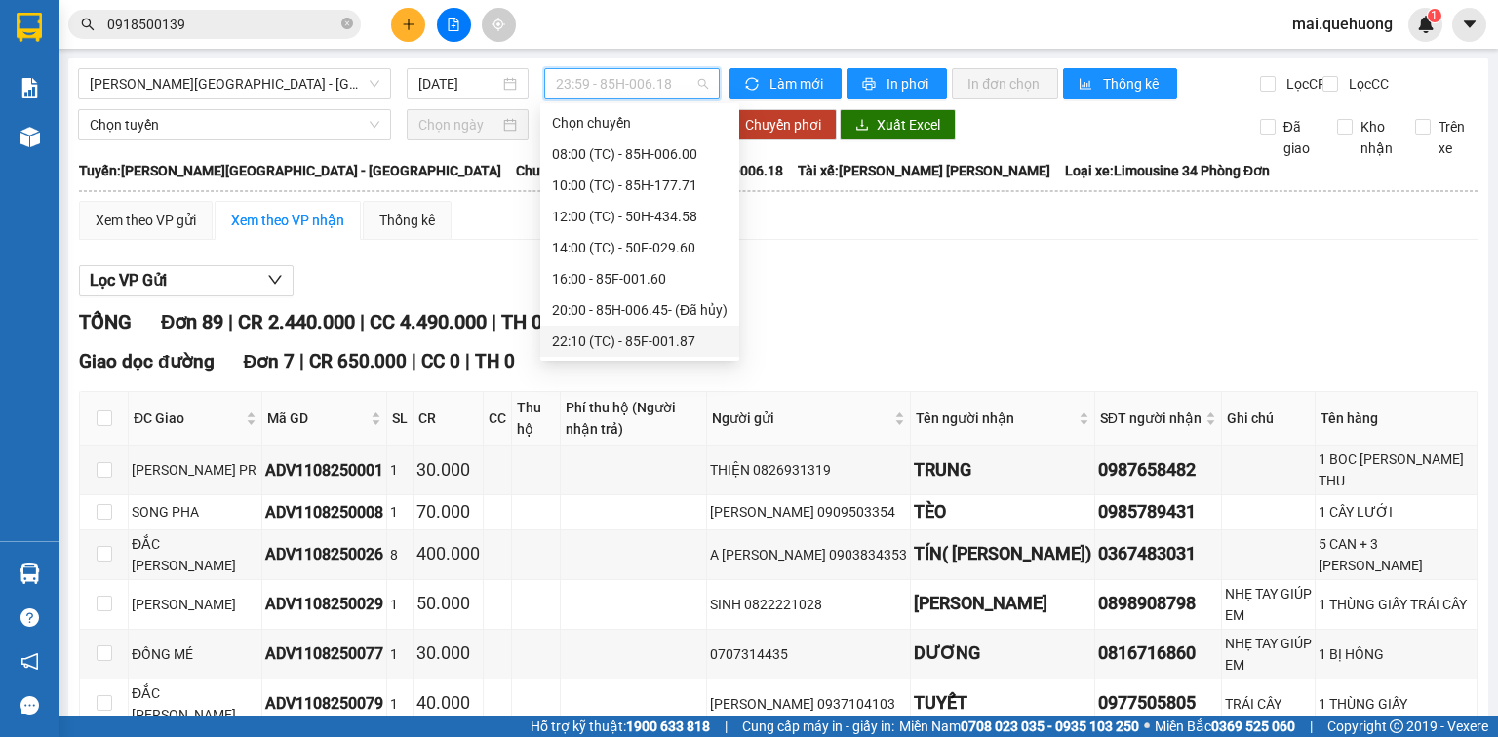
click at [675, 339] on div "22:10 (TC) - 85F-001.87" at bounding box center [640, 341] width 176 height 21
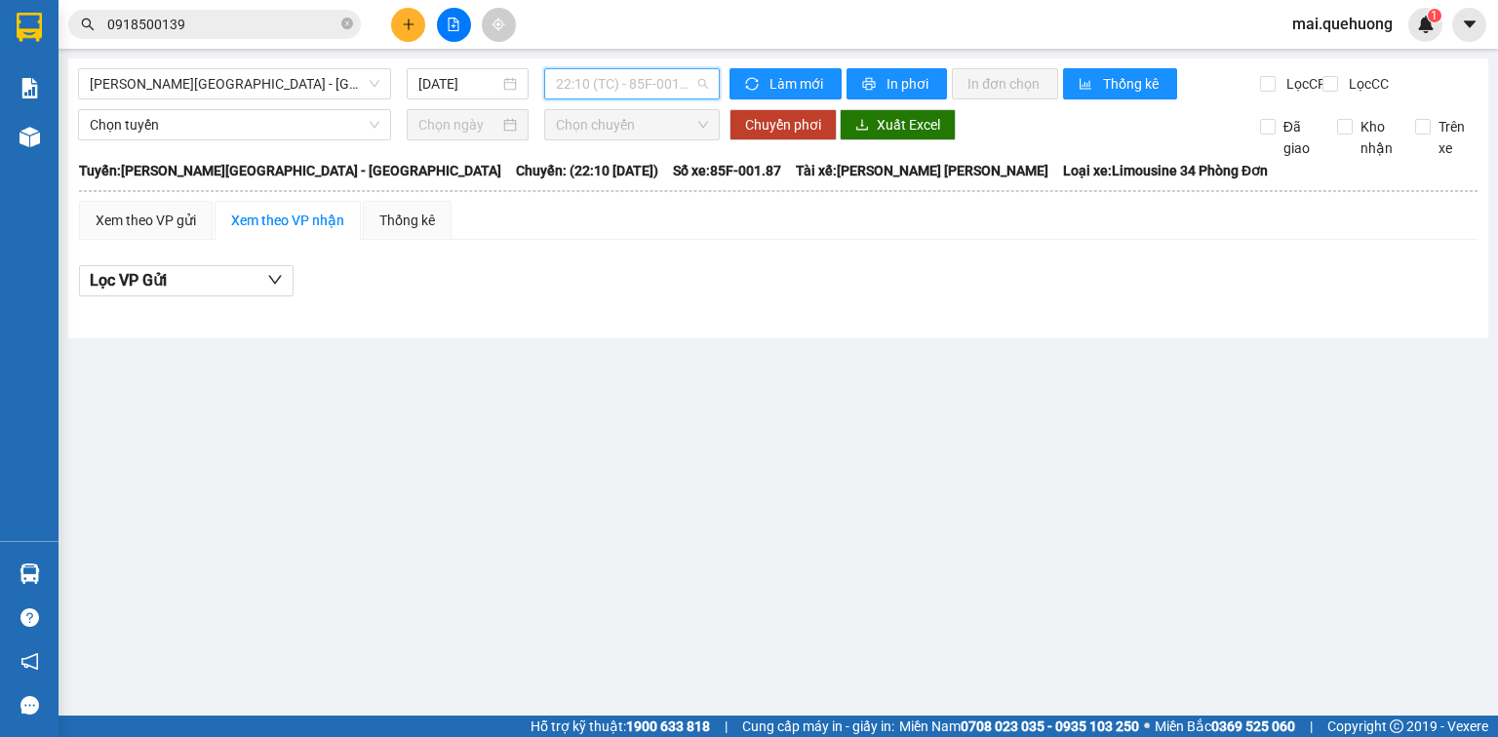
click at [678, 81] on span "22:10 (TC) - 85F-001.87" at bounding box center [632, 83] width 153 height 29
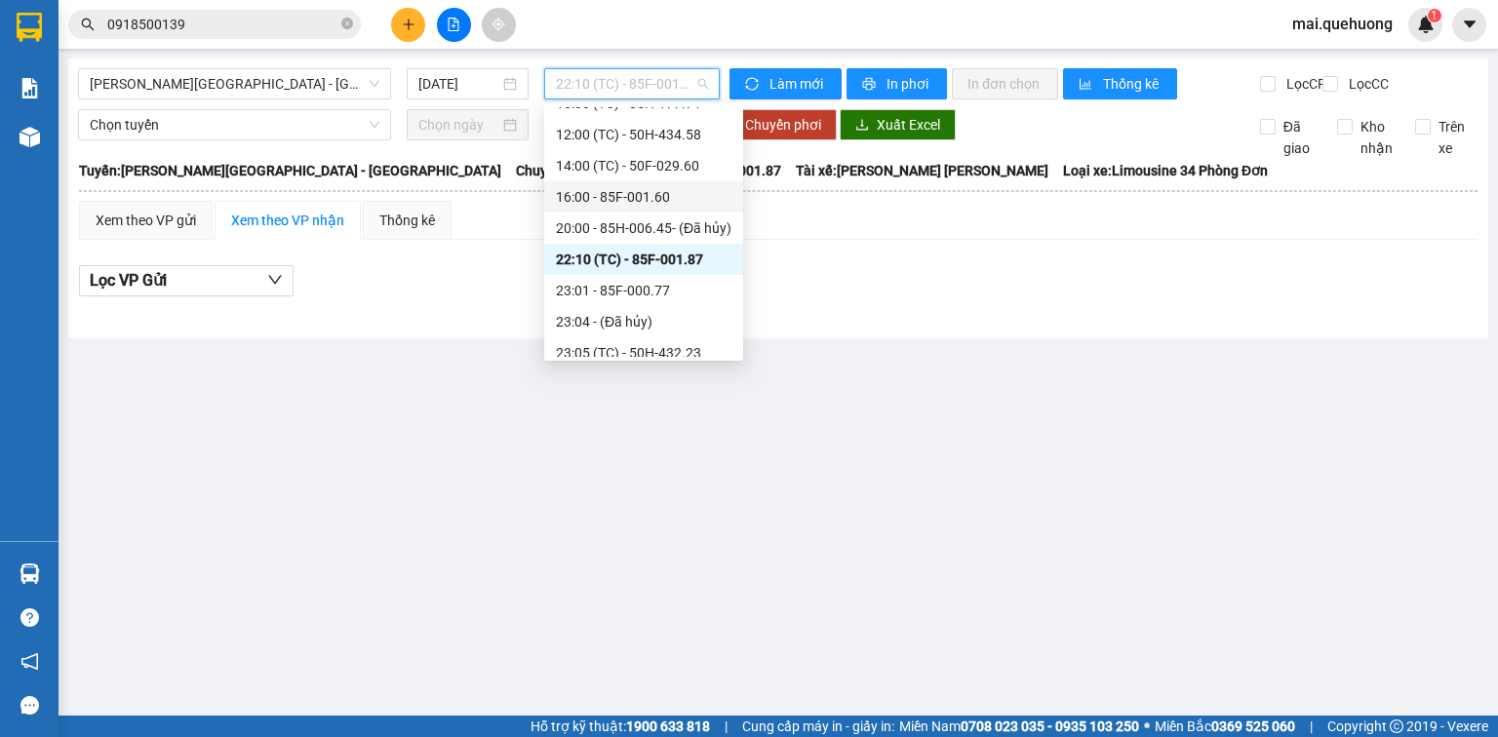
scroll to position [156, 0]
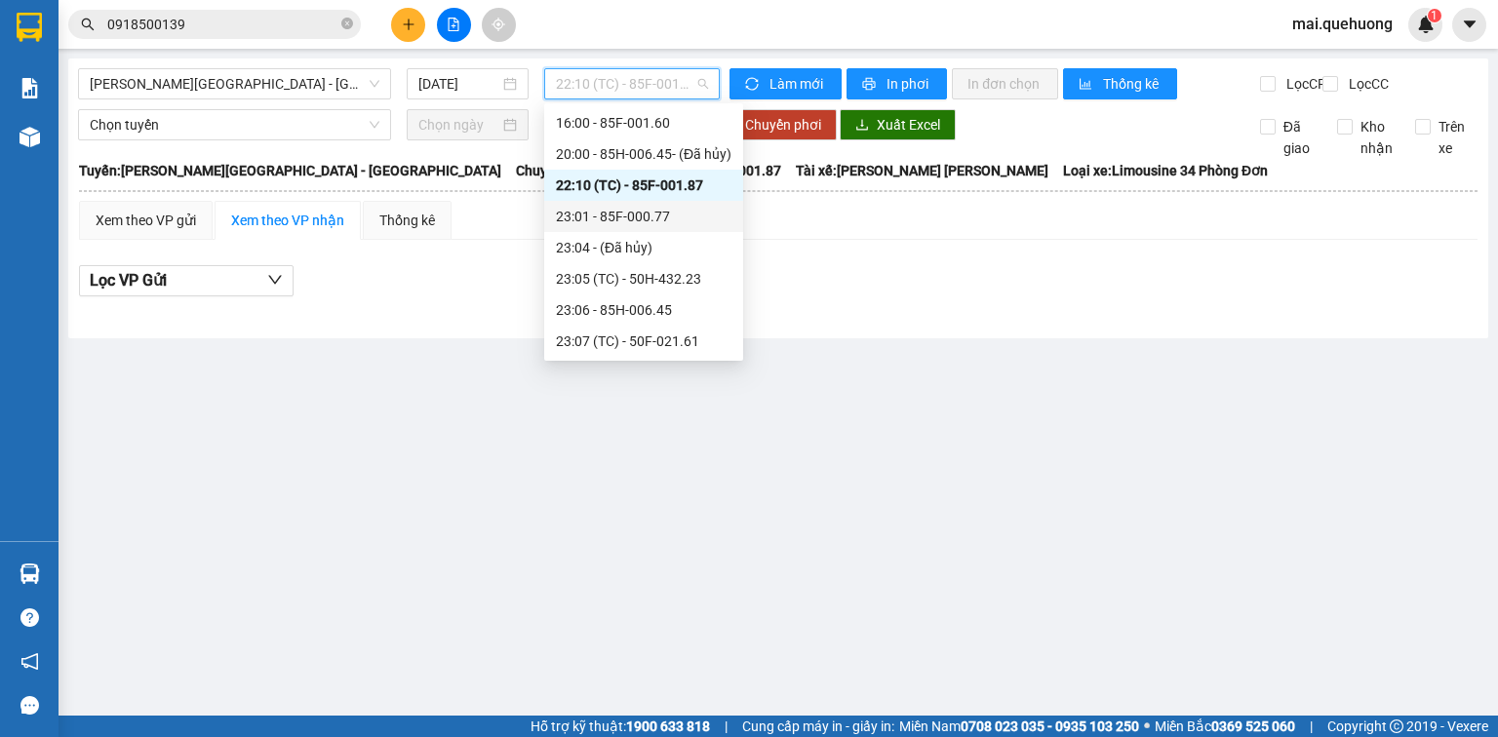
click at [647, 216] on div "23:01 - 85F-000.77" at bounding box center [644, 216] width 176 height 21
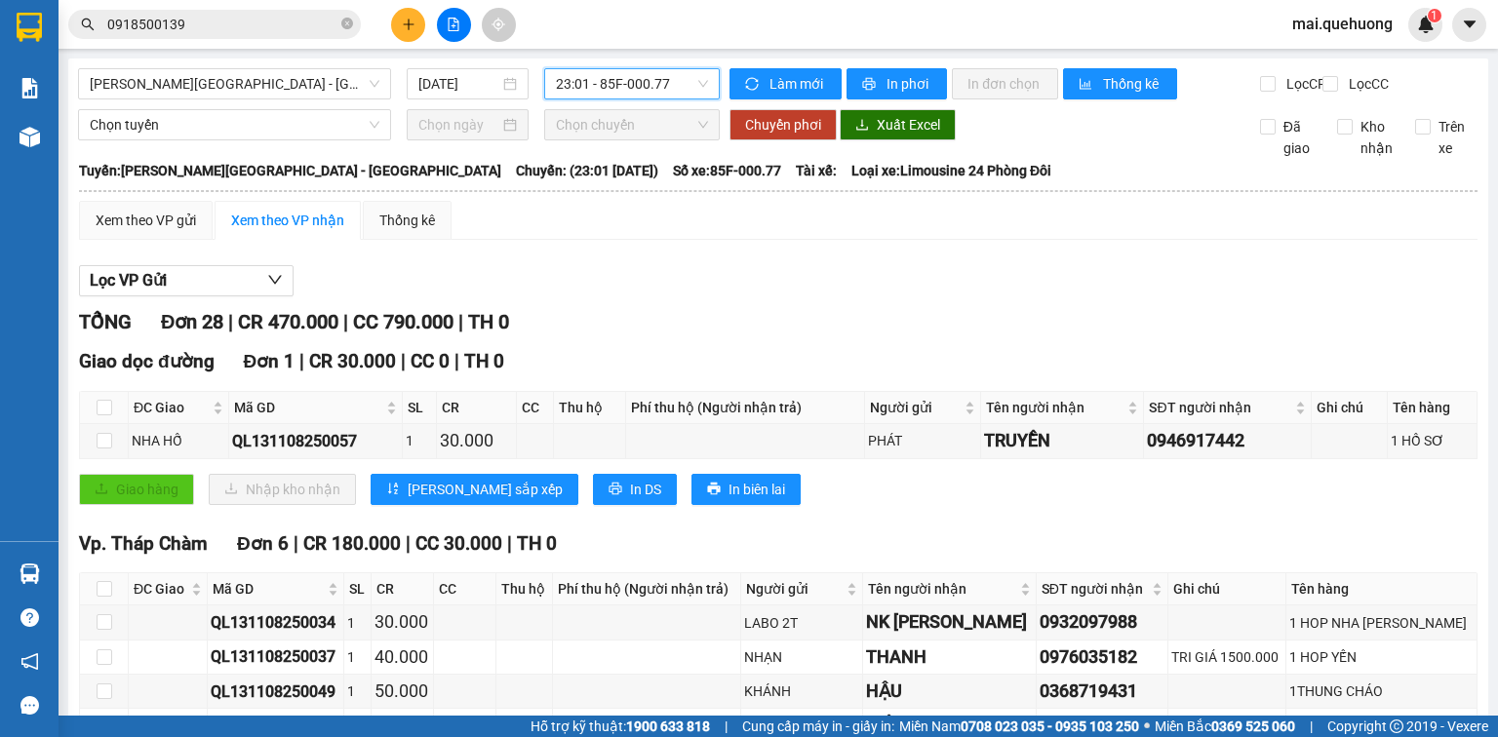
click at [679, 81] on span "23:01 - 85F-000.77" at bounding box center [632, 83] width 153 height 29
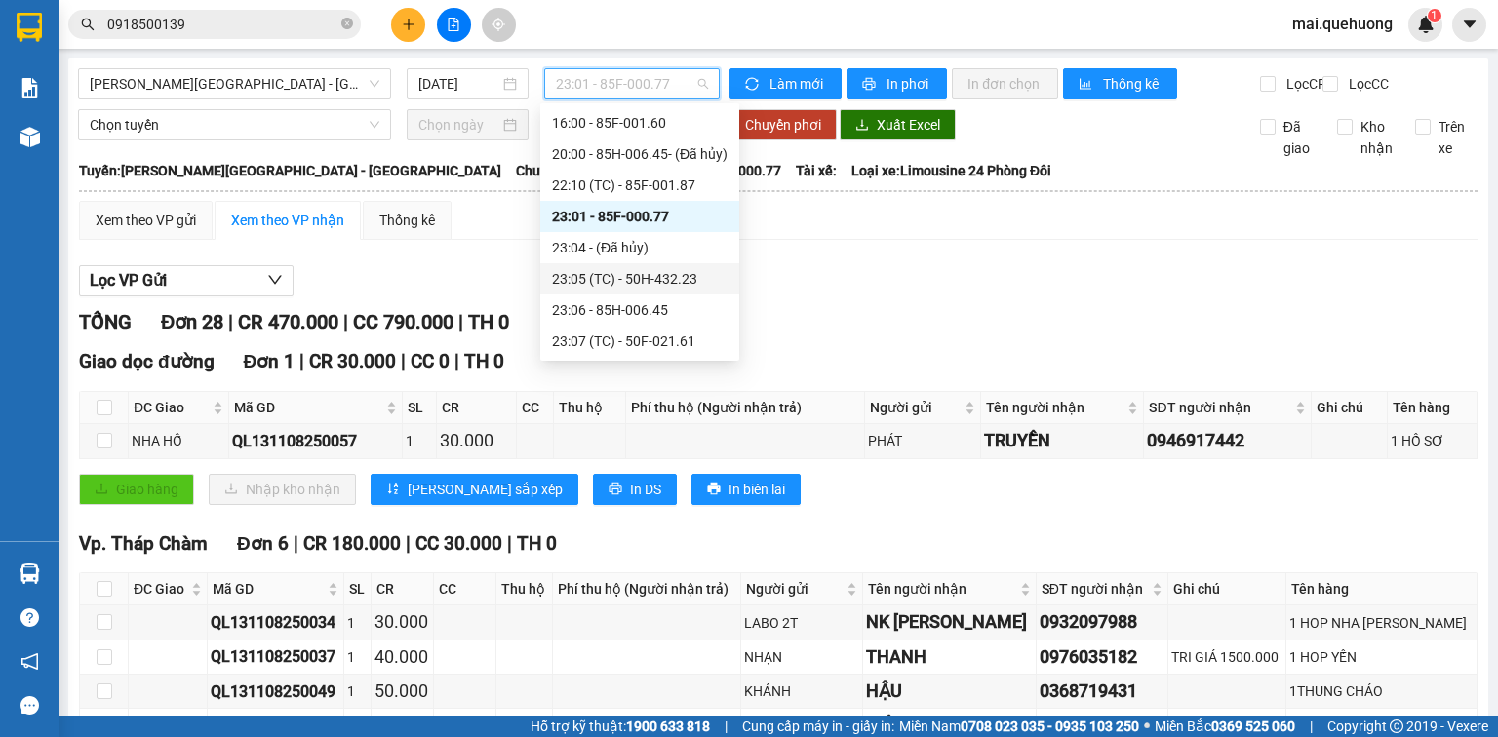
click at [667, 285] on div "23:05 (TC) - 50H-432.23" at bounding box center [640, 278] width 176 height 21
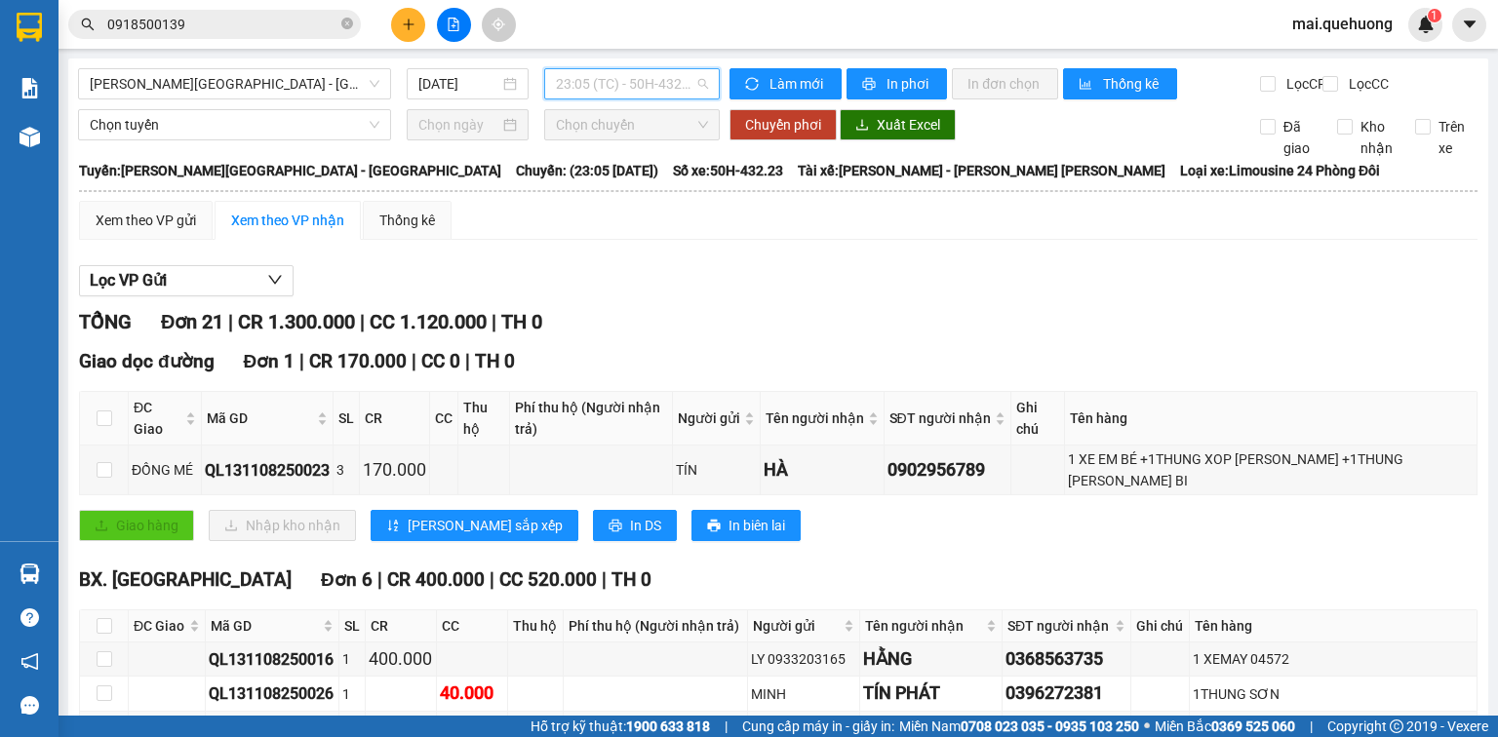
click at [664, 78] on span "23:05 (TC) - 50H-432.23" at bounding box center [632, 83] width 153 height 29
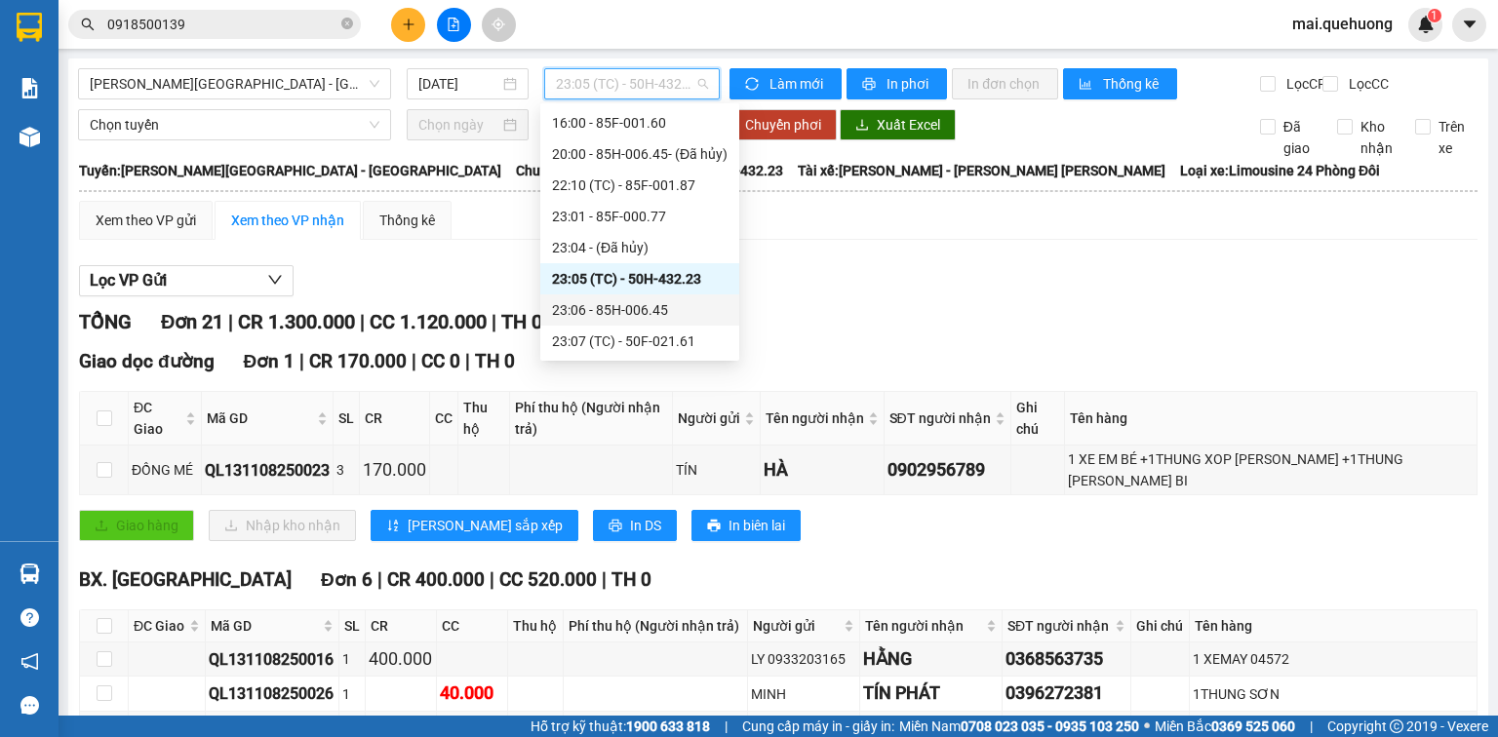
click at [650, 310] on div "23:06 - 85H-006.45" at bounding box center [640, 309] width 176 height 21
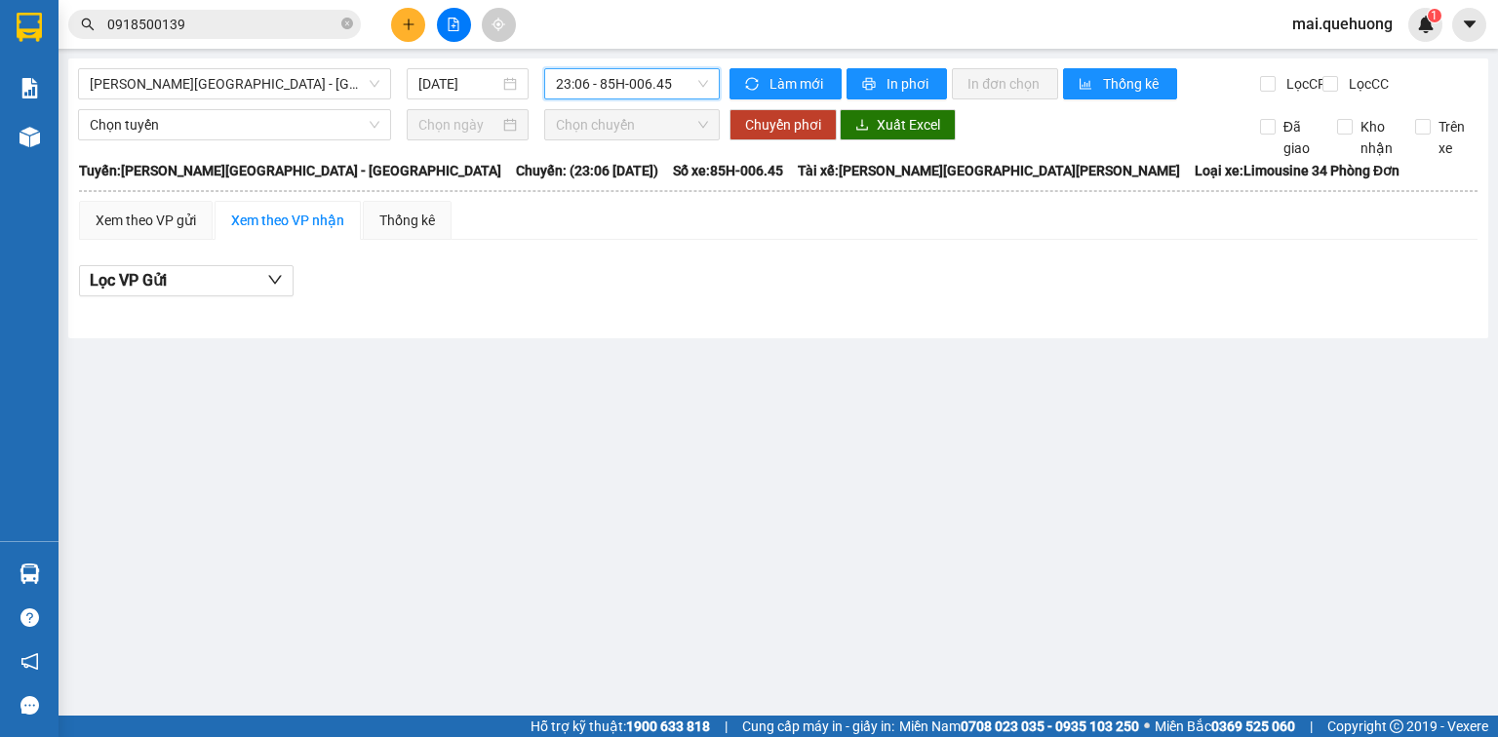
click at [661, 87] on span "23:06 - 85H-006.45" at bounding box center [632, 83] width 153 height 29
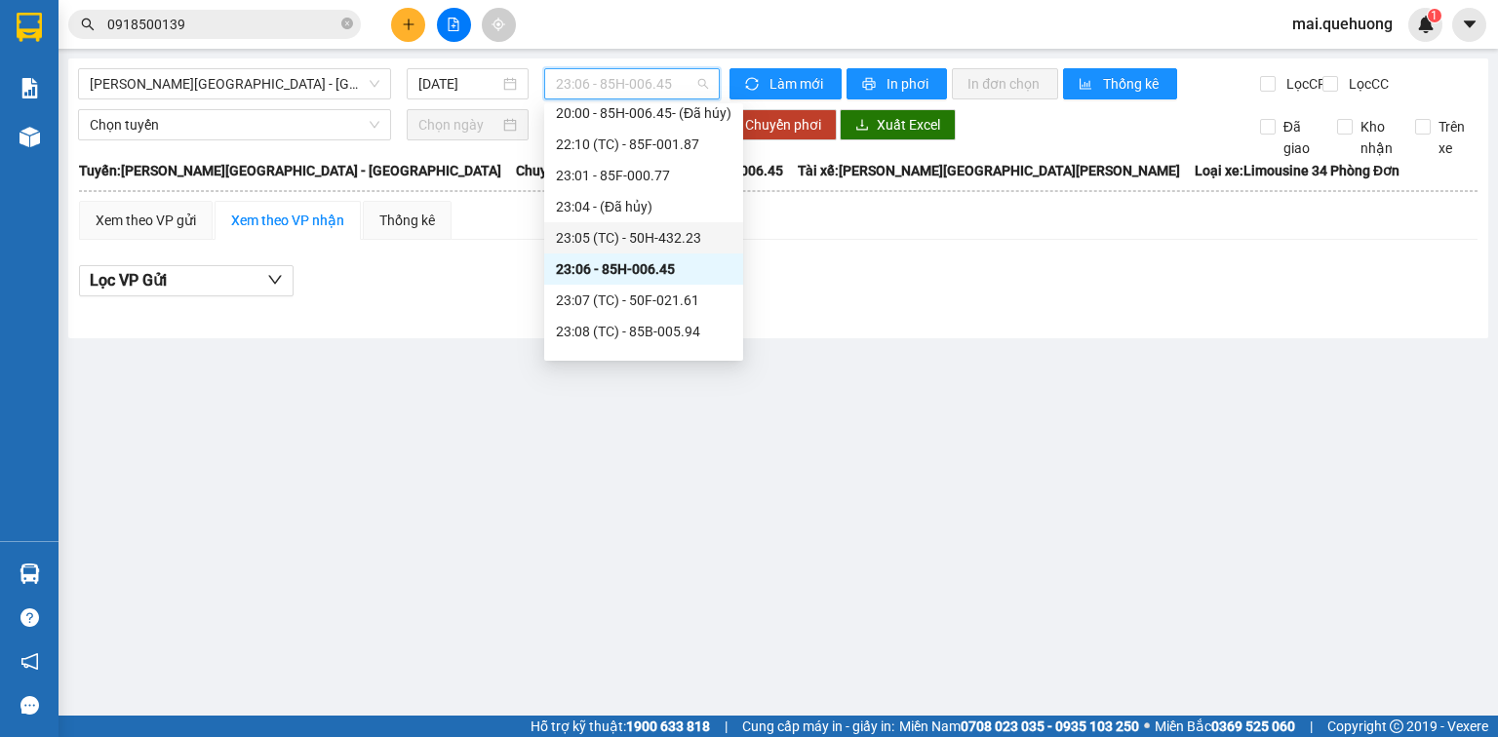
scroll to position [219, 0]
click at [698, 285] on div "23:07 (TC) - 50F-021.61" at bounding box center [644, 278] width 176 height 21
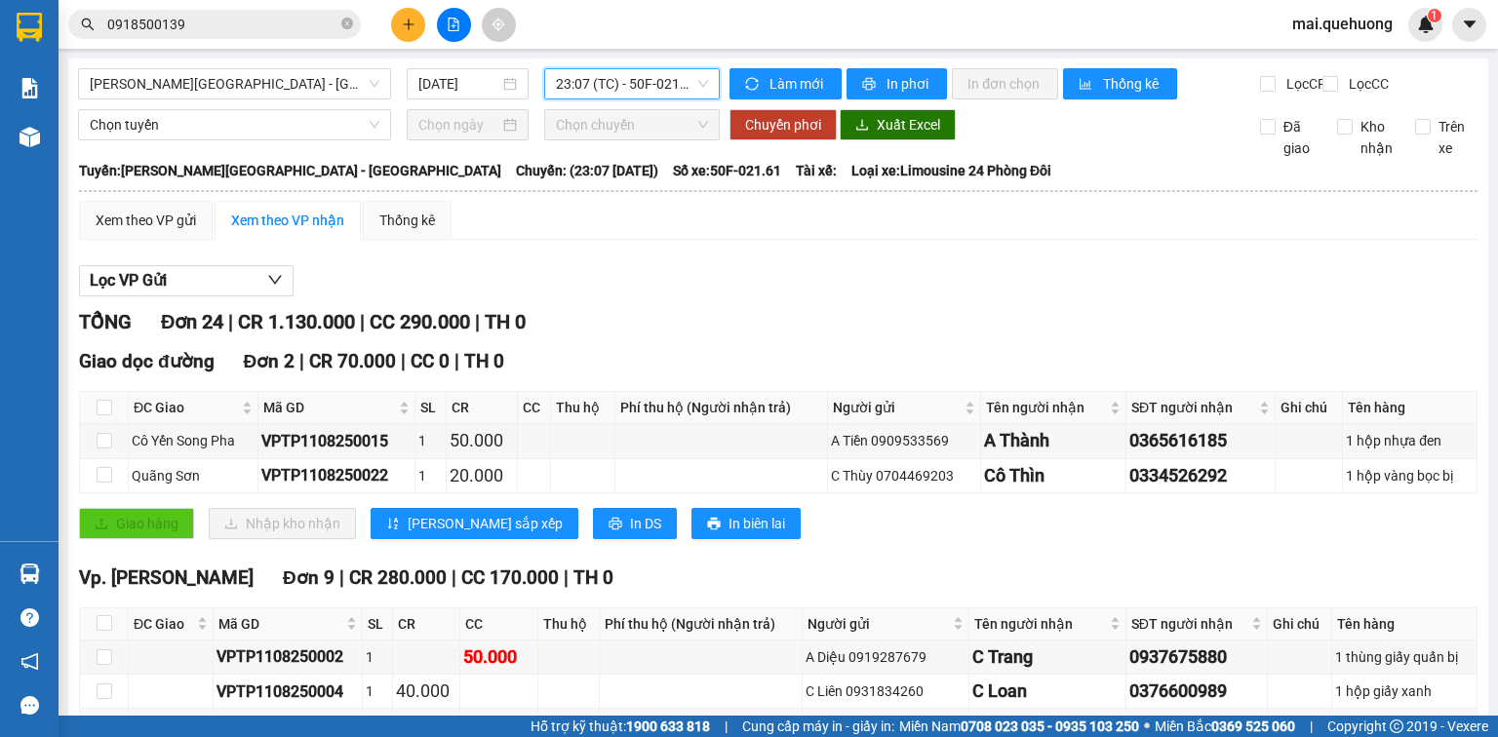
scroll to position [78, 0]
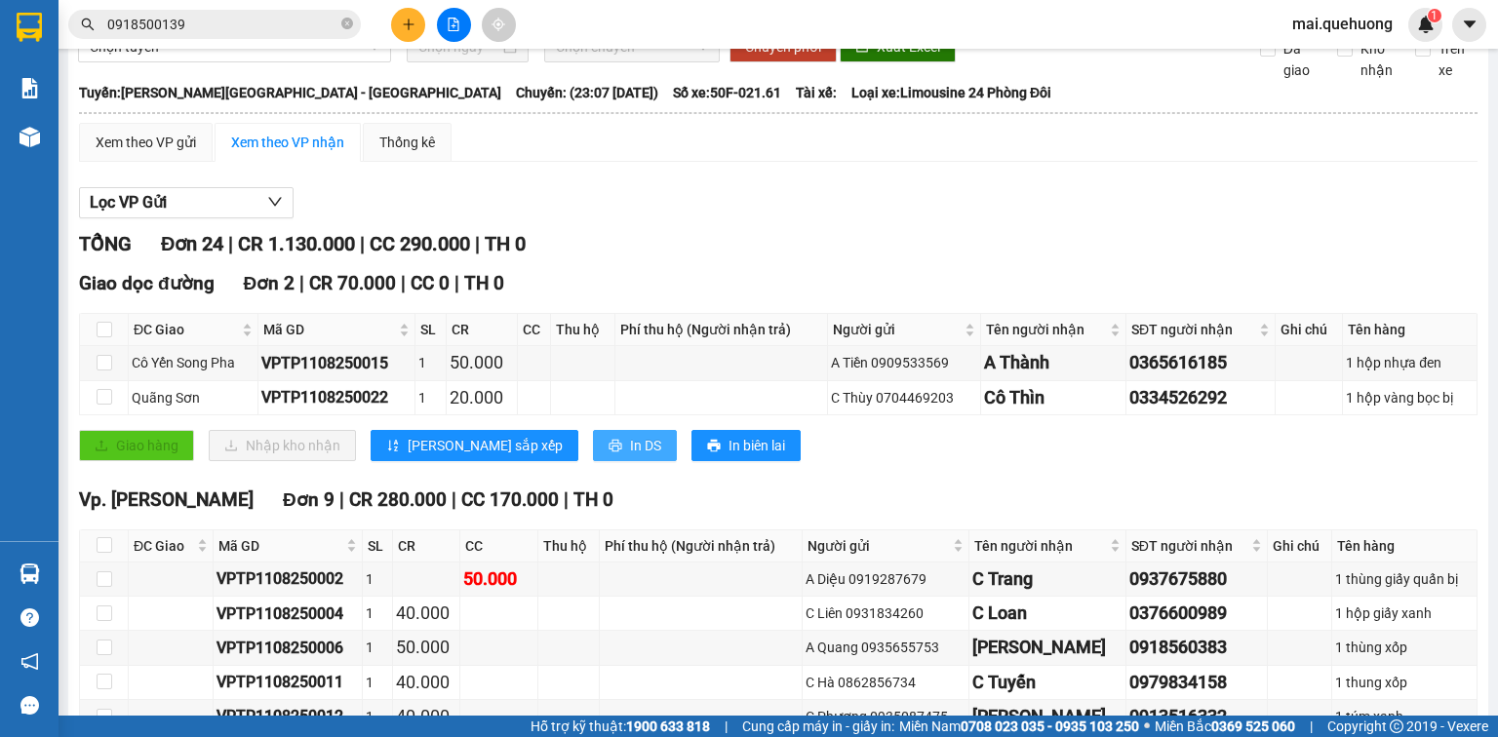
click at [630, 457] on span "In DS" at bounding box center [645, 445] width 31 height 21
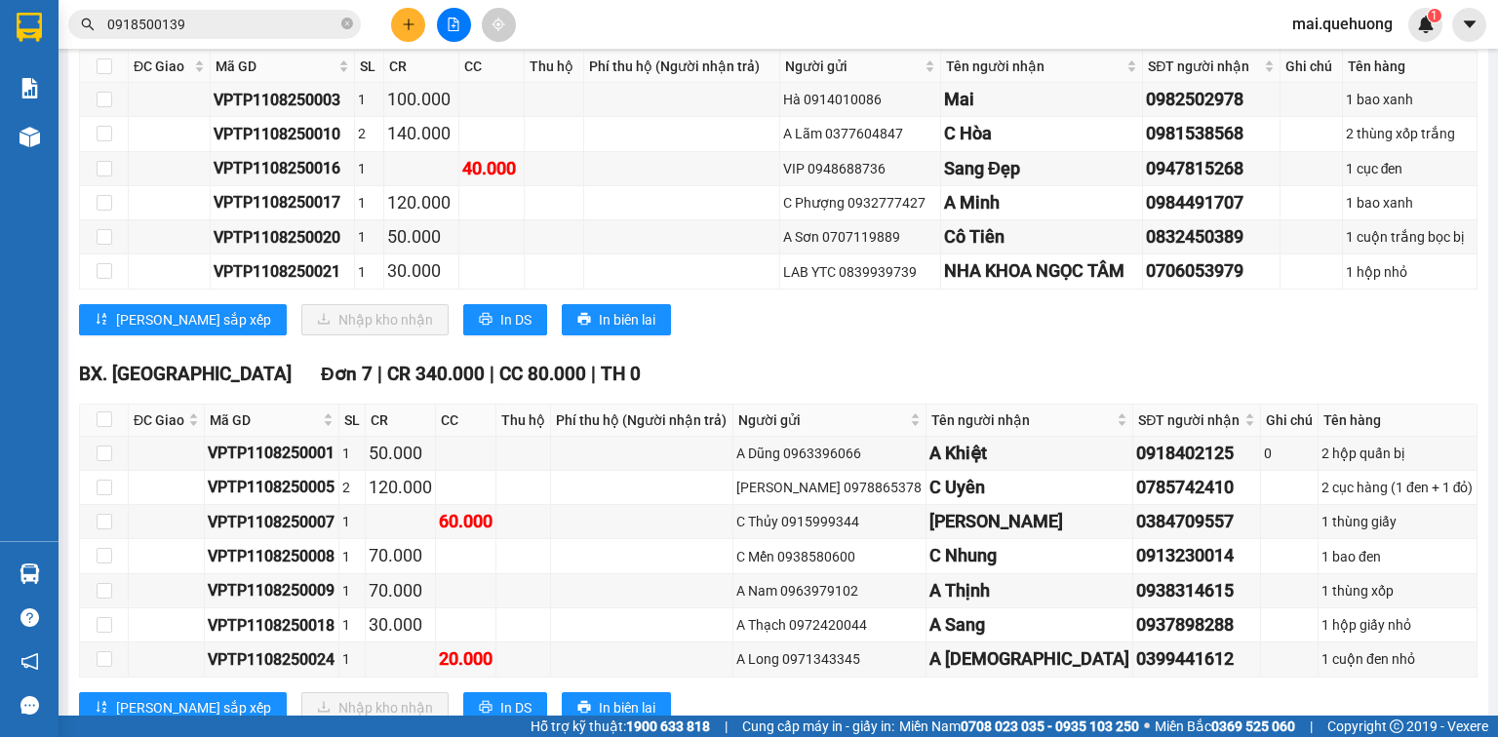
scroll to position [1085, 0]
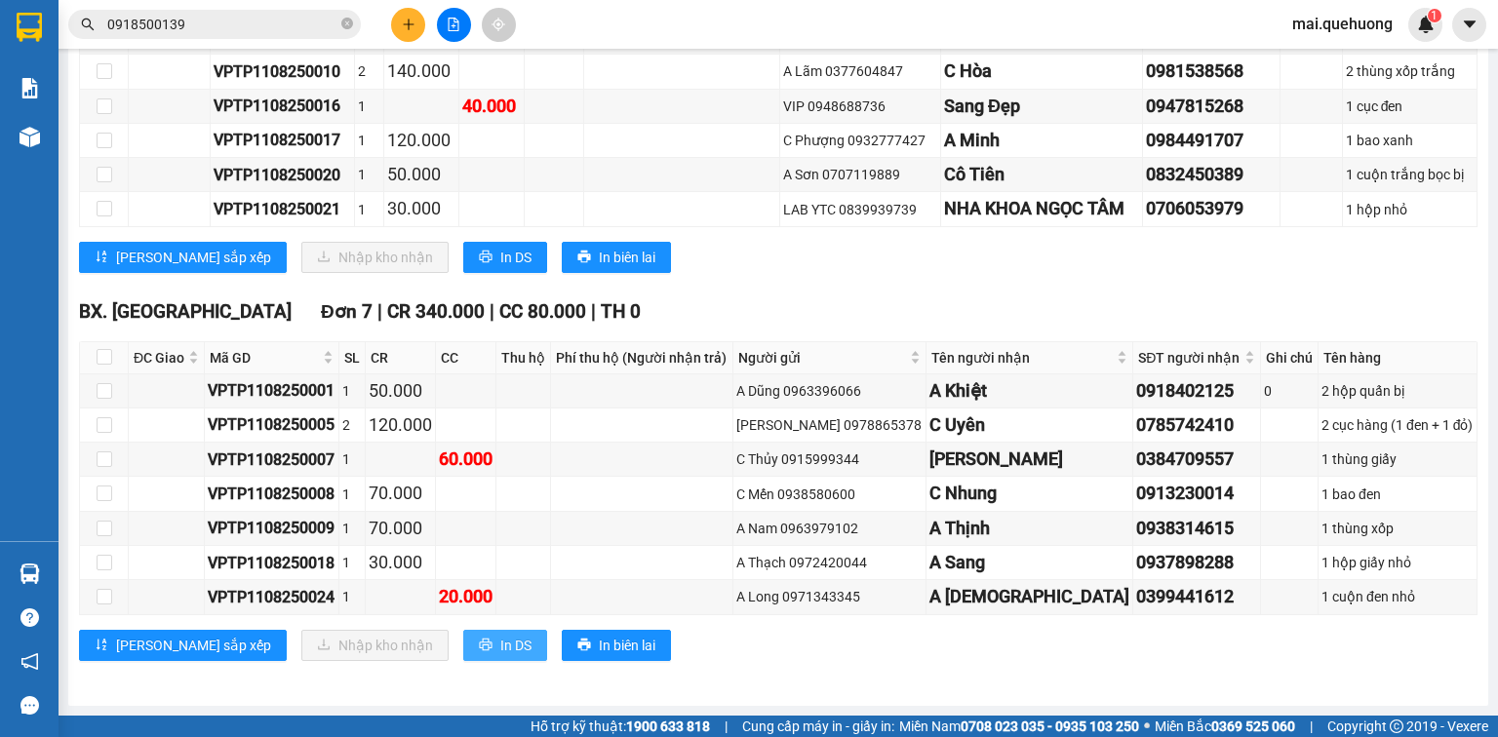
click at [500, 648] on span "In DS" at bounding box center [515, 645] width 31 height 21
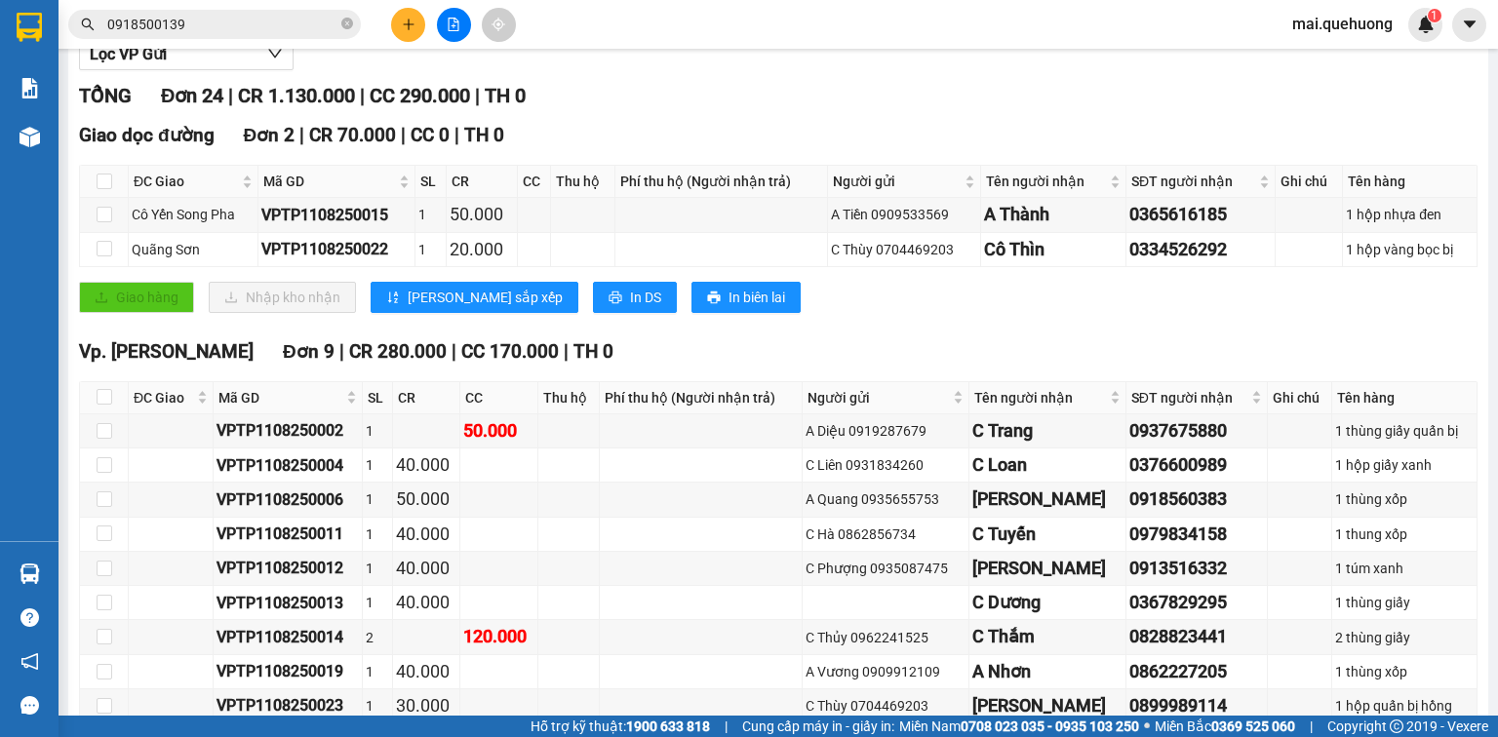
scroll to position [0, 0]
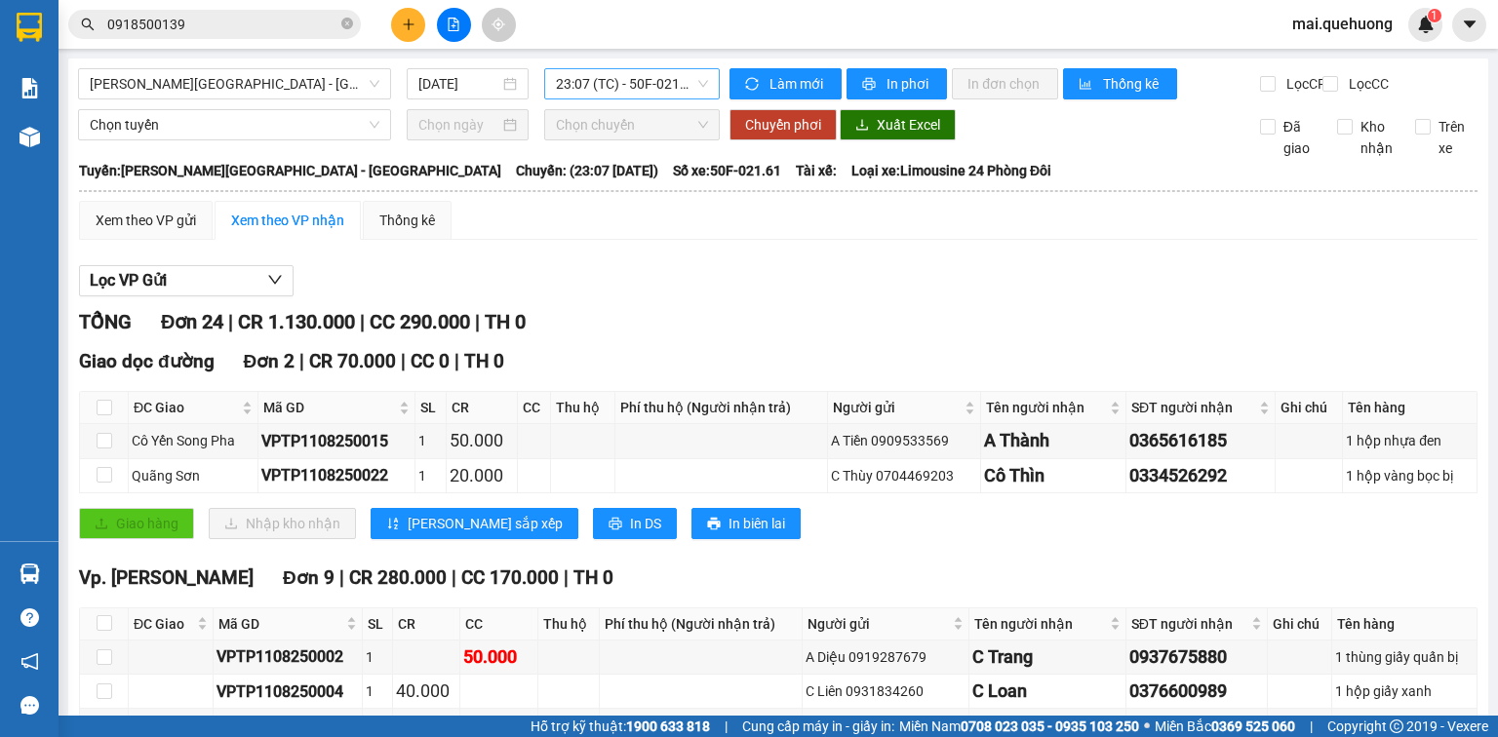
click at [626, 84] on span "23:07 (TC) - 50F-021.61" at bounding box center [632, 83] width 153 height 29
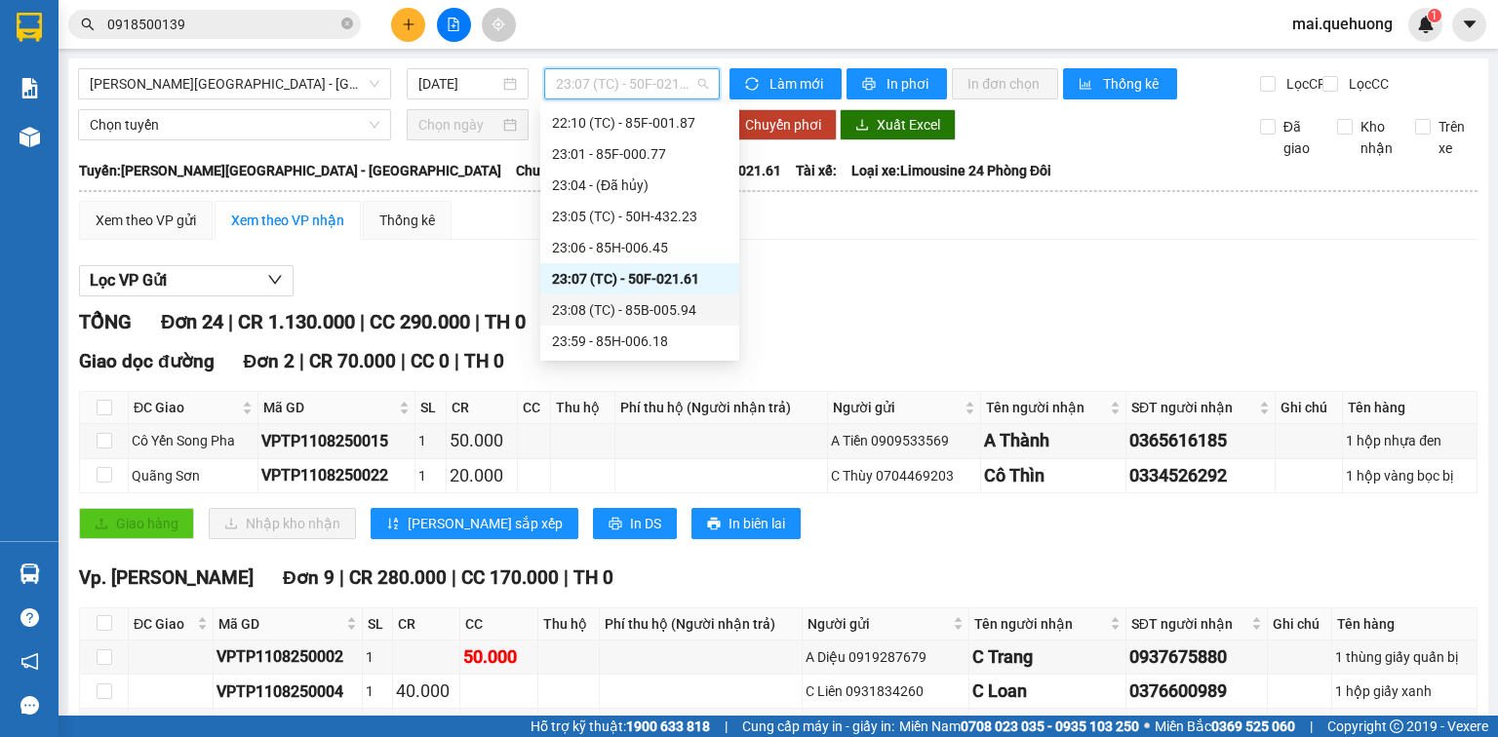
click at [660, 323] on div "23:08 (TC) - 85B-005.94" at bounding box center [639, 310] width 199 height 31
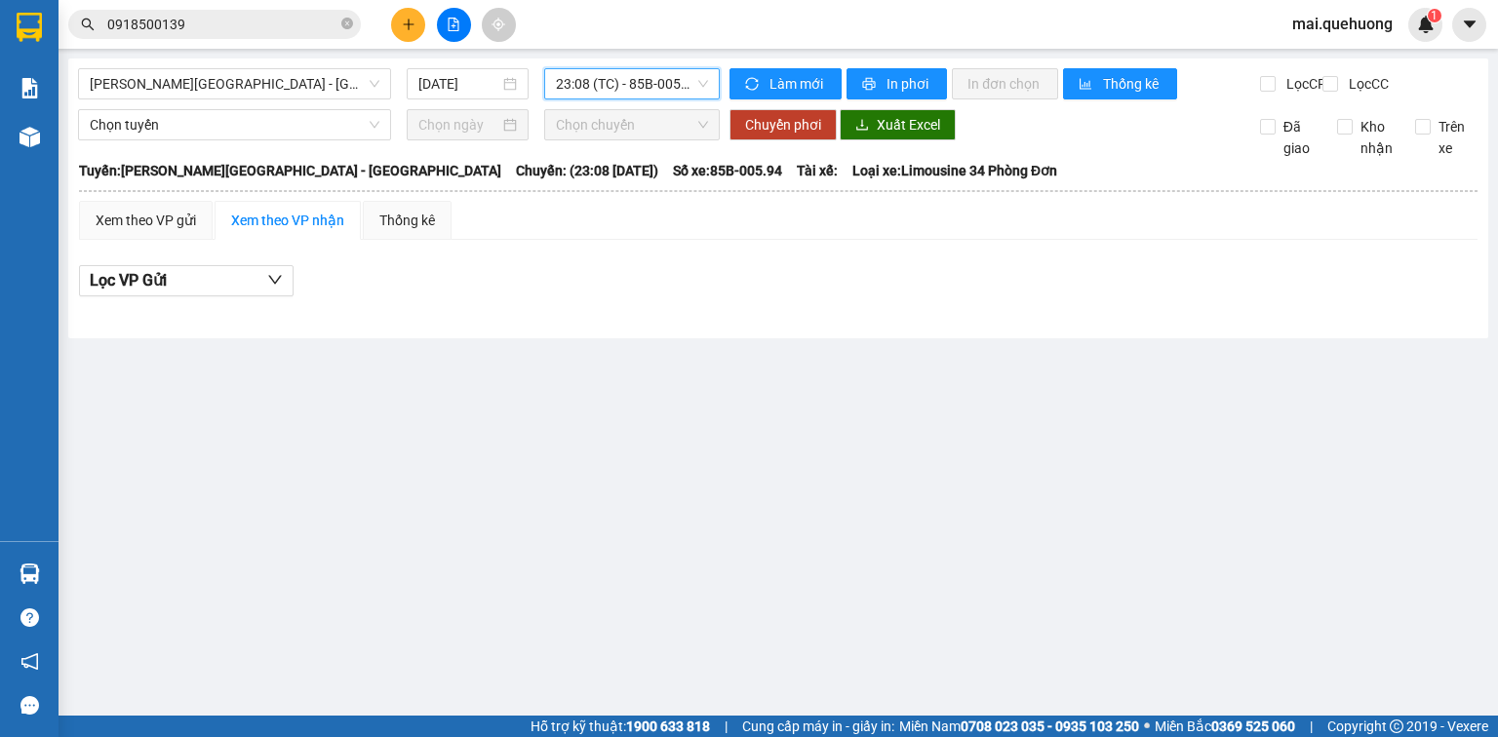
click at [616, 91] on span "23:08 (TC) - 85B-005.94" at bounding box center [632, 83] width 153 height 29
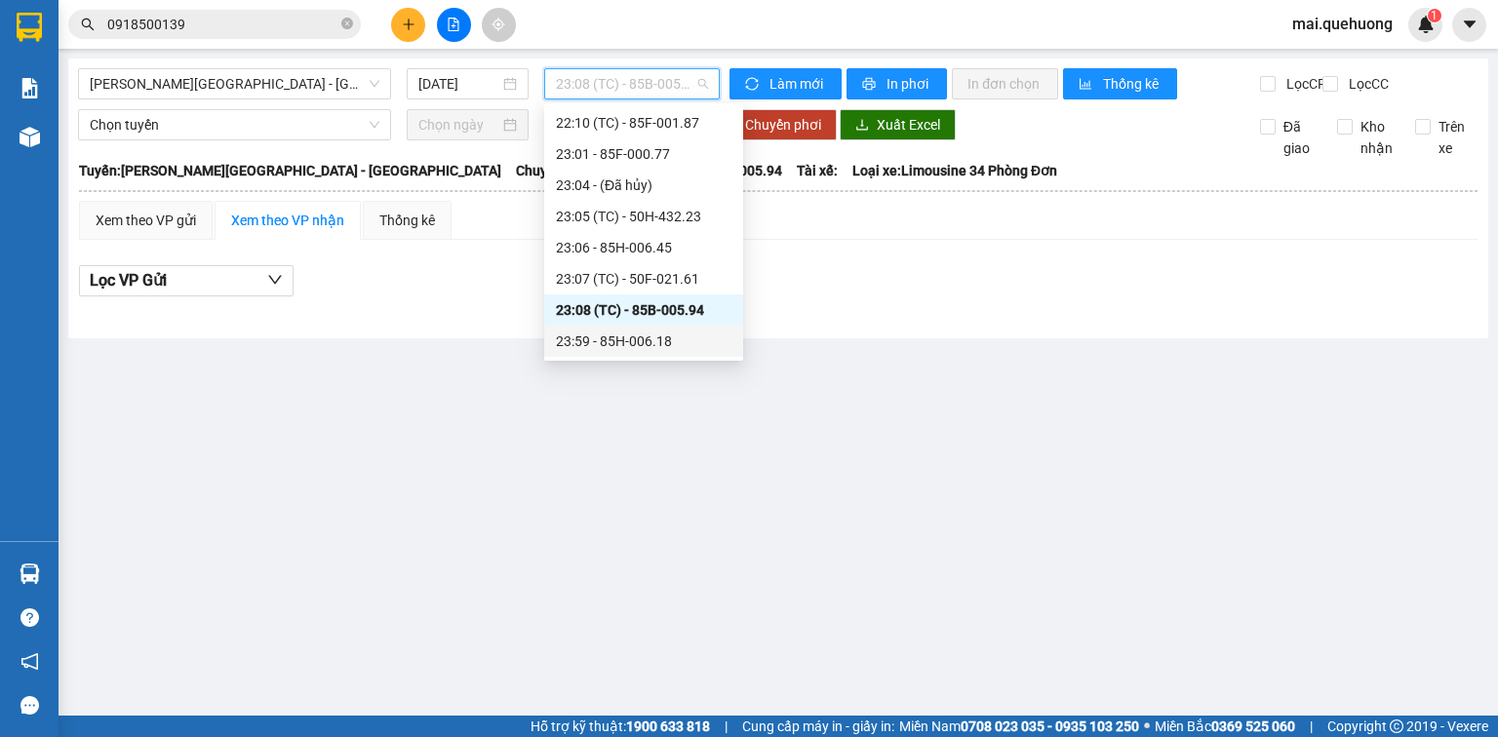
click at [644, 334] on div "23:59 - 85H-006.18" at bounding box center [644, 341] width 176 height 21
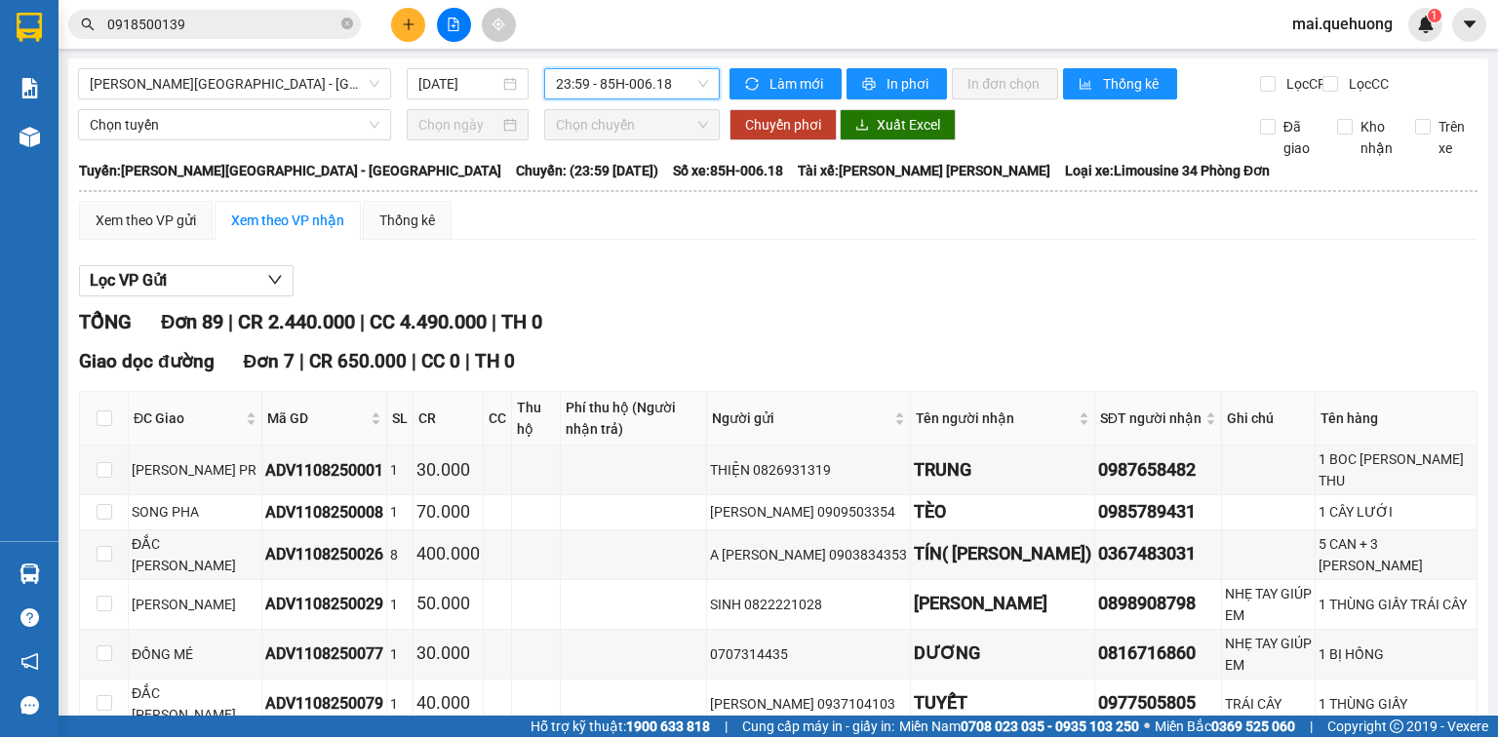
scroll to position [78, 0]
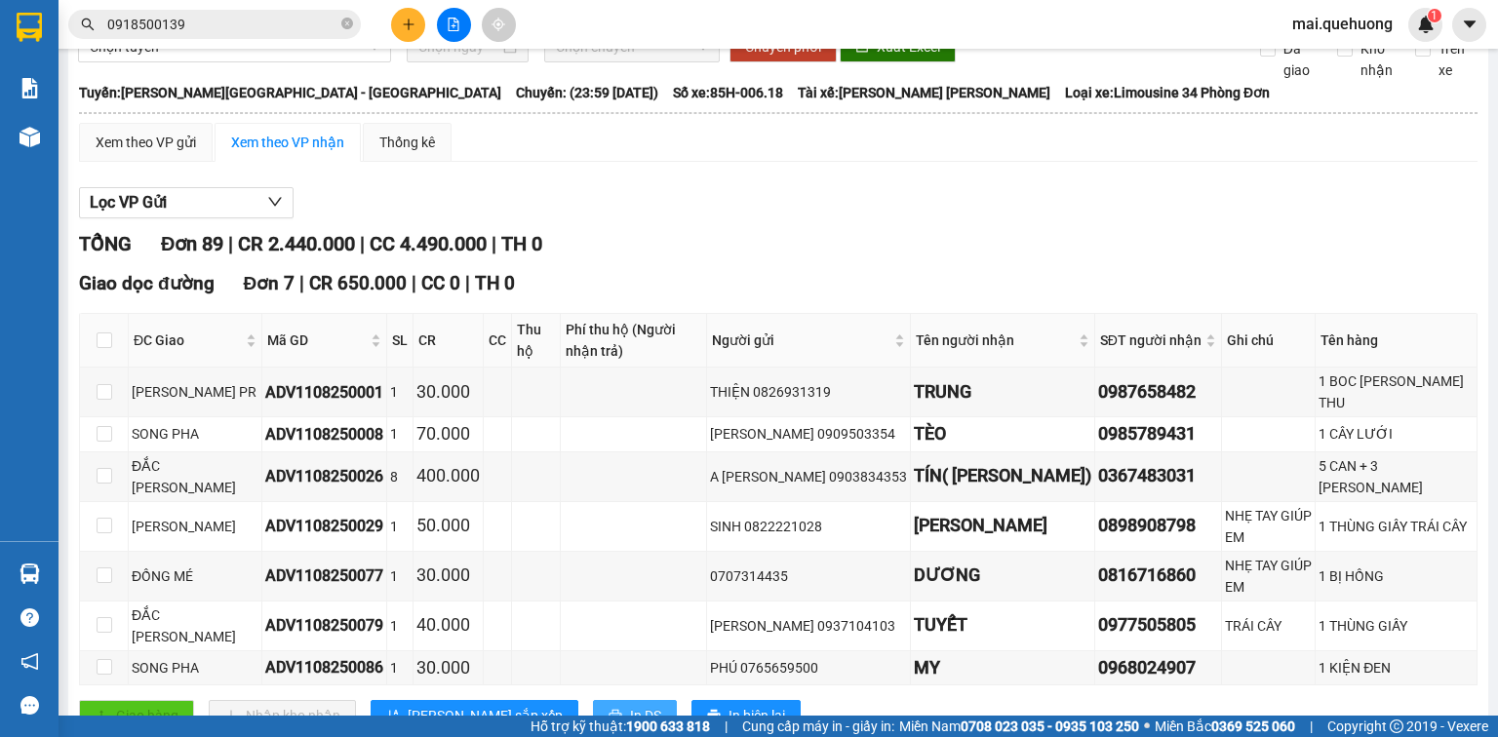
click at [593, 700] on button "In DS" at bounding box center [635, 715] width 84 height 31
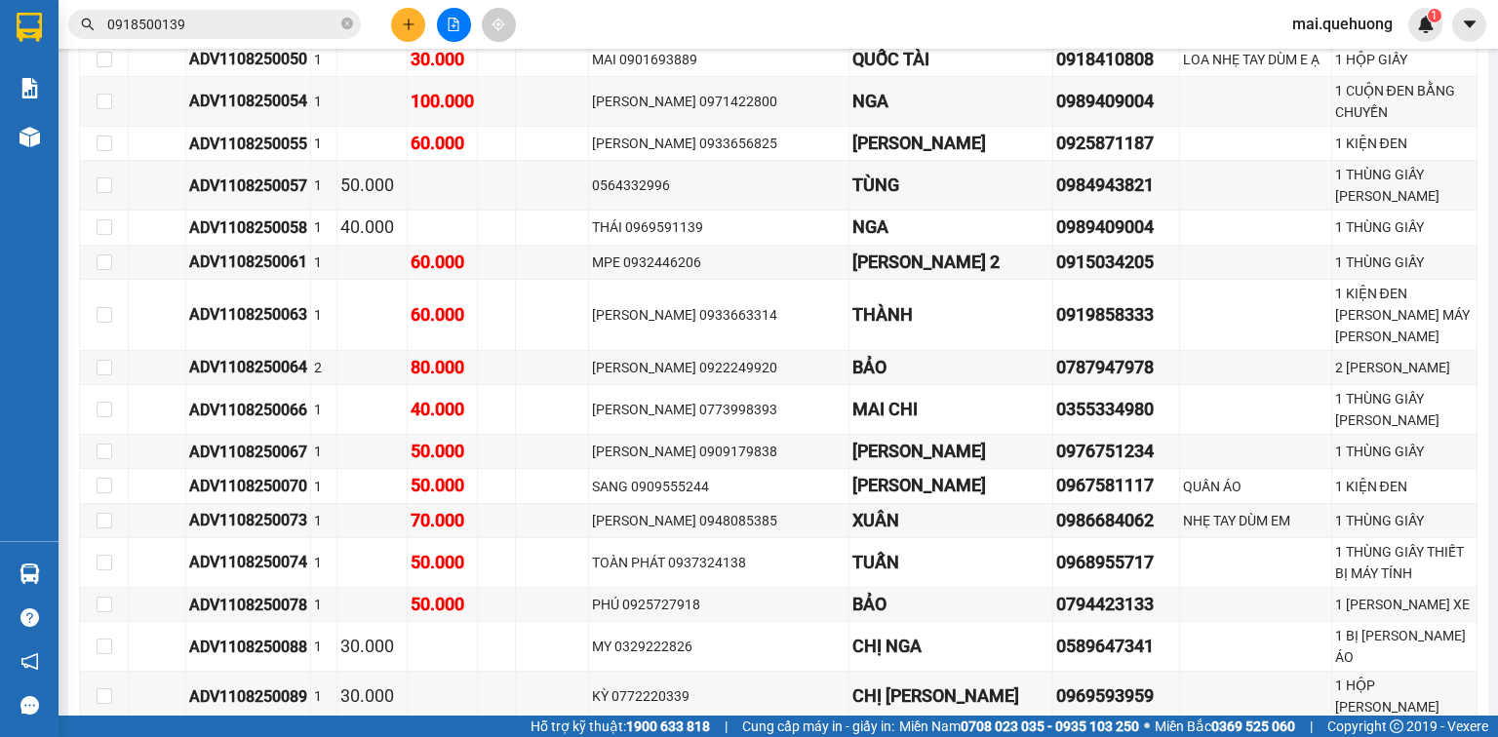
scroll to position [2185, 0]
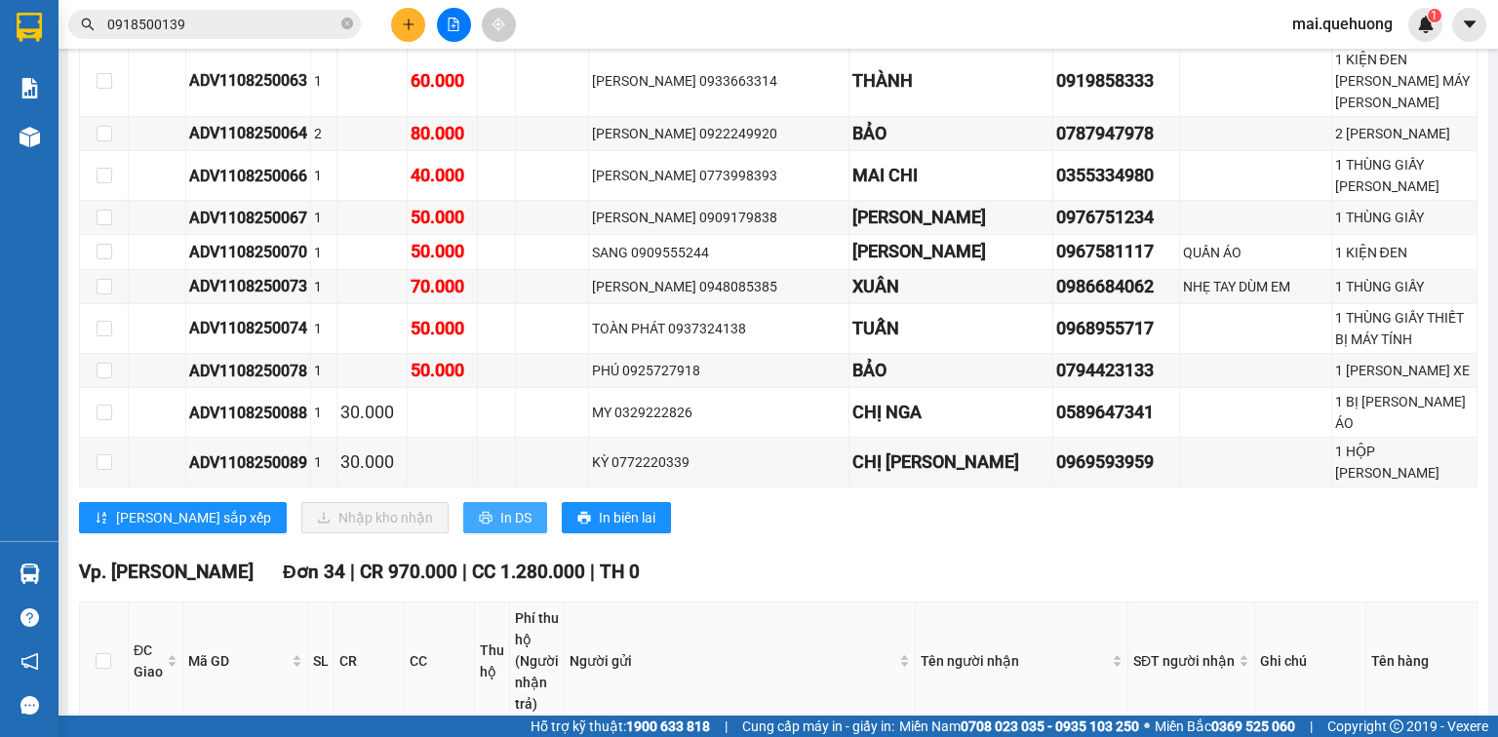
click at [500, 507] on span "In DS" at bounding box center [515, 517] width 31 height 21
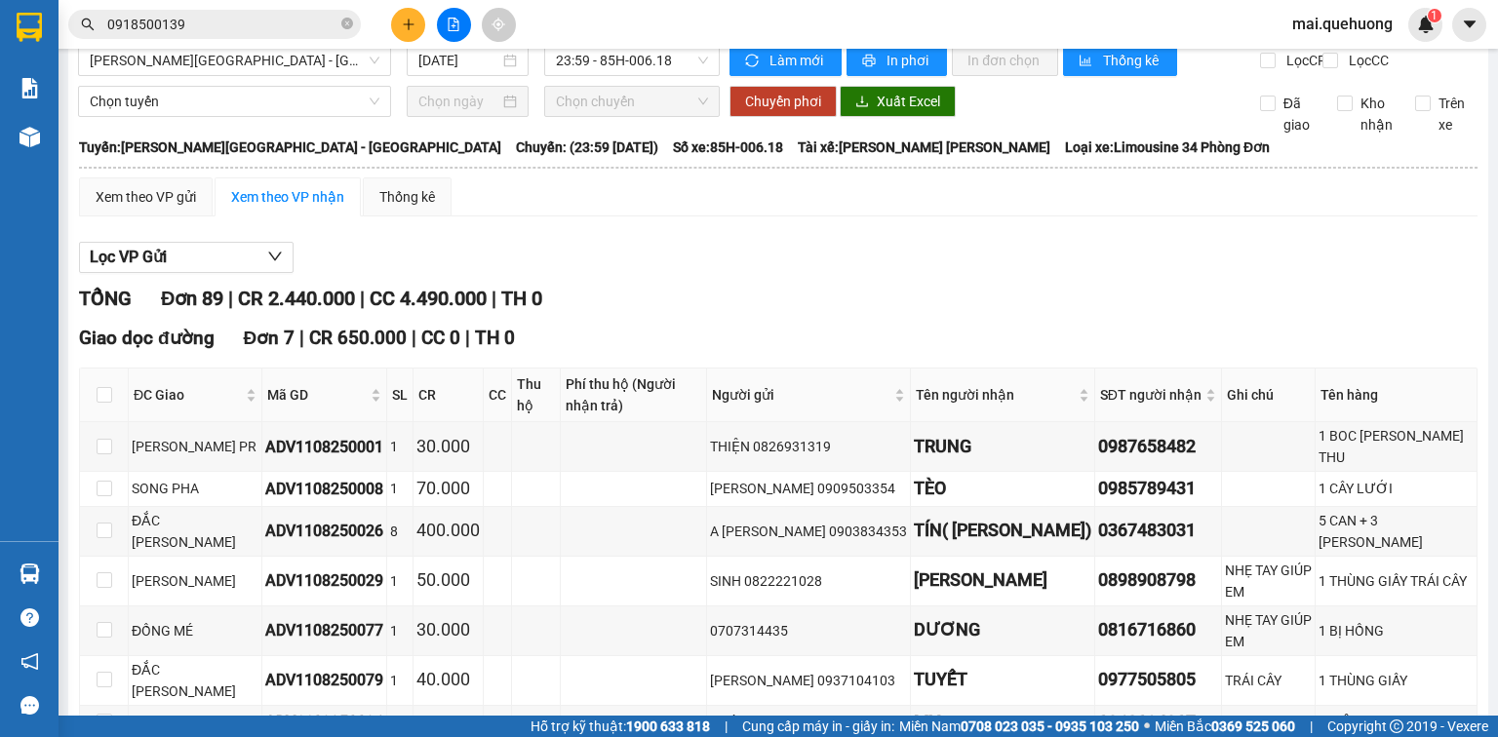
scroll to position [0, 0]
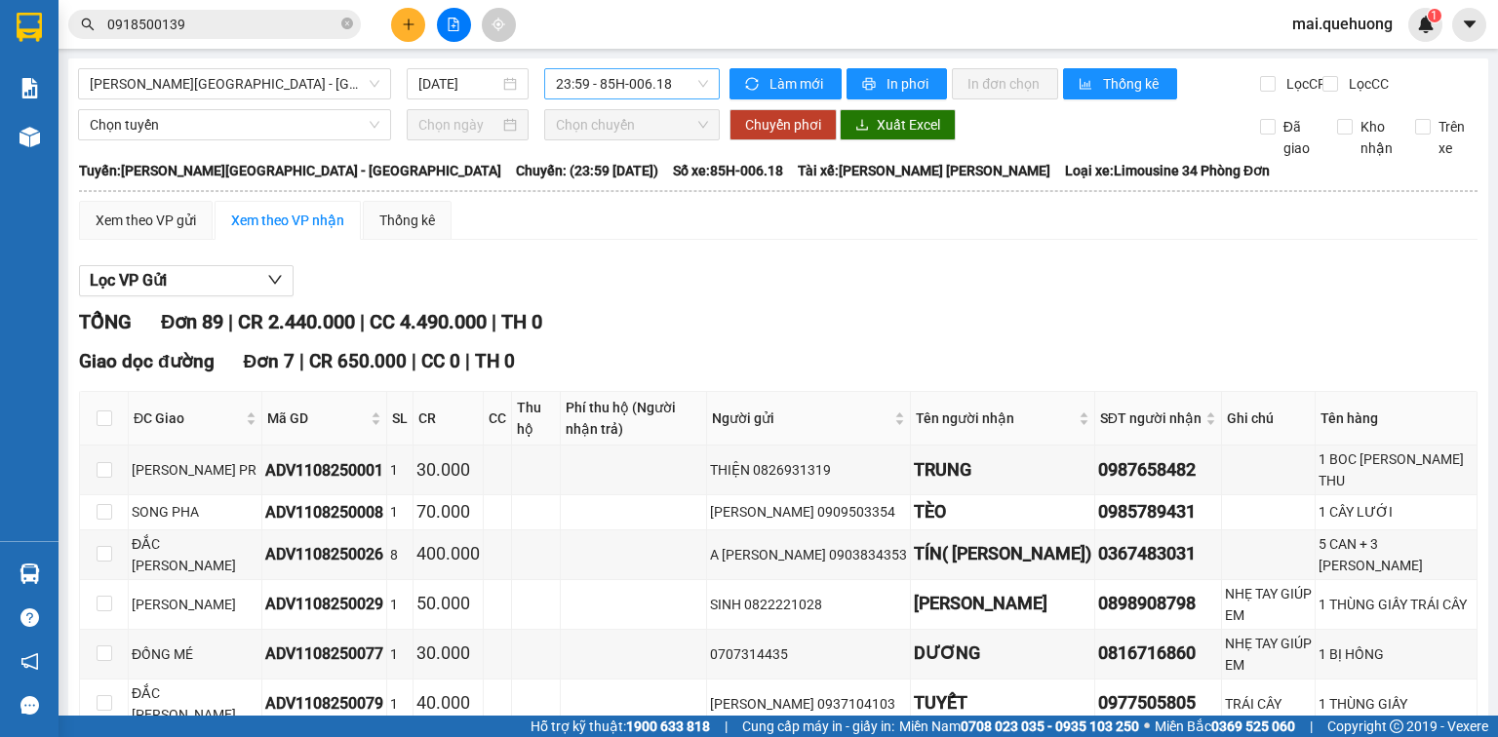
click at [677, 82] on span "23:59 - 85H-006.18" at bounding box center [632, 83] width 153 height 29
